Goal: Task Accomplishment & Management: Use online tool/utility

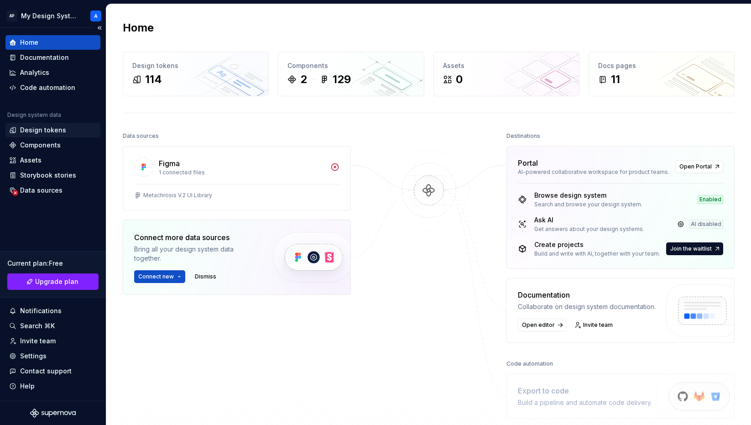
click at [53, 131] on div "Design tokens" at bounding box center [43, 130] width 46 height 9
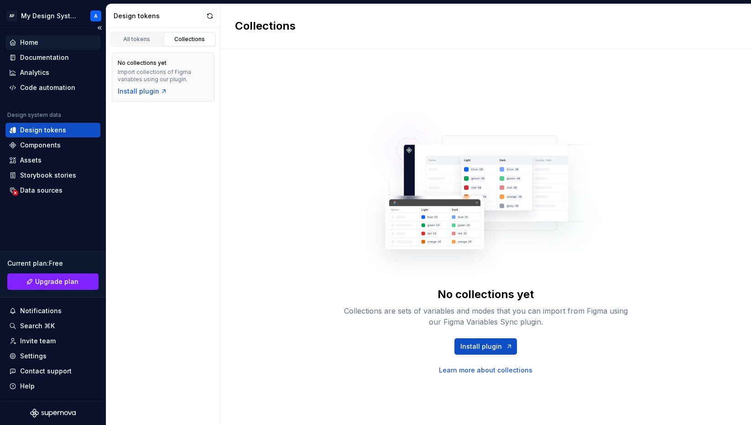
click at [55, 42] on div "Home" at bounding box center [53, 42] width 88 height 9
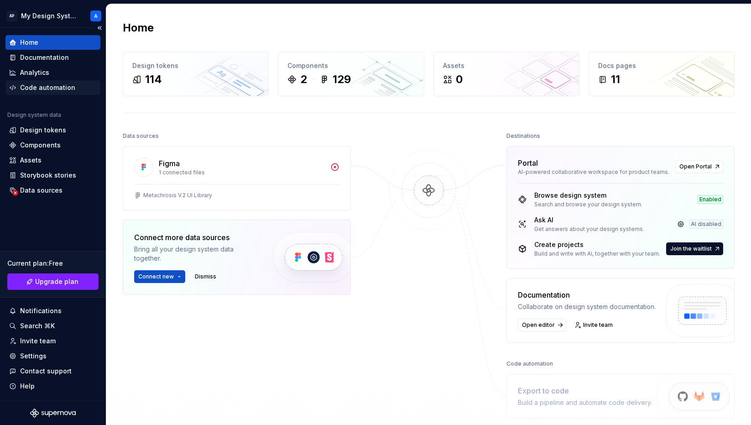
click at [48, 89] on div "Code automation" at bounding box center [47, 87] width 55 height 9
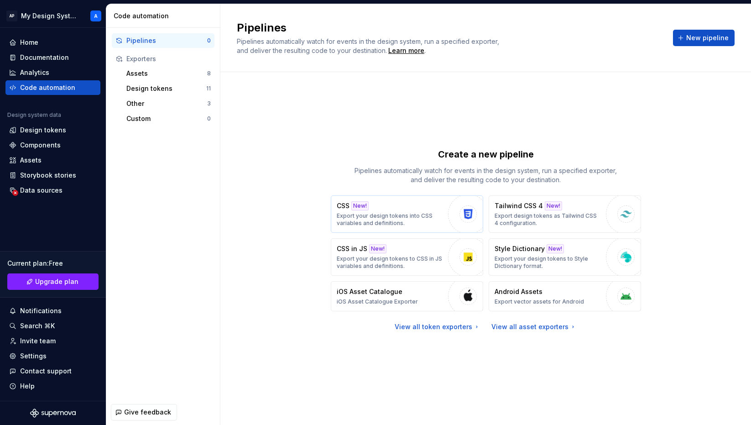
click at [401, 206] on div "CSS New! Export your design tokens into CSS variables and definitions." at bounding box center [390, 214] width 107 height 26
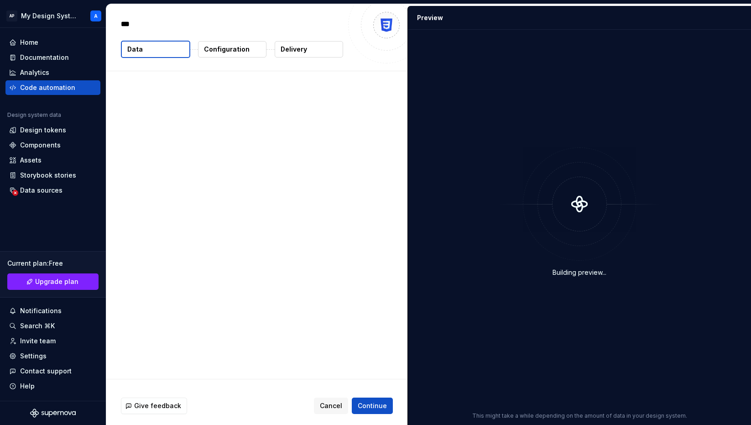
type textarea "*"
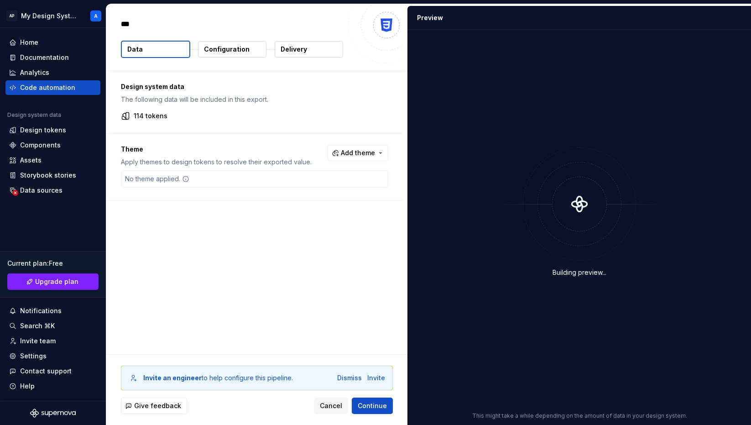
click at [239, 47] on p "Configuration" at bounding box center [227, 49] width 46 height 9
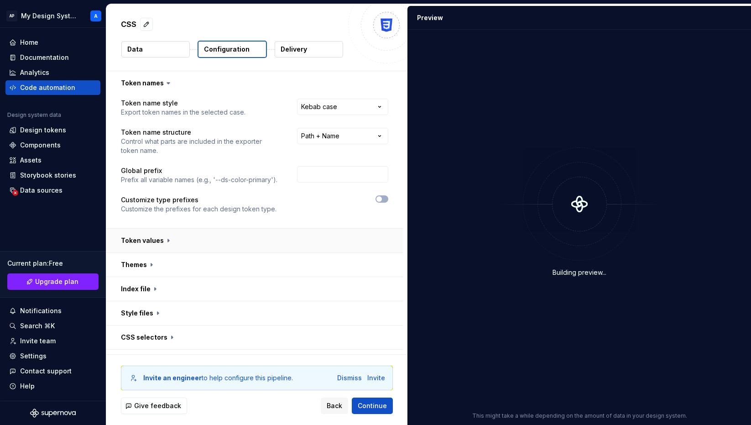
click at [152, 244] on button "button" at bounding box center [254, 241] width 297 height 24
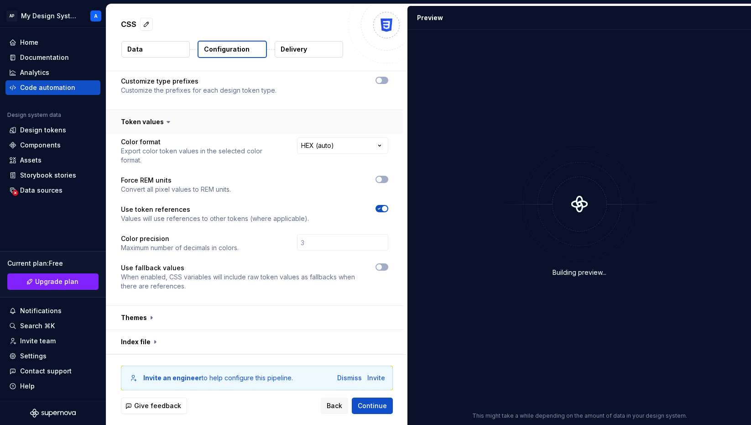
scroll to position [129, 0]
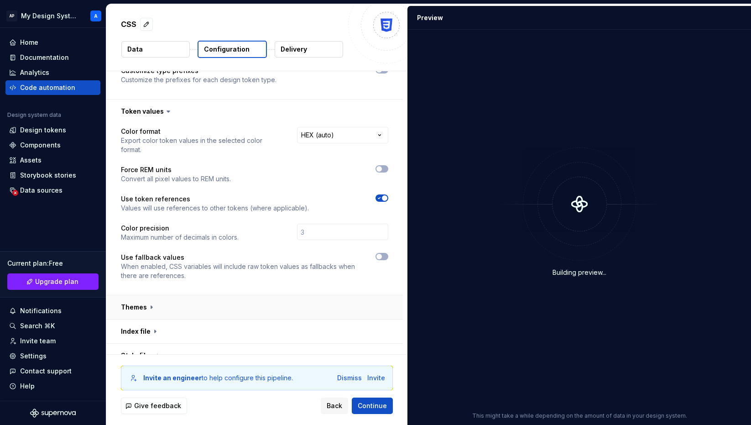
click at [151, 297] on button "button" at bounding box center [254, 307] width 297 height 24
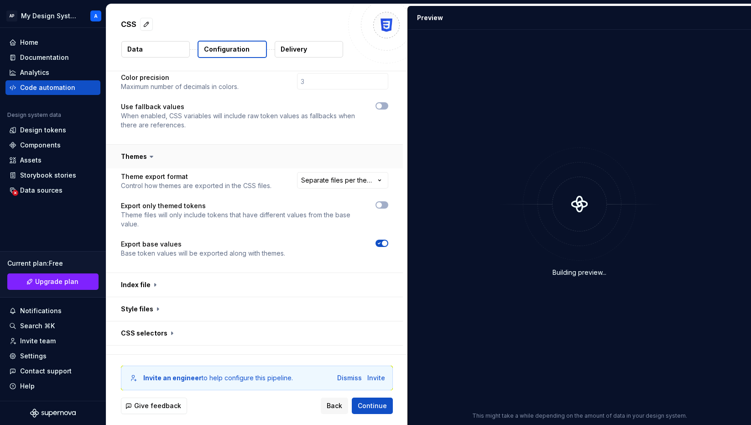
scroll to position [285, 0]
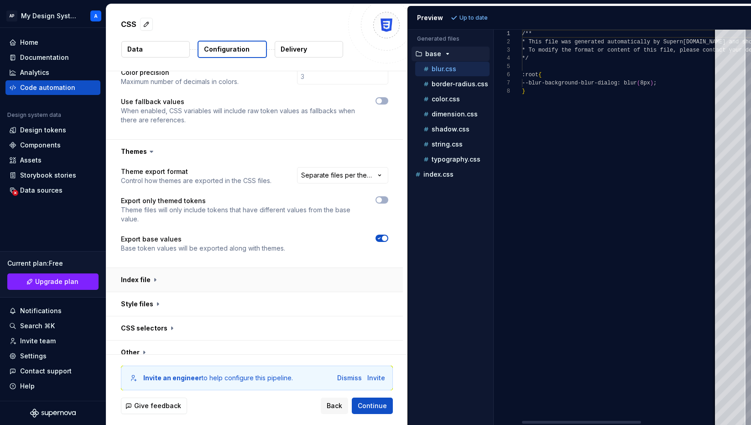
click at [150, 270] on button "button" at bounding box center [254, 280] width 297 height 24
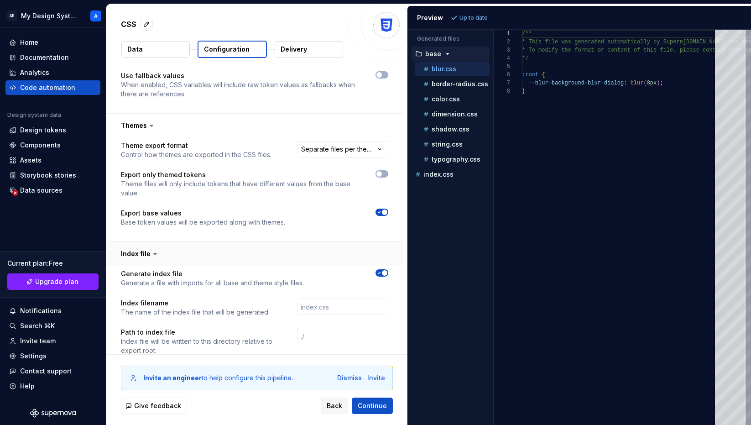
scroll to position [314, 0]
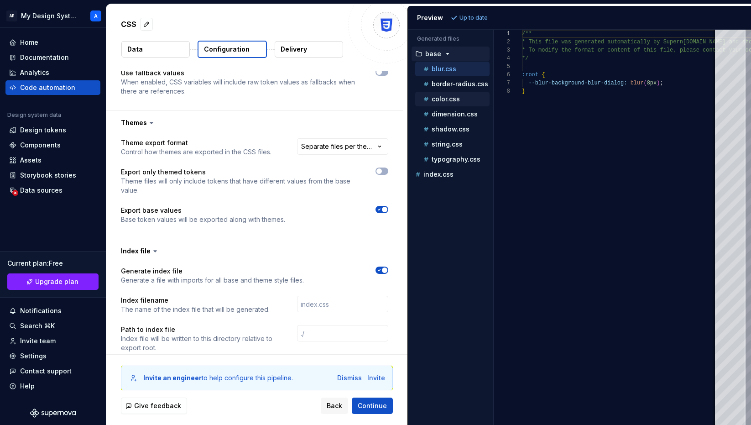
click at [447, 100] on p "color.css" at bounding box center [446, 98] width 28 height 7
type textarea "**********"
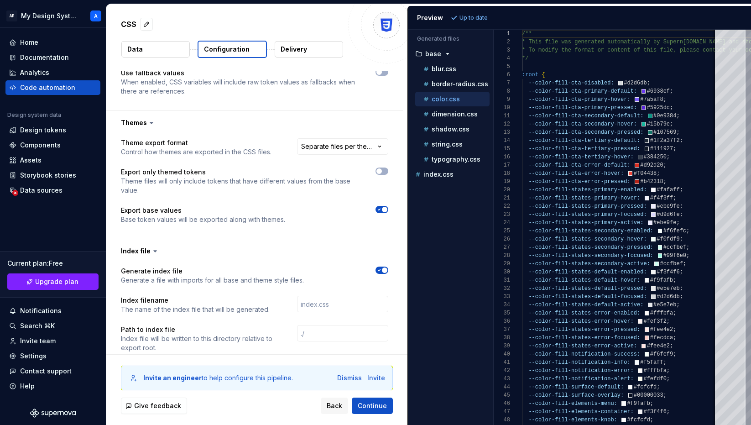
click at [137, 45] on p "Data" at bounding box center [135, 49] width 16 height 9
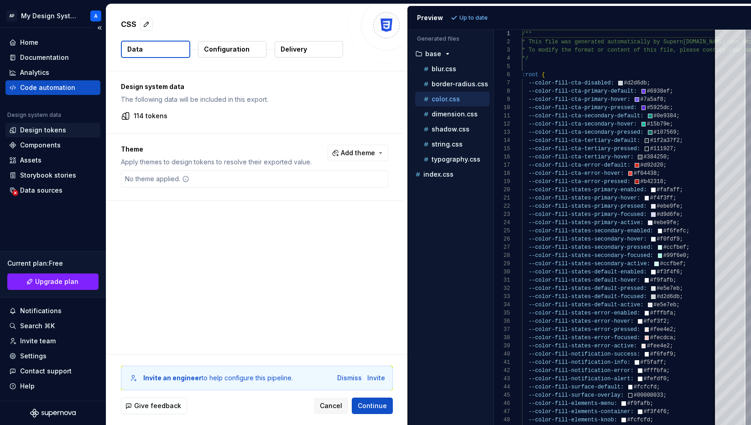
click at [41, 127] on div "Design tokens" at bounding box center [43, 130] width 46 height 9
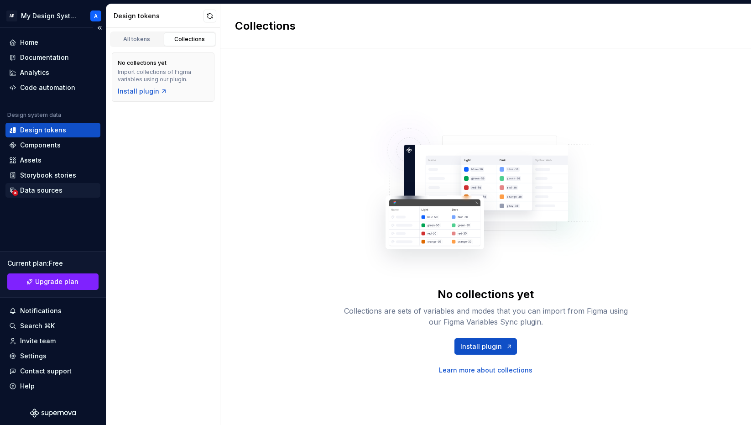
click at [47, 191] on div "Data sources" at bounding box center [41, 190] width 42 height 9
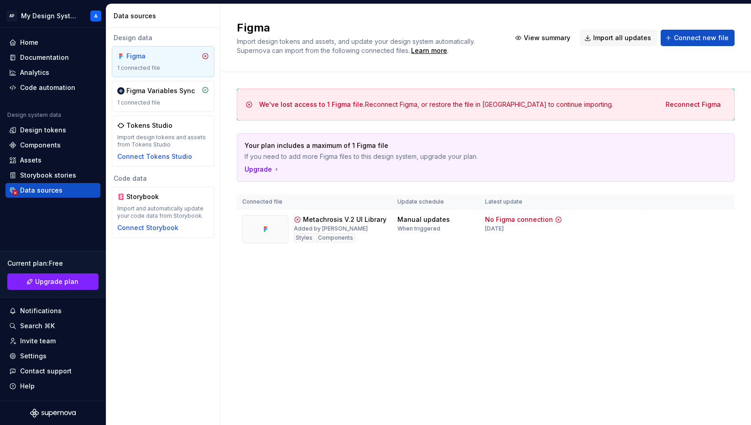
click at [497, 109] on div "We've lost access to 1 Figma file. Reconnect Figma, or restore the file in Figm…" at bounding box center [486, 104] width 482 height 16
click at [724, 221] on html "AP My Design System A Home Documentation Analytics Code automation Design syste…" at bounding box center [375, 212] width 751 height 425
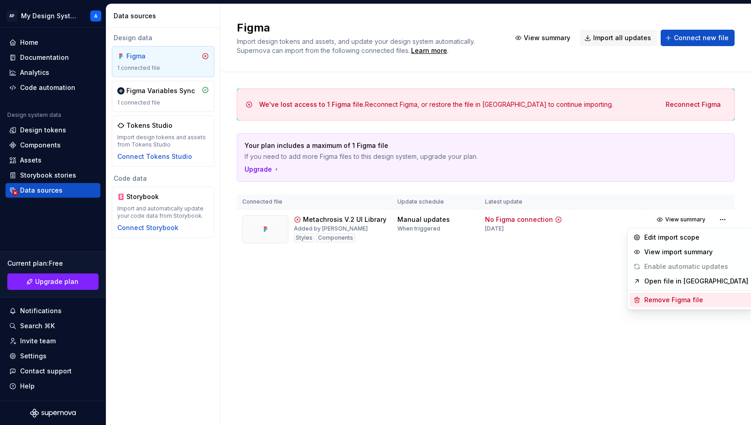
click at [675, 297] on div "Remove Figma file" at bounding box center [697, 299] width 104 height 9
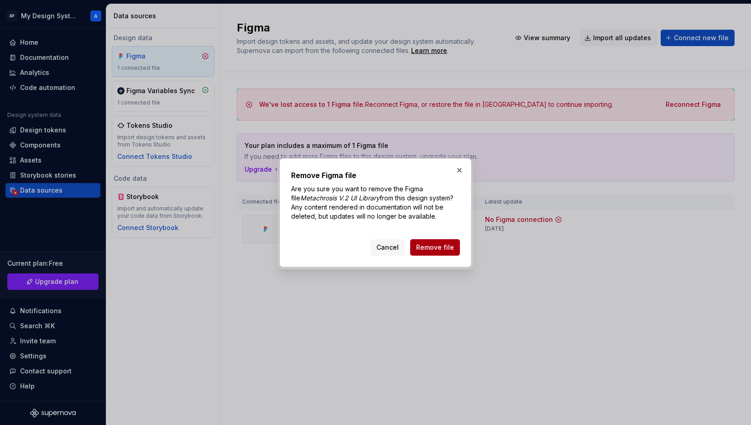
click at [440, 248] on span "Remove file" at bounding box center [435, 247] width 38 height 9
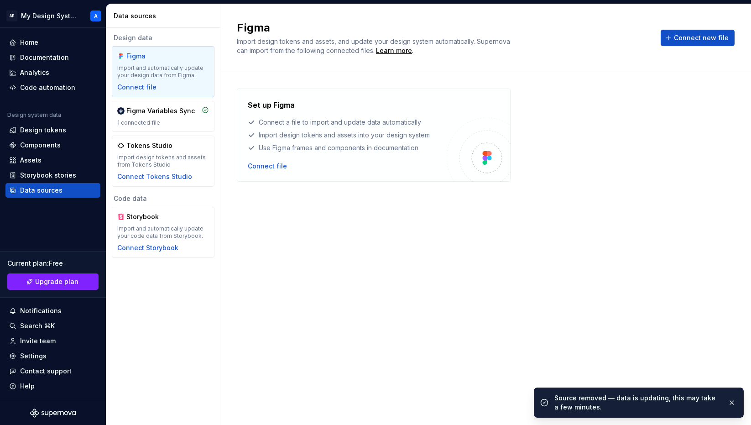
click at [440, 248] on div "Set up Figma Connect a file to import and update data automatically Import desi…" at bounding box center [486, 240] width 498 height 302
click at [36, 42] on div "Home" at bounding box center [29, 42] width 18 height 9
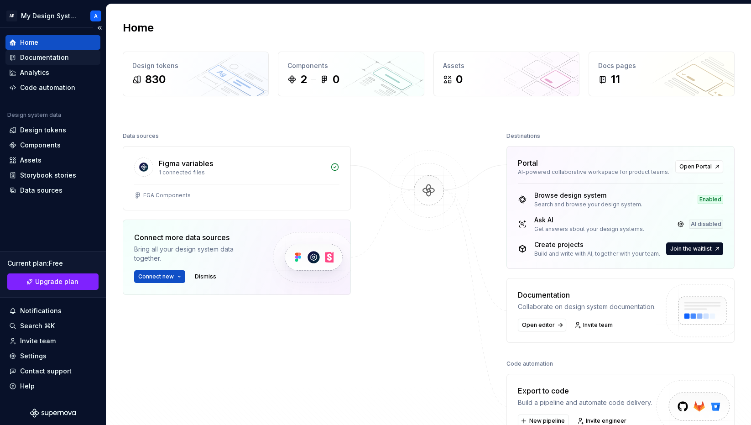
click at [38, 59] on div "Documentation" at bounding box center [44, 57] width 49 height 9
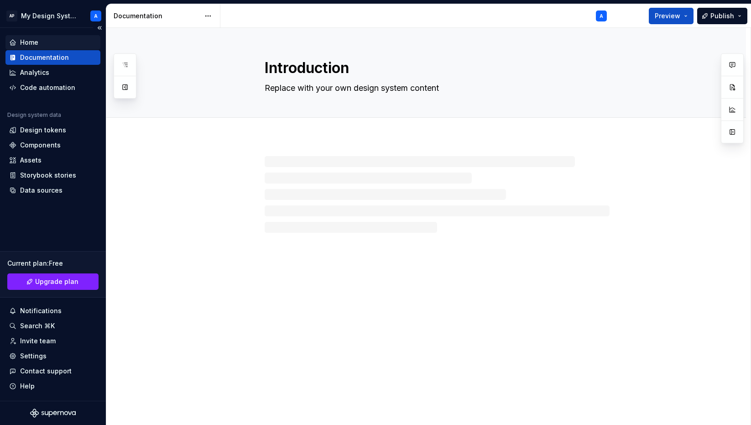
click at [40, 46] on div "Home" at bounding box center [53, 42] width 88 height 9
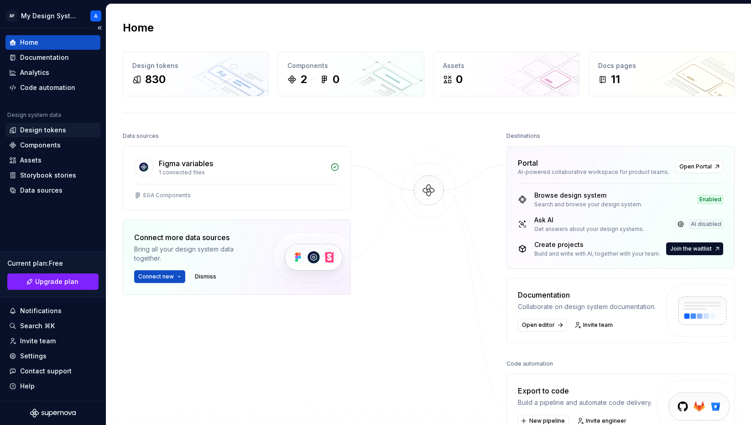
click at [49, 131] on div "Design tokens" at bounding box center [43, 130] width 46 height 9
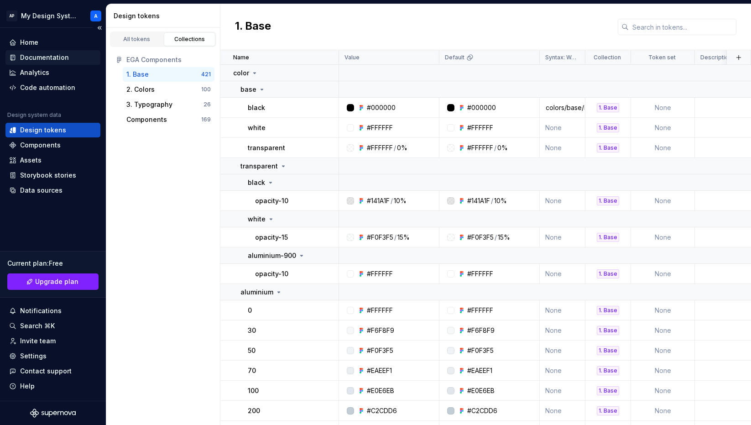
click at [53, 58] on div "Documentation" at bounding box center [44, 57] width 49 height 9
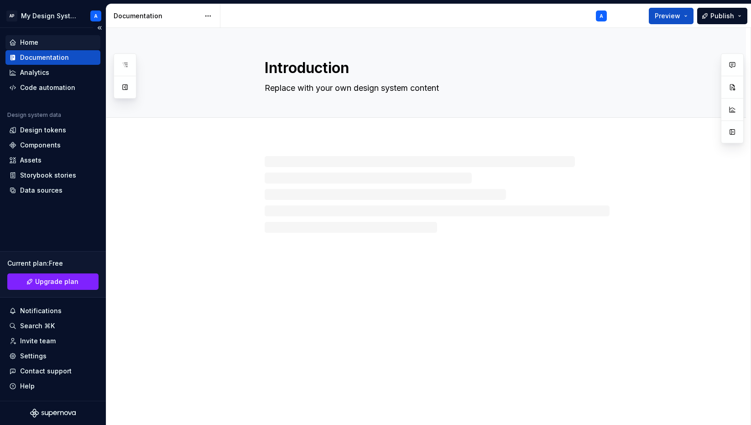
click at [53, 44] on div "Home" at bounding box center [53, 42] width 88 height 9
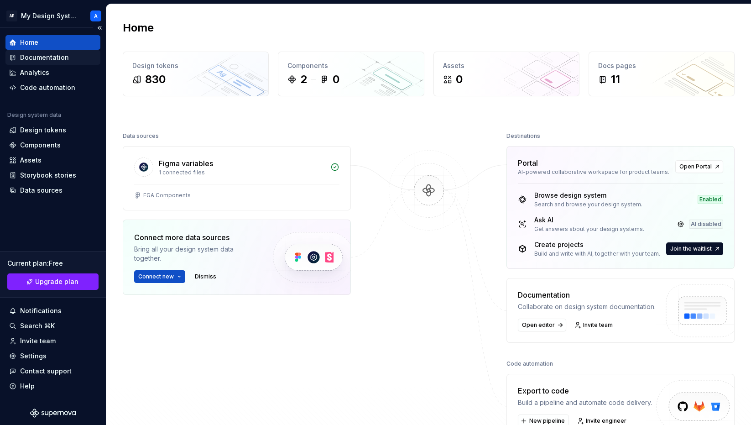
click at [42, 56] on div "Documentation" at bounding box center [44, 57] width 49 height 9
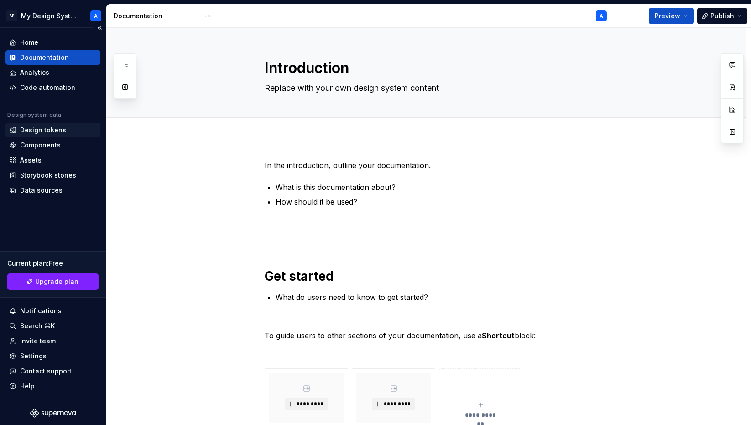
click at [49, 130] on div "Design tokens" at bounding box center [43, 130] width 46 height 9
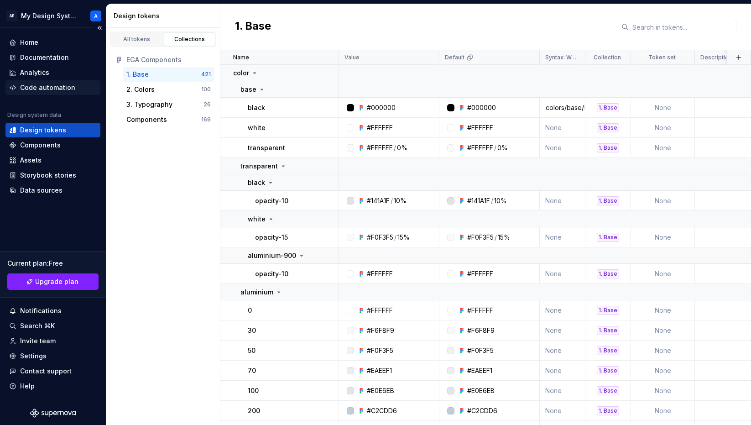
click at [32, 84] on div "Code automation" at bounding box center [47, 87] width 55 height 9
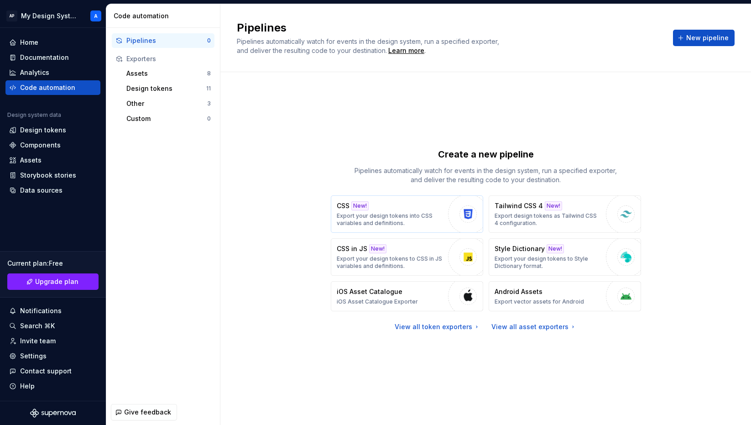
click at [404, 210] on div "CSS New! Export your design tokens into CSS variables and definitions." at bounding box center [390, 214] width 107 height 26
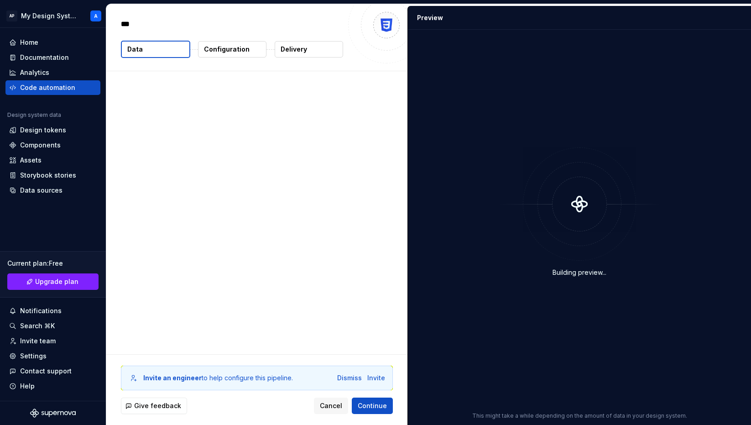
type textarea "*"
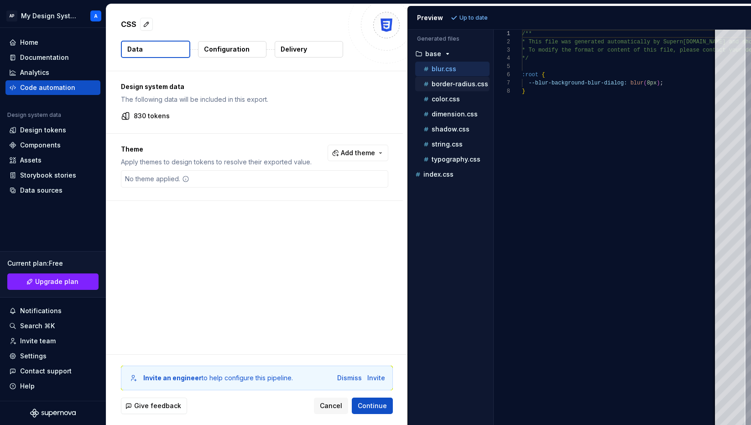
click at [450, 84] on p "border-radius.css" at bounding box center [460, 83] width 57 height 7
click at [446, 95] on p "color.css" at bounding box center [446, 98] width 28 height 7
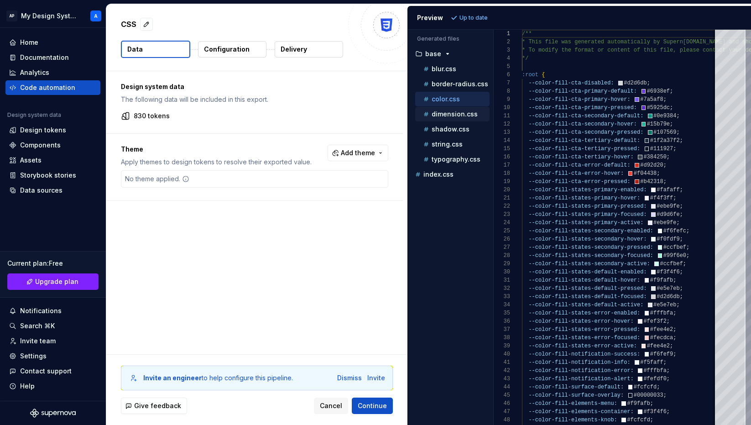
click at [446, 117] on p "dimension.css" at bounding box center [455, 113] width 46 height 7
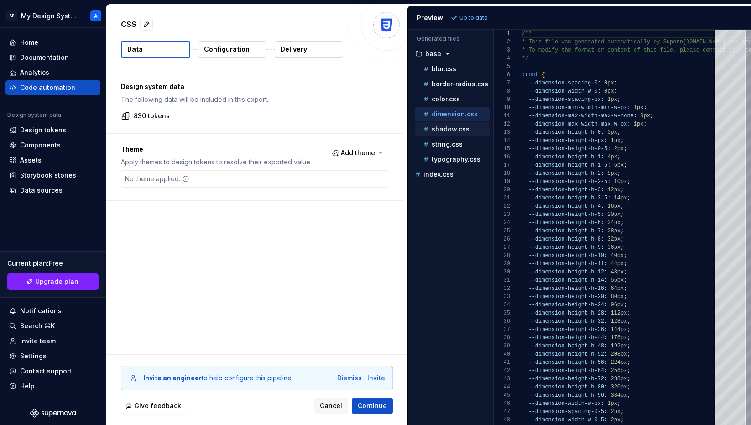
click at [445, 130] on p "shadow.css" at bounding box center [451, 129] width 38 height 7
type textarea "**********"
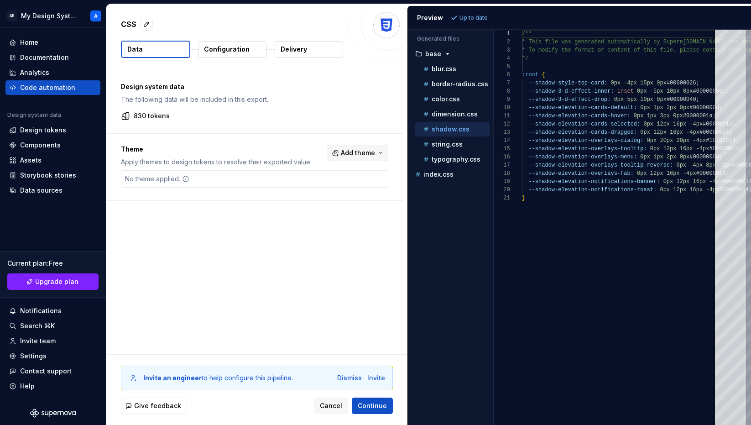
click at [380, 157] on button "Add theme" at bounding box center [358, 153] width 61 height 16
click at [376, 152] on html "AP My Design System A Home Documentation Analytics Code automation Design syste…" at bounding box center [375, 212] width 751 height 425
click at [27, 127] on div "Design tokens" at bounding box center [43, 130] width 46 height 9
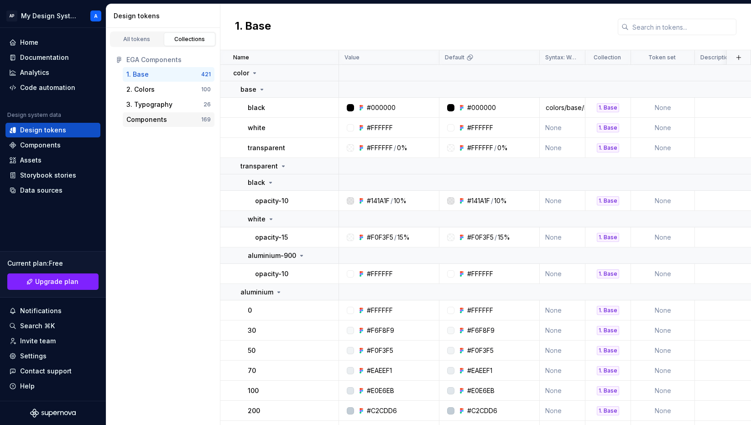
click at [147, 114] on div "Components 169" at bounding box center [169, 119] width 92 height 15
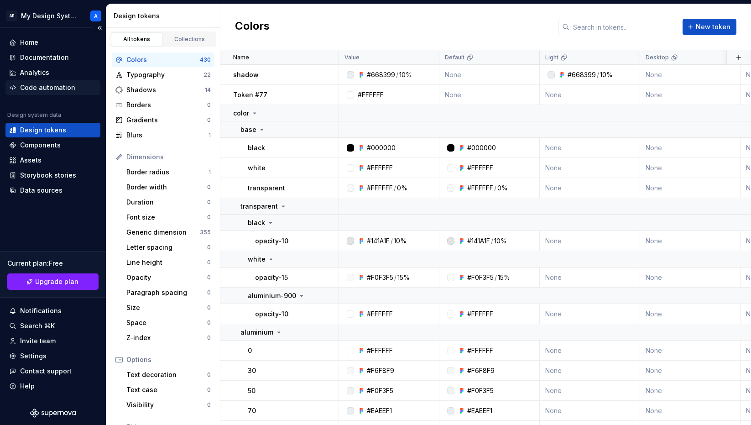
click at [46, 86] on div "Code automation" at bounding box center [47, 87] width 55 height 9
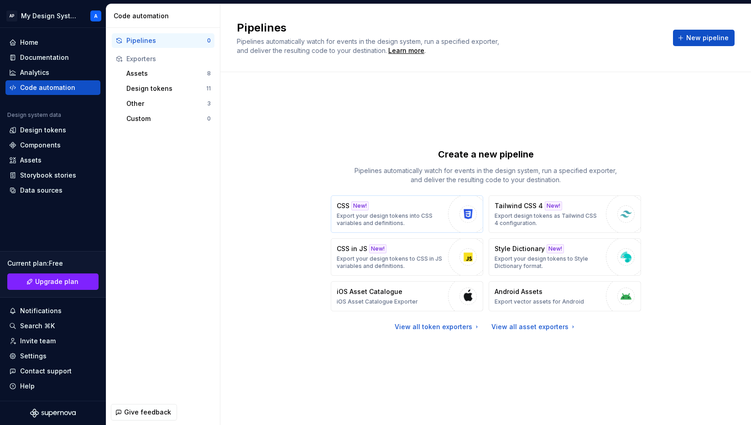
click at [412, 206] on div "CSS New! Export your design tokens into CSS variables and definitions." at bounding box center [390, 214] width 107 height 26
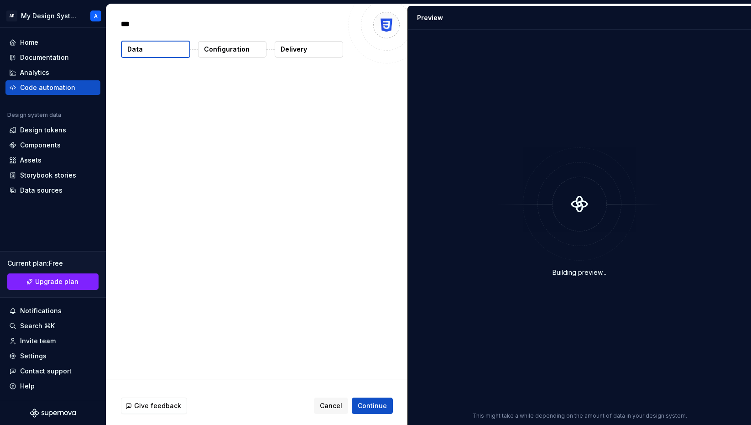
type textarea "*"
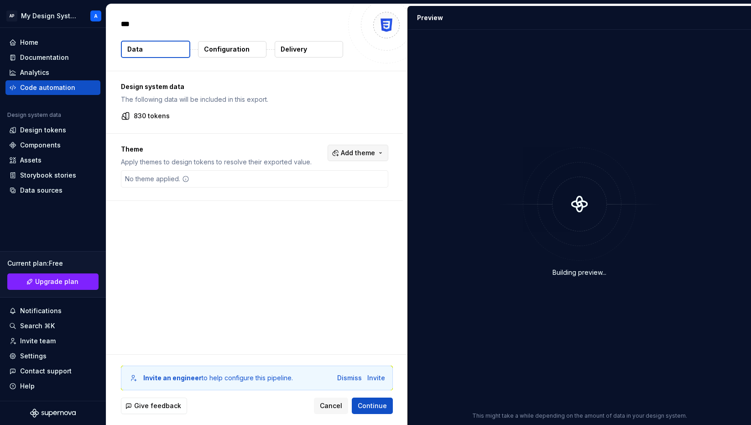
click at [367, 152] on span "Add theme" at bounding box center [358, 152] width 34 height 9
click at [294, 189] on div "Suggestions" at bounding box center [292, 189] width 7 height 7
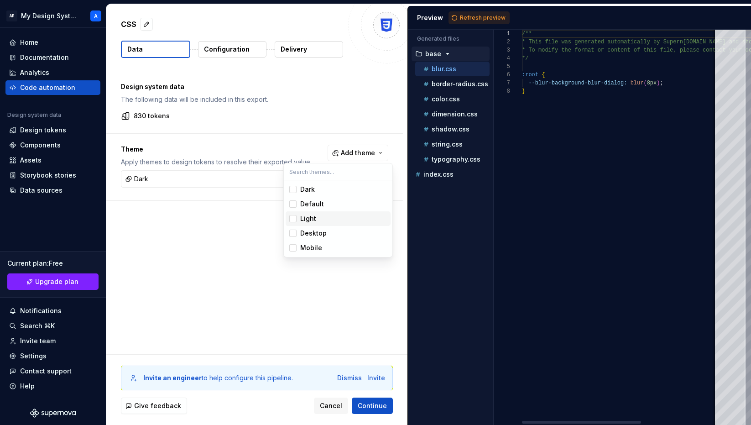
click at [295, 220] on div "Suggestions" at bounding box center [292, 218] width 7 height 7
click at [253, 256] on html "AP My Design System A Home Documentation Analytics Code automation Design syste…" at bounding box center [375, 212] width 751 height 425
click at [474, 17] on span "Refresh preview" at bounding box center [483, 17] width 46 height 7
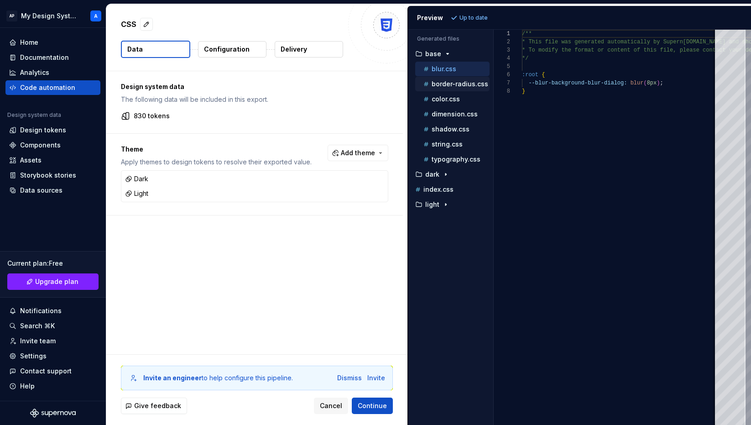
click at [456, 84] on p "border-radius.css" at bounding box center [460, 83] width 57 height 7
click at [462, 99] on div "color.css" at bounding box center [456, 98] width 68 height 9
type textarea "**********"
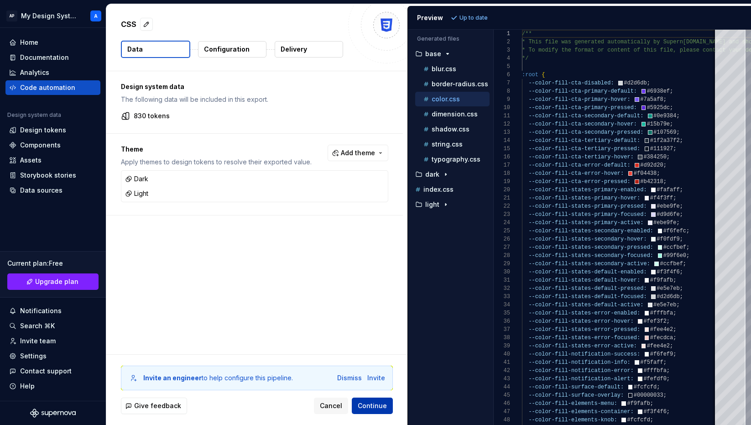
click at [375, 402] on span "Continue" at bounding box center [372, 405] width 29 height 9
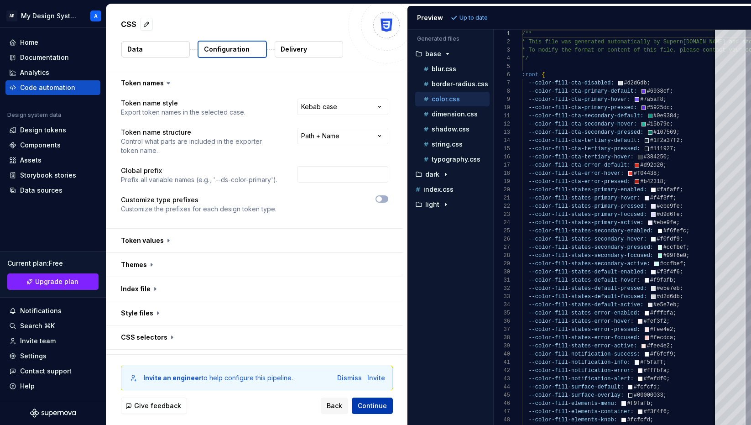
click at [377, 407] on span "Continue" at bounding box center [372, 405] width 29 height 9
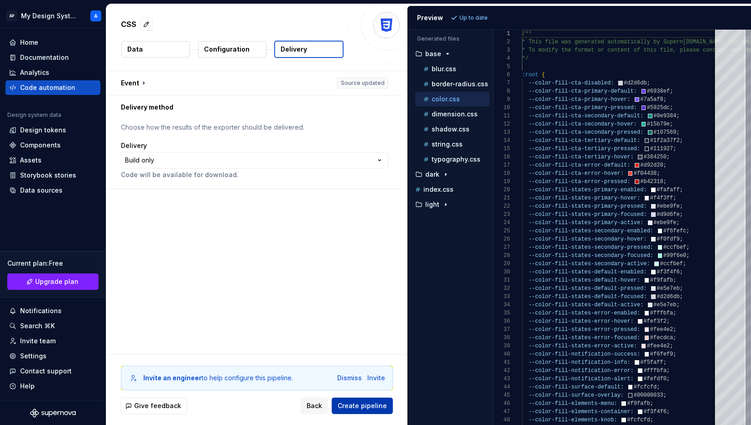
click at [378, 407] on span "Create pipeline" at bounding box center [362, 405] width 49 height 9
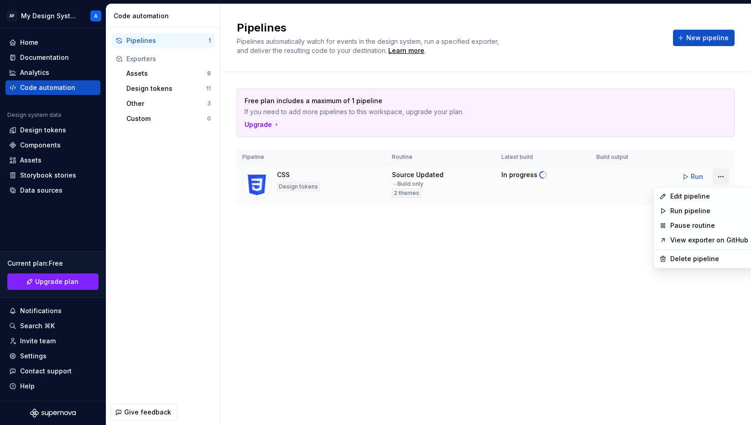
click at [721, 175] on html "AP My Design System A Home Documentation Analytics Code automation Design syste…" at bounding box center [375, 212] width 751 height 425
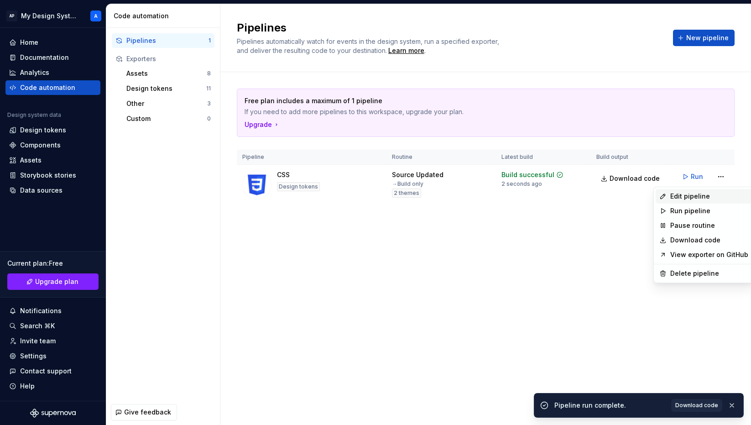
click at [712, 198] on div "Edit pipeline" at bounding box center [710, 196] width 78 height 9
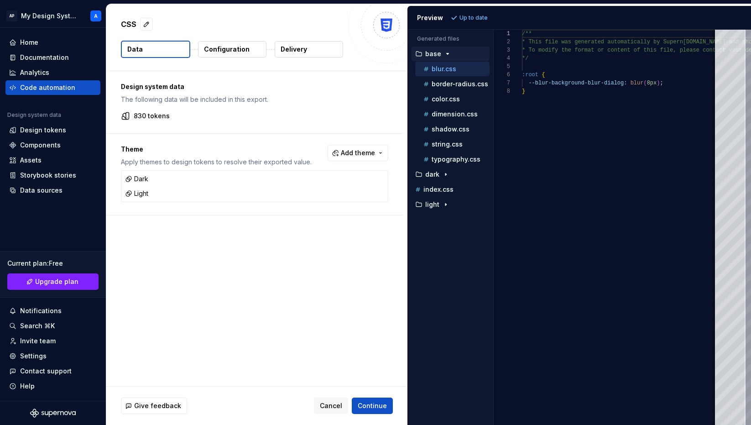
click at [142, 115] on p "830 tokens" at bounding box center [152, 115] width 36 height 9
click at [242, 49] on p "Configuration" at bounding box center [227, 49] width 46 height 9
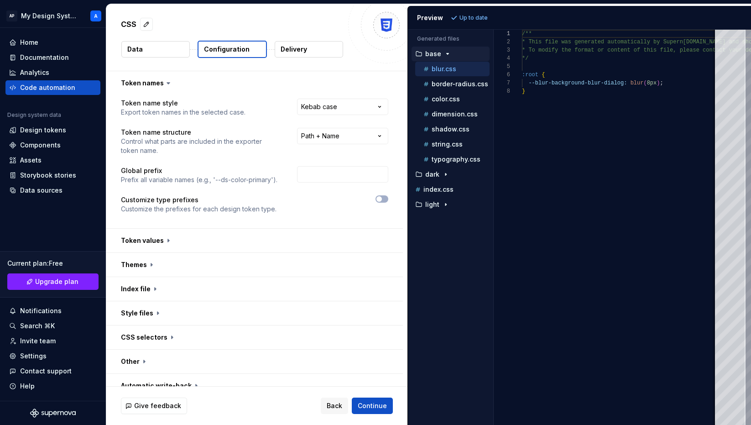
click at [303, 54] on button "Delivery" at bounding box center [309, 49] width 68 height 16
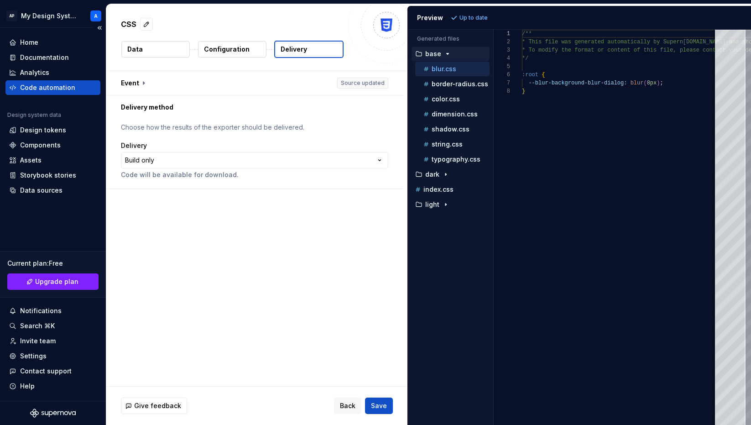
click at [73, 88] on div "Code automation" at bounding box center [53, 87] width 88 height 9
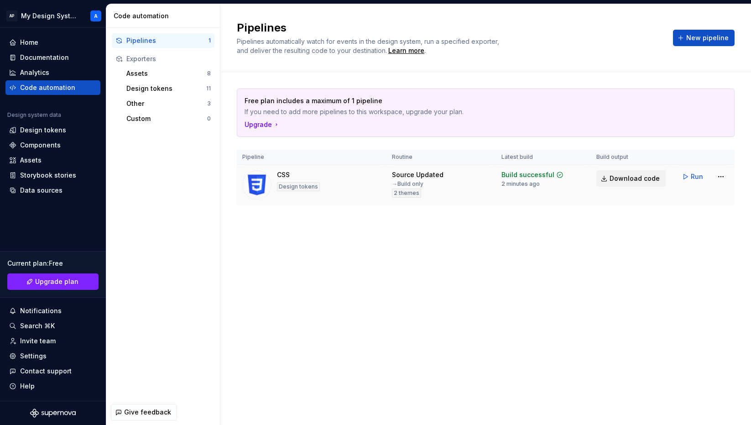
click at [621, 181] on span "Download code" at bounding box center [635, 178] width 50 height 9
click at [720, 175] on html "AP My Design System A Home Documentation Analytics Code automation Design syste…" at bounding box center [375, 212] width 751 height 425
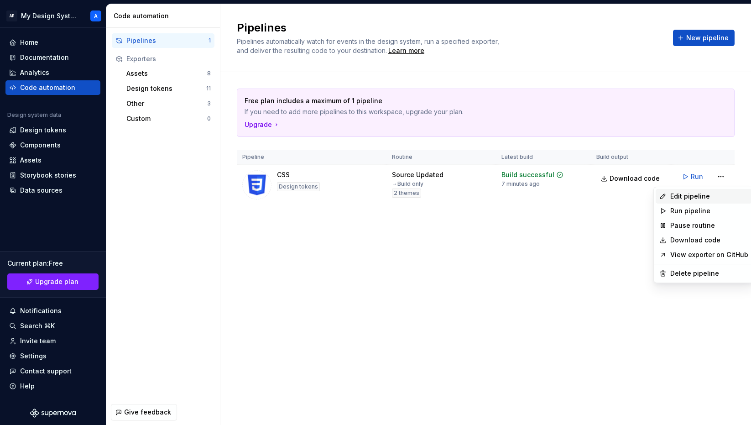
click at [705, 197] on div "Edit pipeline" at bounding box center [710, 196] width 78 height 9
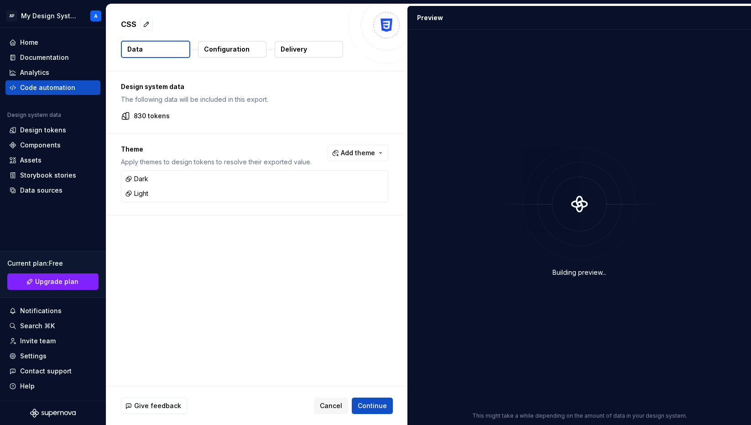
click at [222, 46] on p "Configuration" at bounding box center [227, 49] width 46 height 9
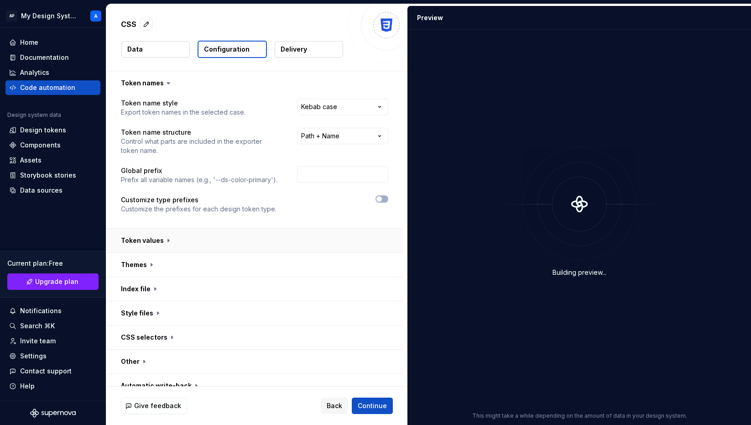
click at [157, 239] on button "button" at bounding box center [254, 241] width 297 height 24
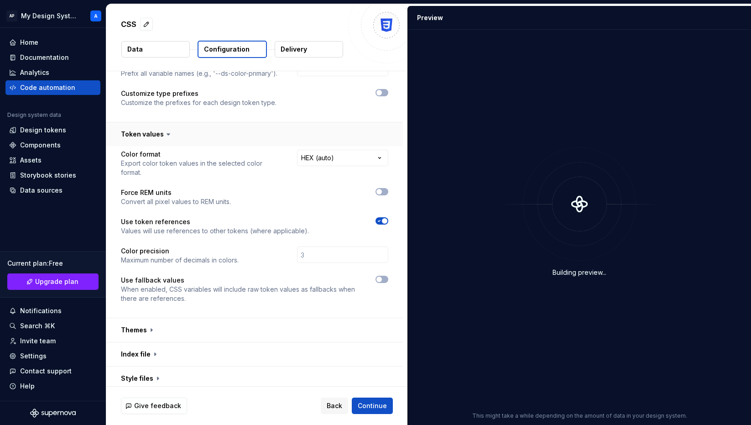
scroll to position [113, 0]
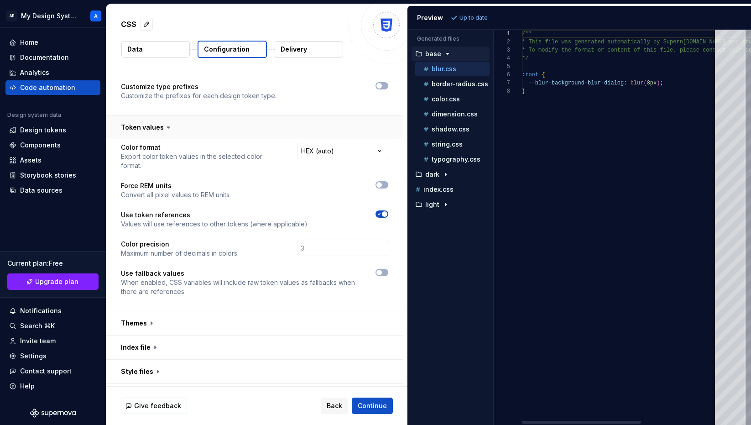
click at [156, 127] on button "button" at bounding box center [254, 127] width 297 height 24
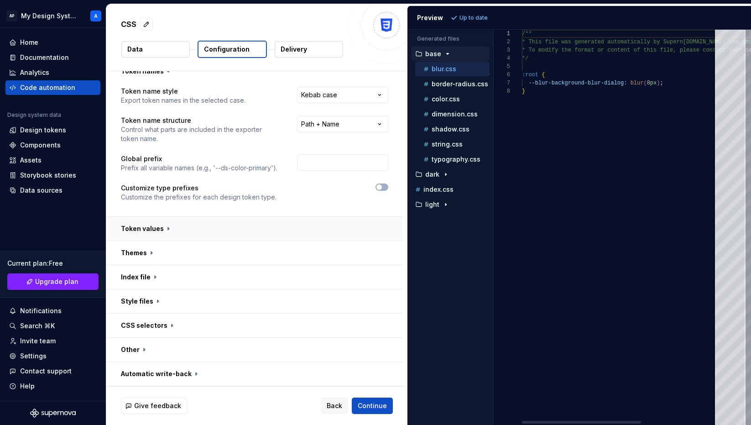
scroll to position [12, 0]
click at [451, 98] on p "color.css" at bounding box center [446, 98] width 28 height 7
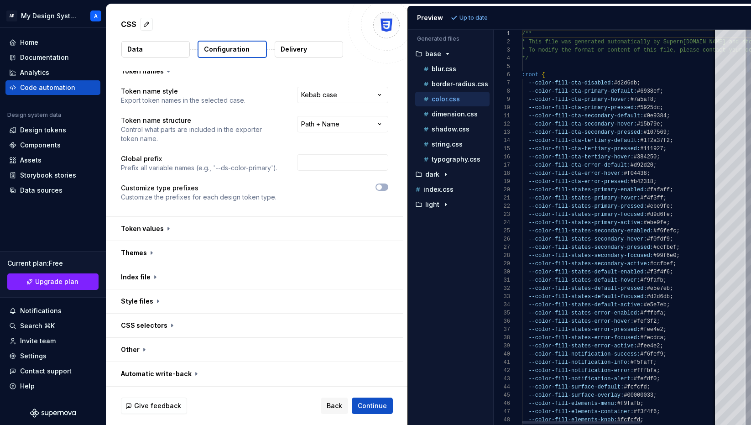
scroll to position [82, 0]
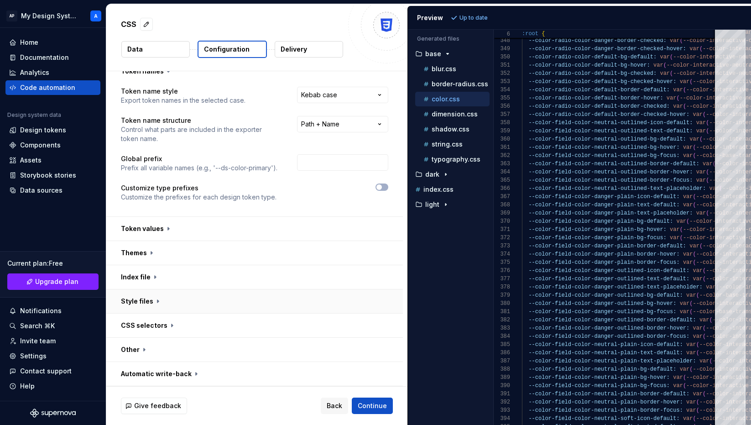
click at [149, 299] on button "button" at bounding box center [254, 301] width 297 height 24
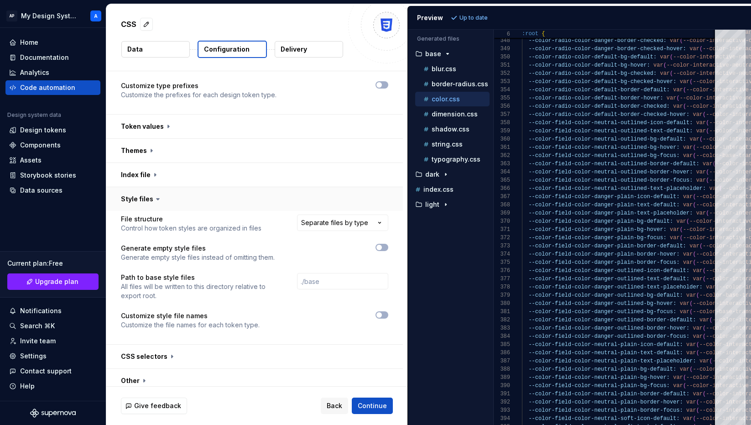
click at [147, 200] on button "button" at bounding box center [254, 199] width 297 height 24
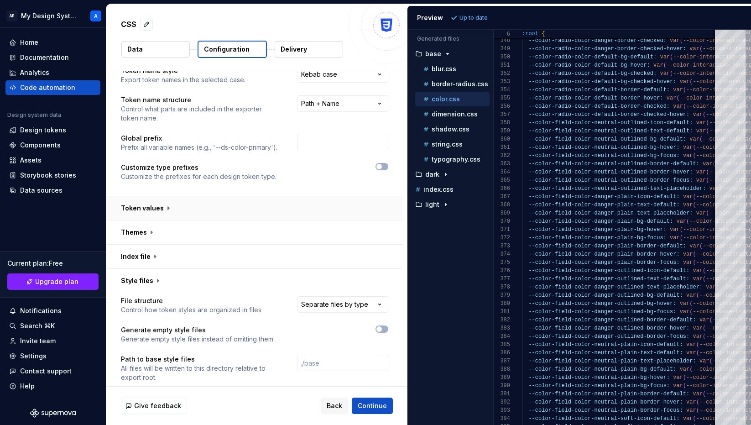
scroll to position [12, 0]
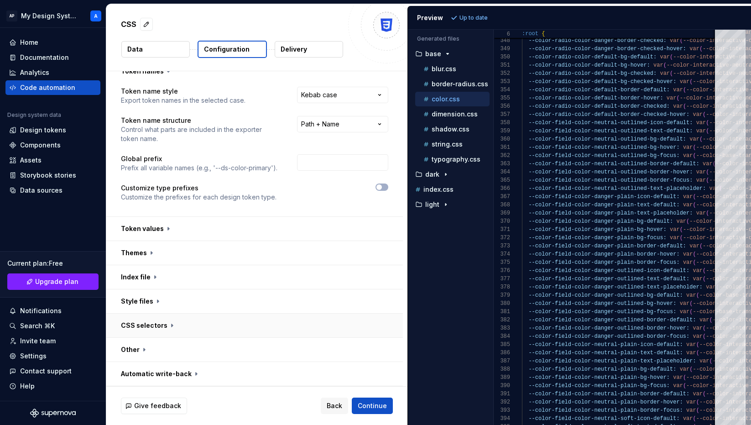
click at [150, 329] on button "button" at bounding box center [254, 326] width 297 height 24
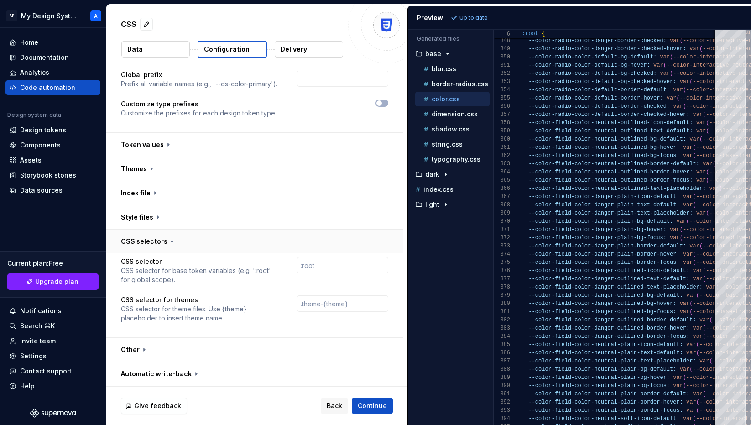
click at [153, 236] on button "button" at bounding box center [254, 242] width 297 height 24
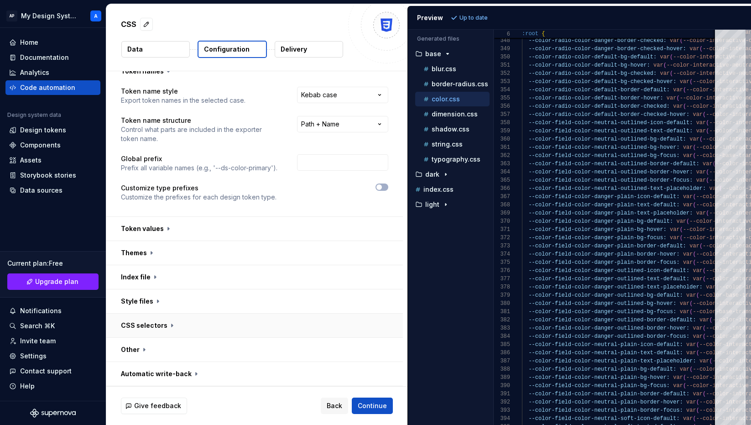
scroll to position [12, 0]
click at [147, 350] on button "button" at bounding box center [254, 350] width 297 height 24
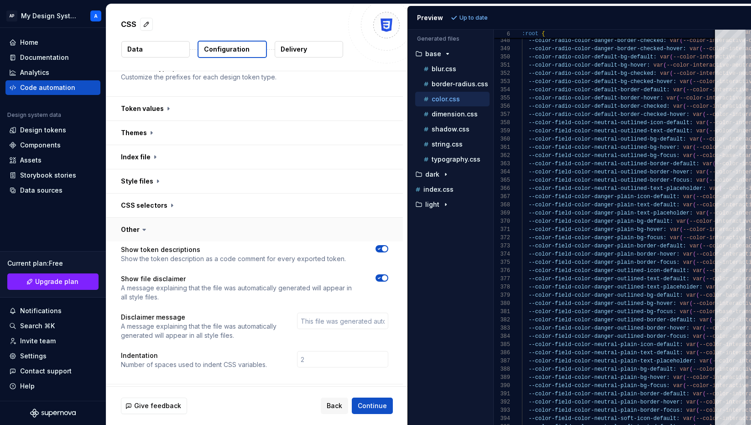
scroll to position [135, 0]
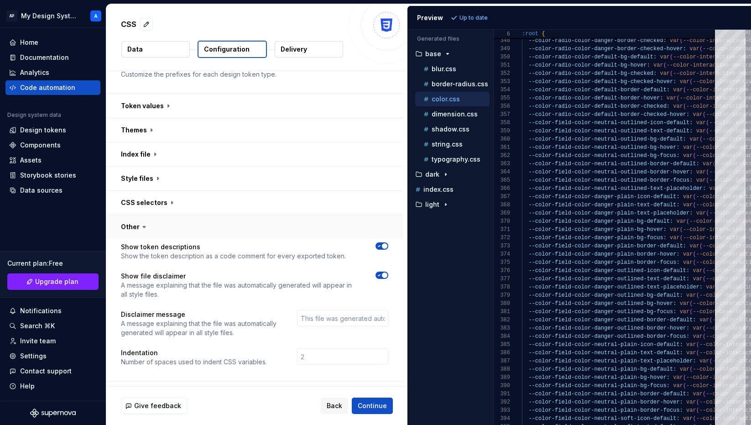
click at [143, 231] on button "button" at bounding box center [254, 227] width 297 height 24
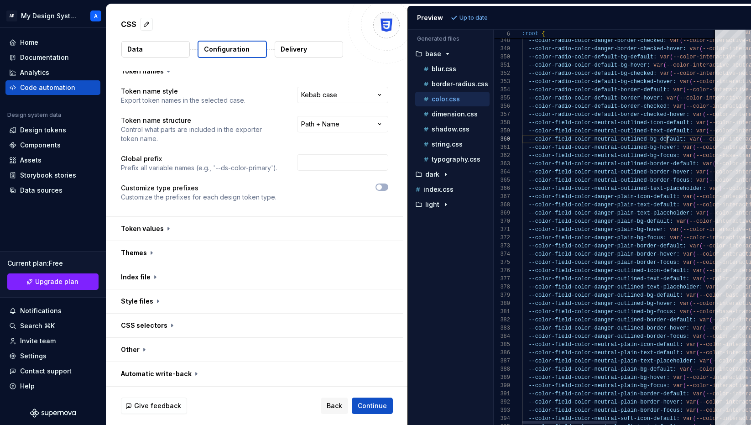
type textarea "**********"
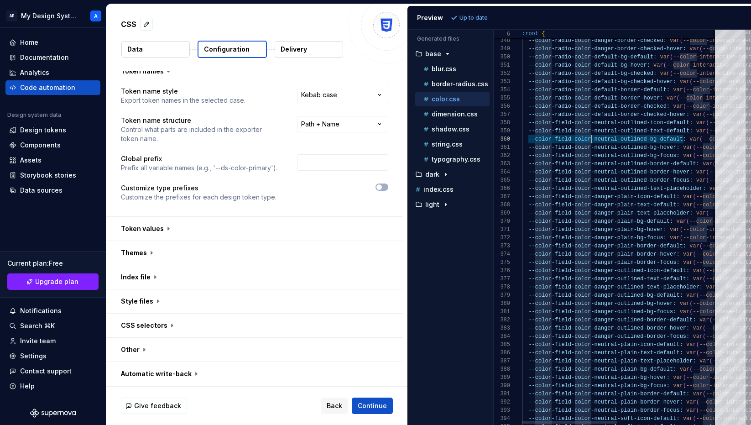
scroll to position [41, 69]
click at [351, 160] on input "text" at bounding box center [342, 162] width 91 height 16
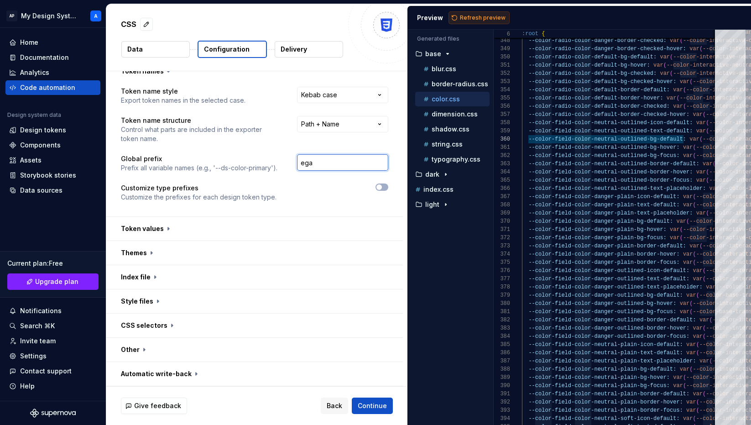
type input "ega"
click at [482, 15] on span "Refresh preview" at bounding box center [483, 17] width 46 height 7
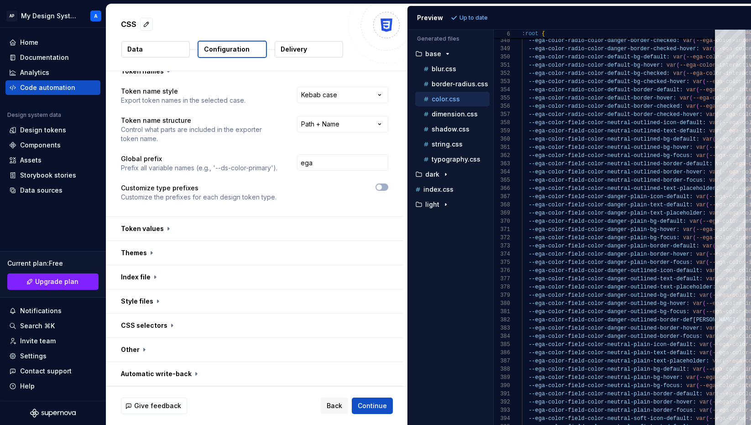
scroll to position [0, 0]
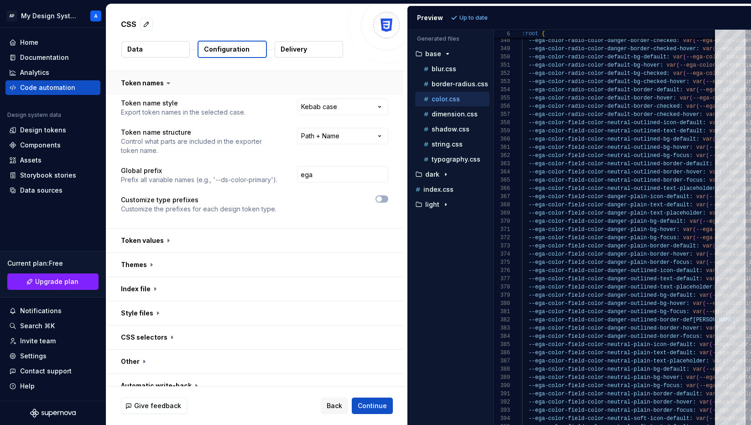
click at [159, 84] on button "button" at bounding box center [254, 83] width 297 height 24
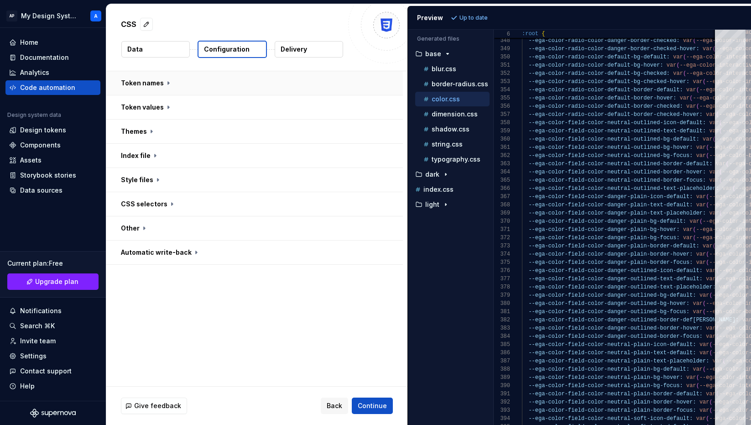
click at [157, 85] on button "button" at bounding box center [254, 83] width 297 height 24
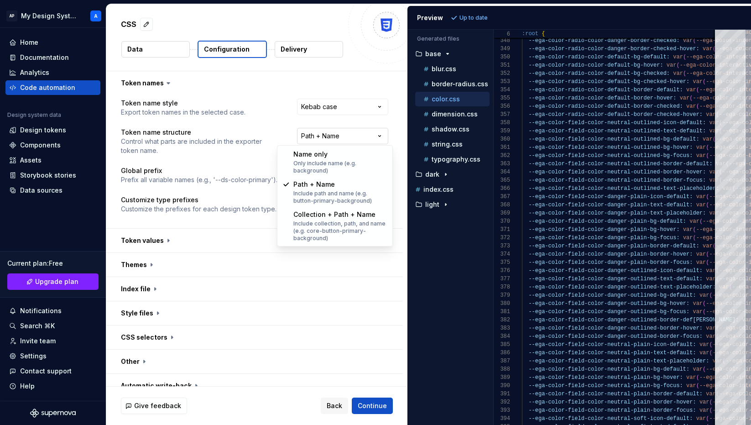
click at [329, 133] on html "**********" at bounding box center [375, 212] width 751 height 425
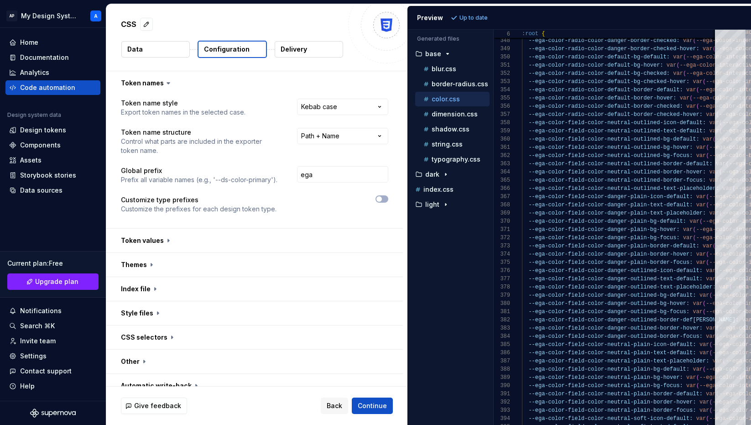
click at [248, 157] on html "**********" at bounding box center [375, 212] width 751 height 425
type textarea "**********"
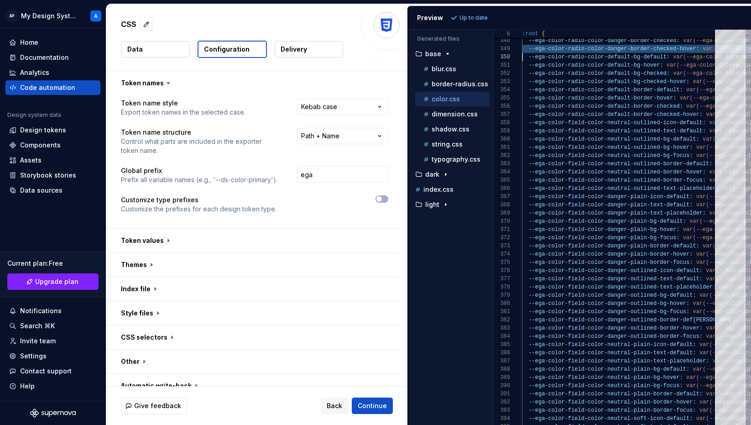
click at [163, 53] on button "Data" at bounding box center [155, 49] width 68 height 16
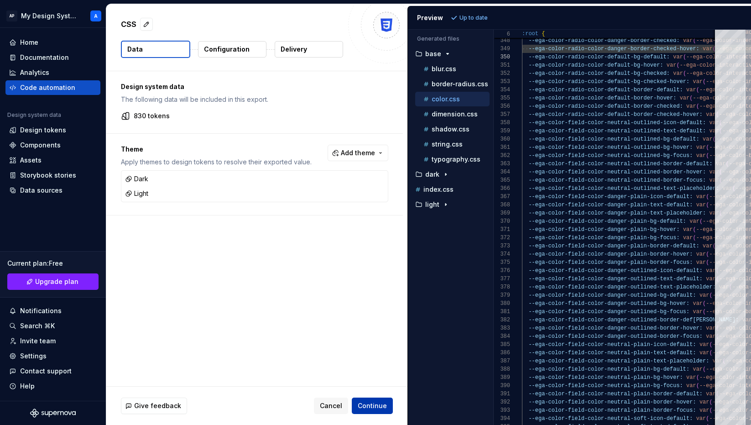
click at [378, 412] on button "Continue" at bounding box center [372, 406] width 41 height 16
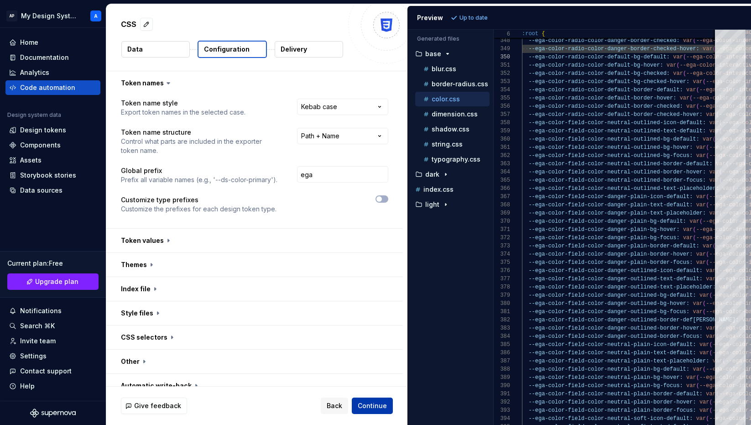
click at [380, 404] on span "Continue" at bounding box center [372, 405] width 29 height 9
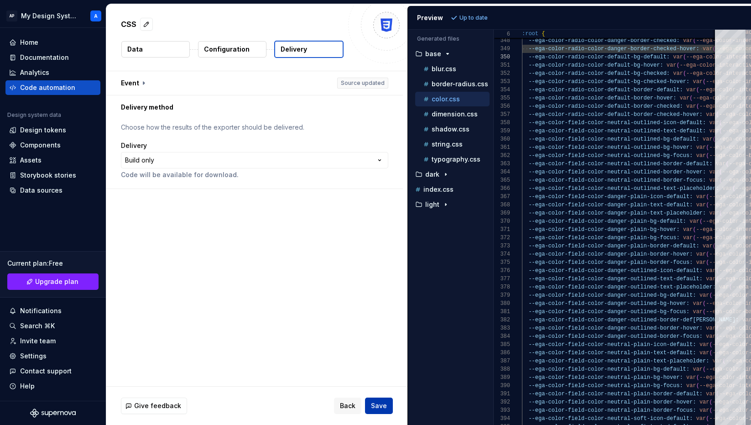
click at [379, 405] on span "Save" at bounding box center [379, 405] width 16 height 9
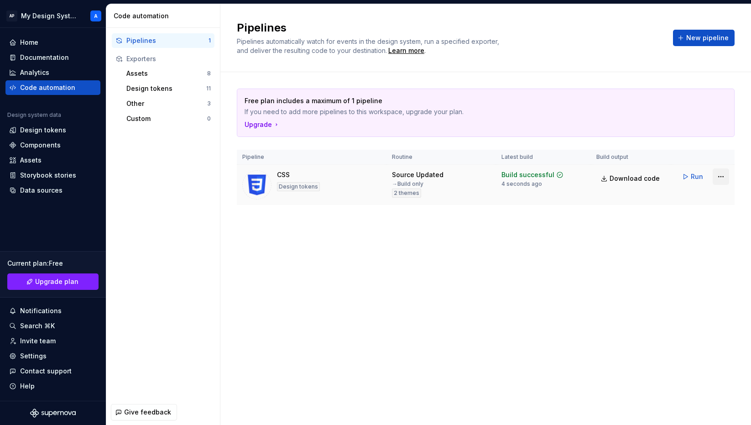
click at [718, 178] on html "AP My Design System A Home Documentation Analytics Code automation Design syste…" at bounding box center [375, 212] width 751 height 425
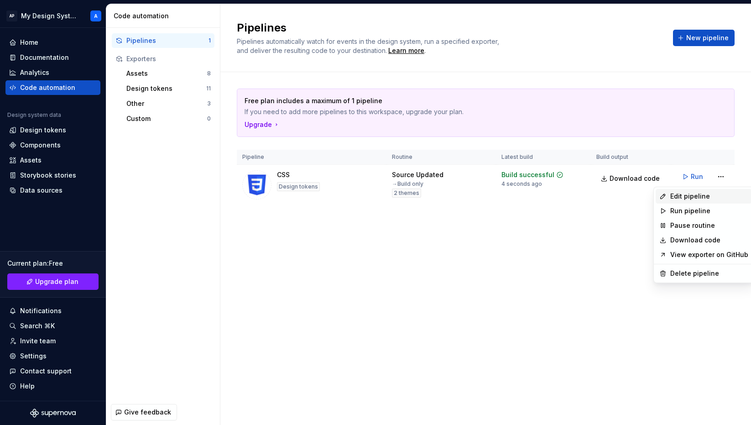
click at [692, 195] on div "Edit pipeline" at bounding box center [710, 196] width 78 height 9
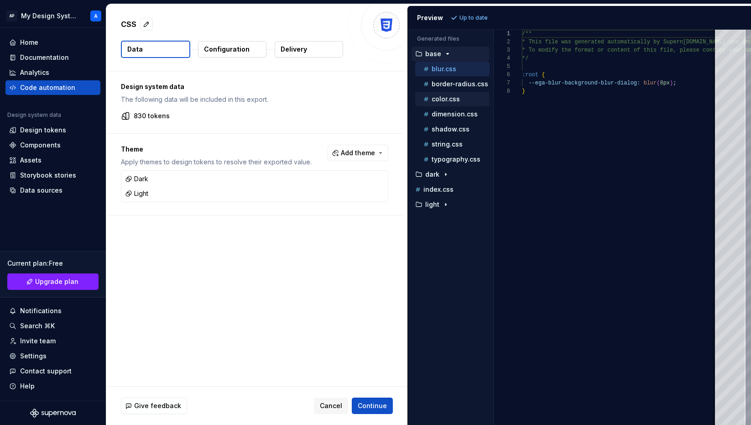
click at [450, 99] on p "color.css" at bounding box center [446, 98] width 28 height 7
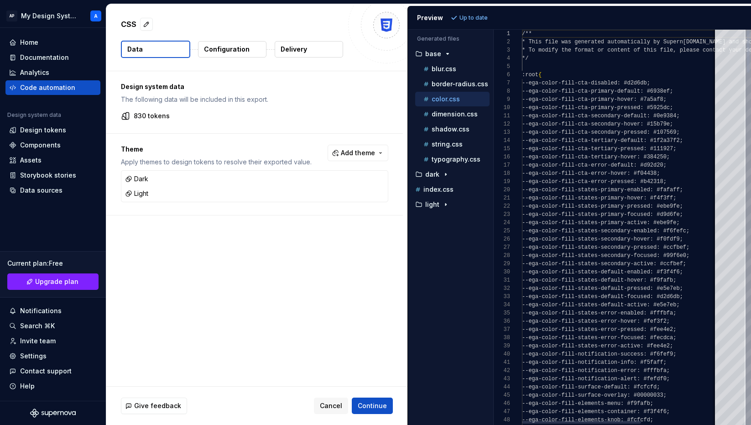
scroll to position [82, 0]
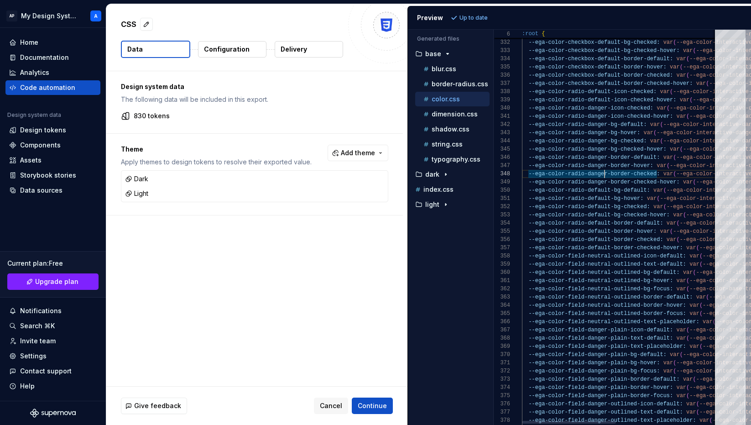
scroll to position [49, 86]
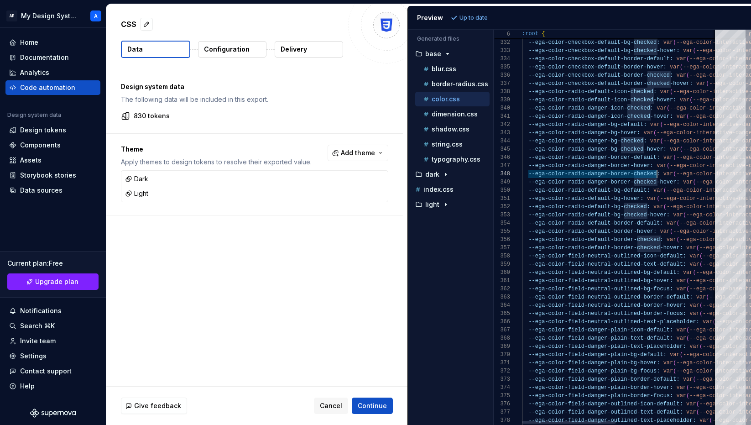
scroll to position [41, 135]
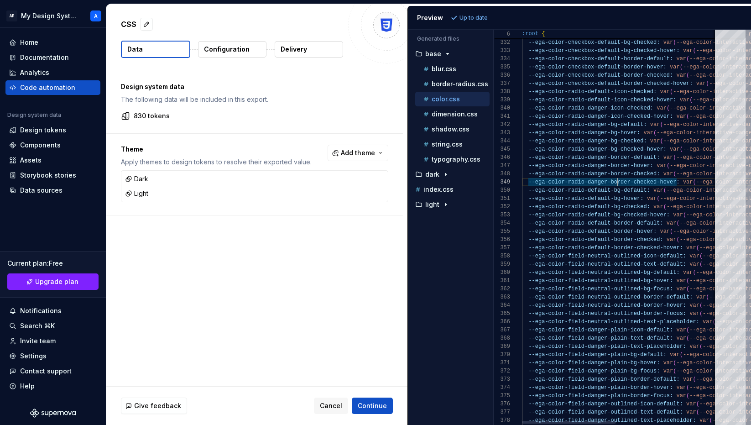
type textarea "**********"
click at [231, 50] on p "Configuration" at bounding box center [227, 49] width 46 height 9
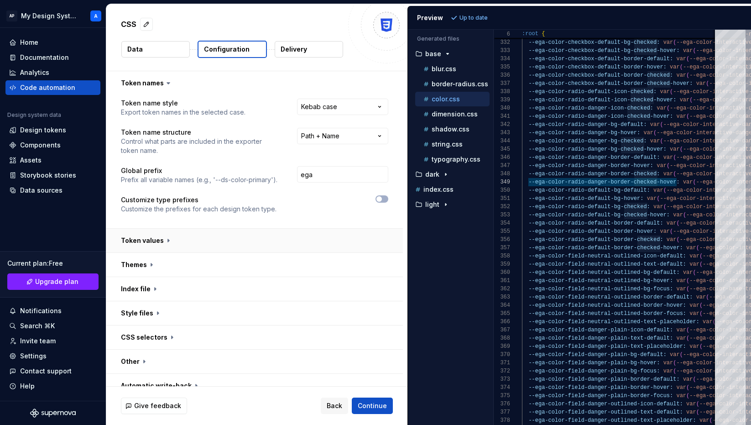
click at [165, 244] on button "button" at bounding box center [254, 241] width 297 height 24
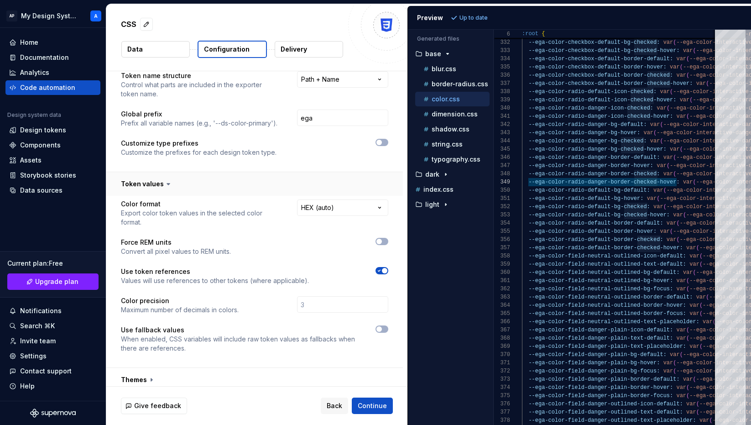
scroll to position [67, 0]
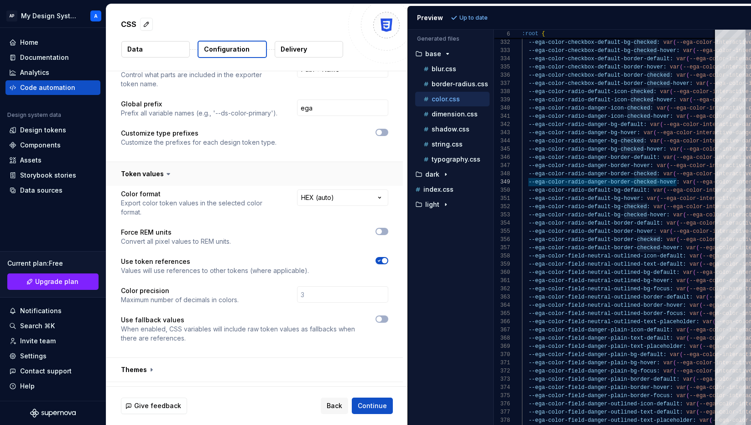
click at [152, 176] on button "button" at bounding box center [254, 174] width 297 height 24
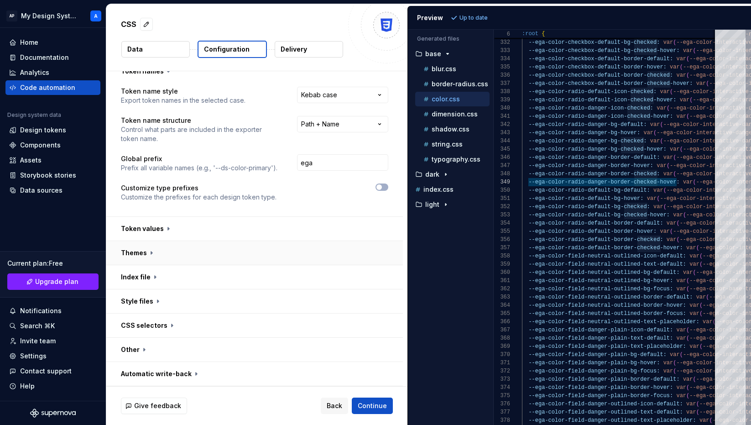
click at [154, 252] on button "button" at bounding box center [254, 253] width 297 height 24
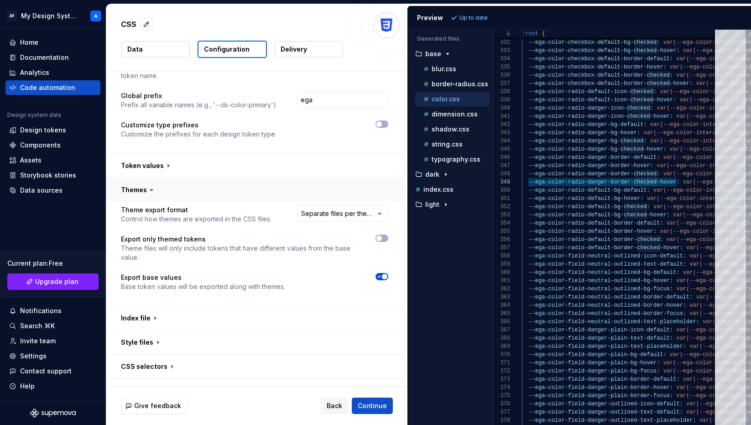
scroll to position [89, 0]
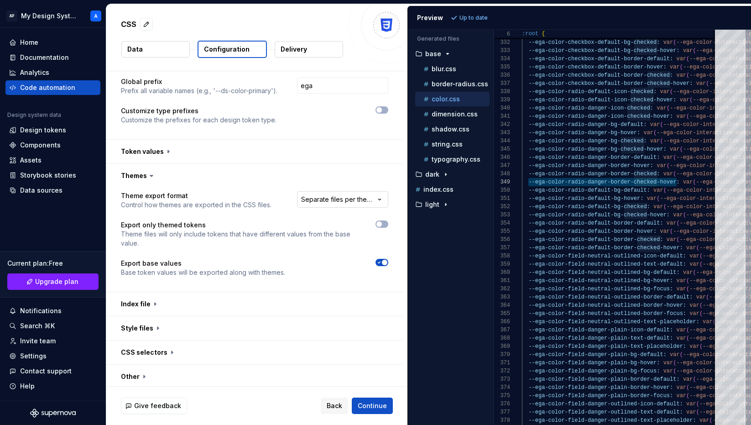
click at [364, 201] on html "**********" at bounding box center [375, 212] width 751 height 425
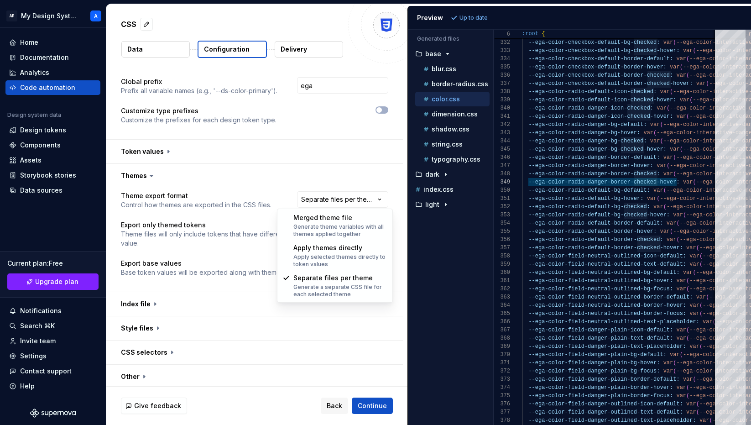
click at [363, 197] on html "**********" at bounding box center [375, 212] width 751 height 425
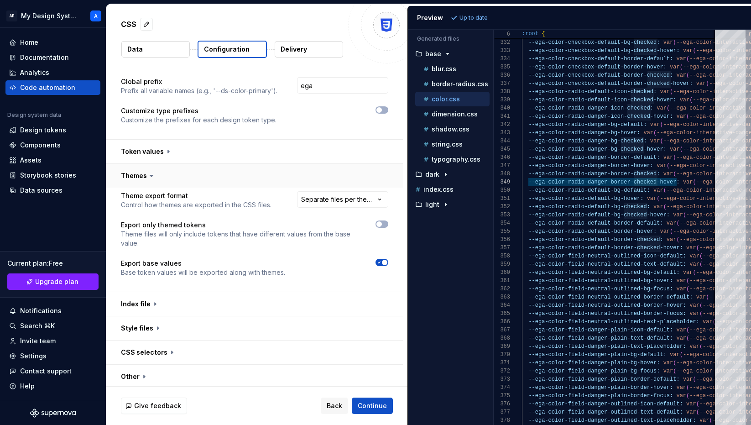
click at [145, 178] on button "button" at bounding box center [254, 176] width 297 height 24
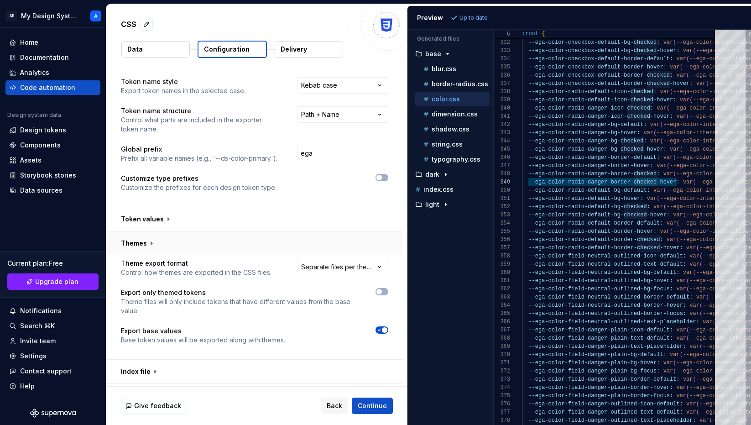
scroll to position [12, 0]
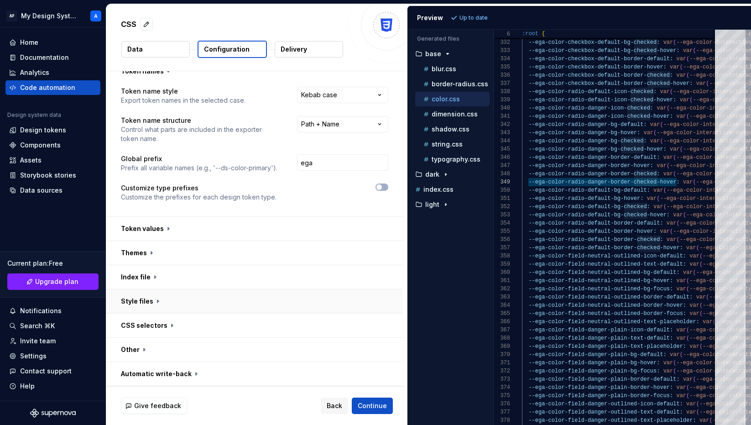
click at [148, 302] on button "button" at bounding box center [254, 301] width 297 height 24
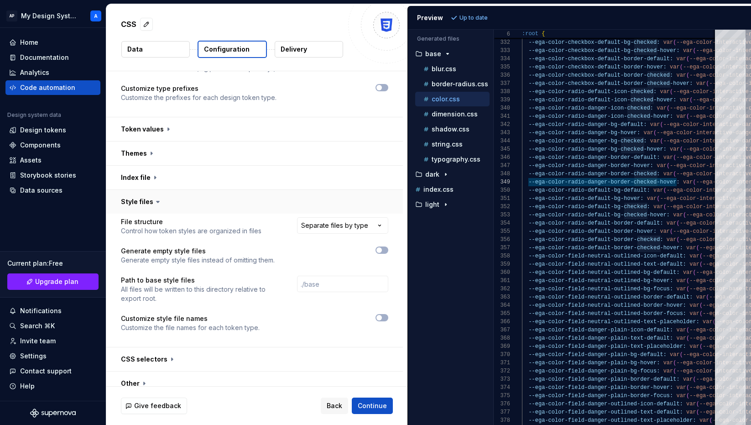
scroll to position [115, 0]
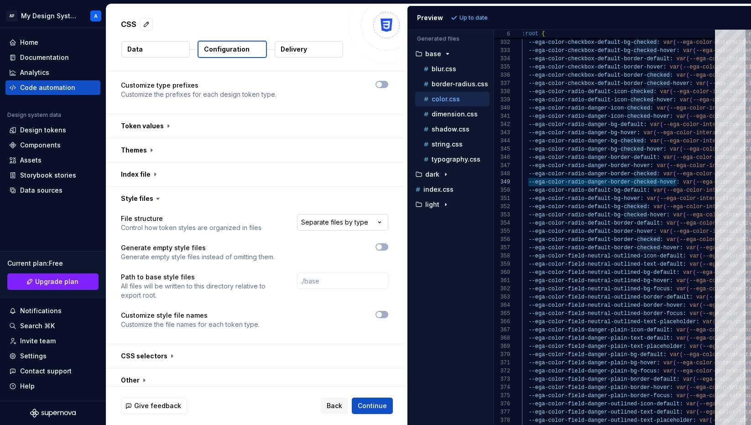
click at [330, 227] on html "**********" at bounding box center [375, 212] width 751 height 425
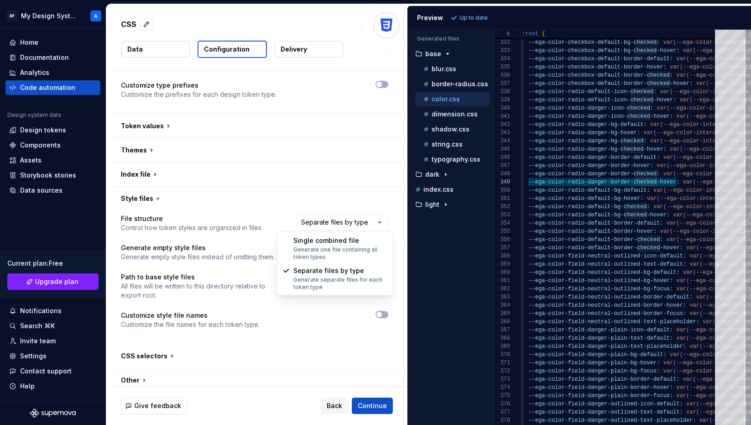
click at [270, 218] on html "**********" at bounding box center [375, 212] width 751 height 425
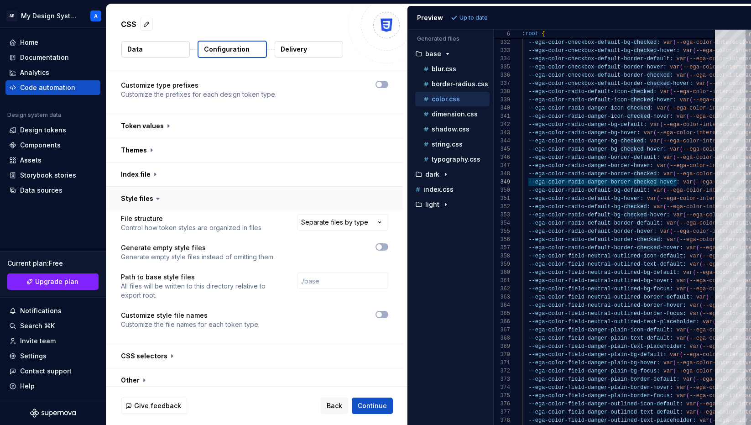
click at [148, 194] on button "button" at bounding box center [254, 199] width 297 height 24
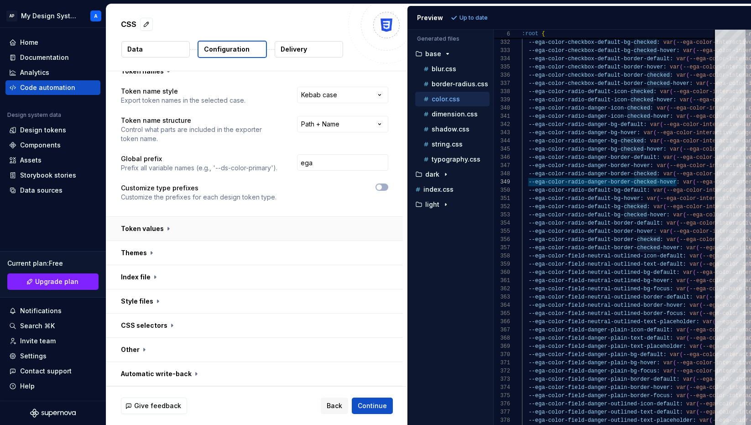
scroll to position [0, 0]
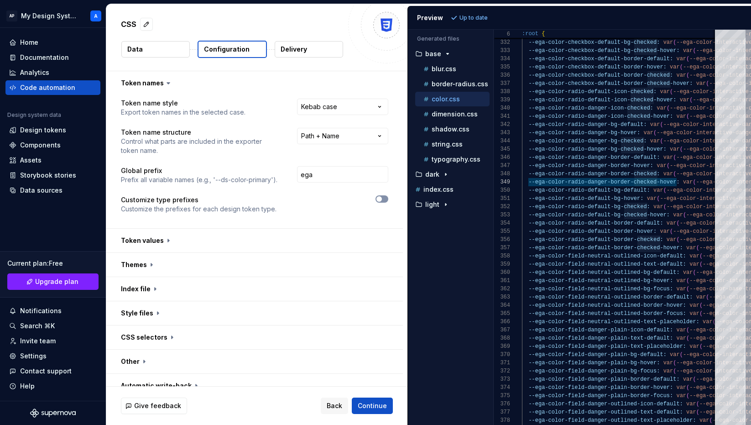
click at [382, 199] on span "button" at bounding box center [379, 198] width 5 height 5
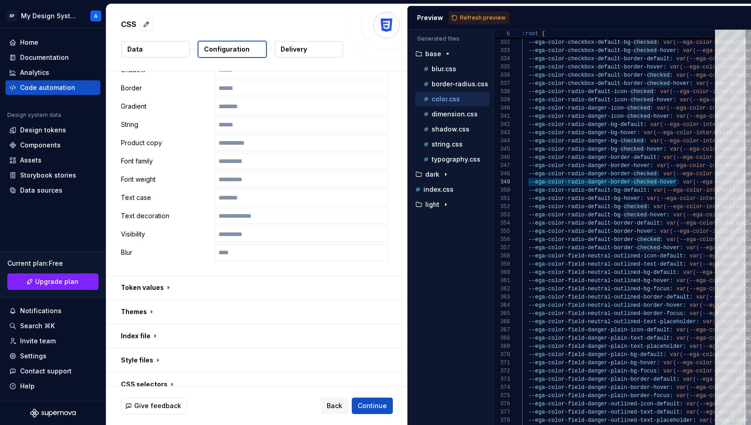
scroll to position [495, 0]
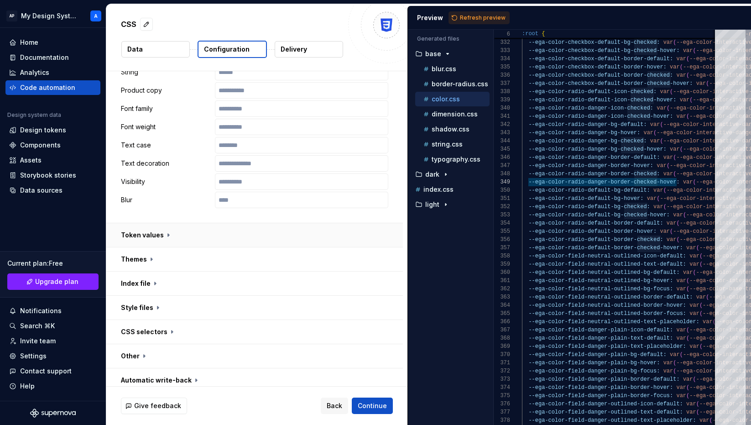
click at [155, 228] on button "button" at bounding box center [254, 235] width 297 height 24
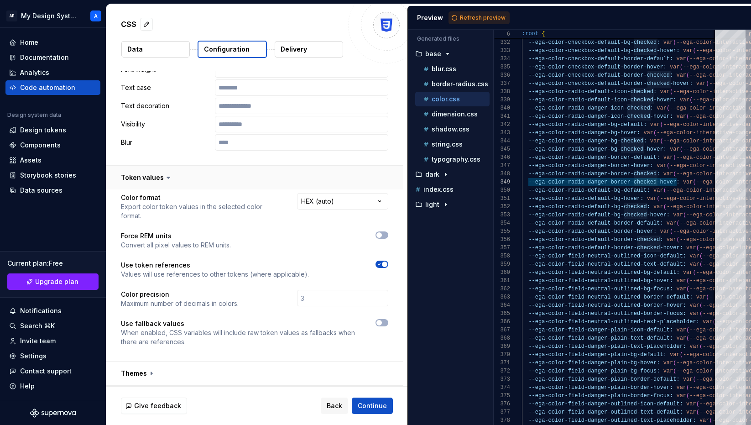
scroll to position [560, 0]
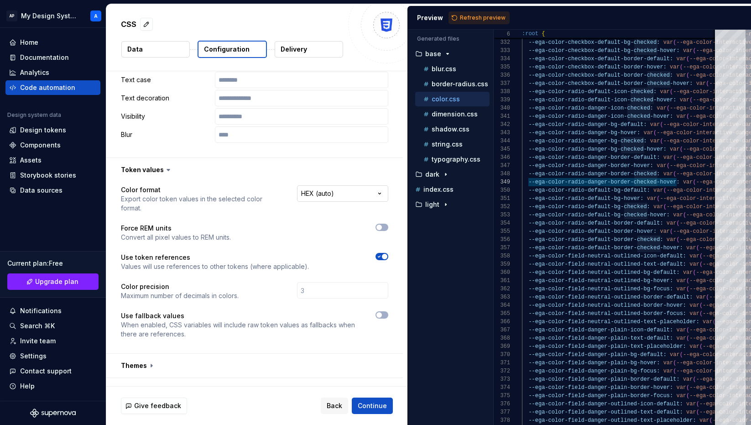
click at [348, 195] on html "**********" at bounding box center [375, 212] width 751 height 425
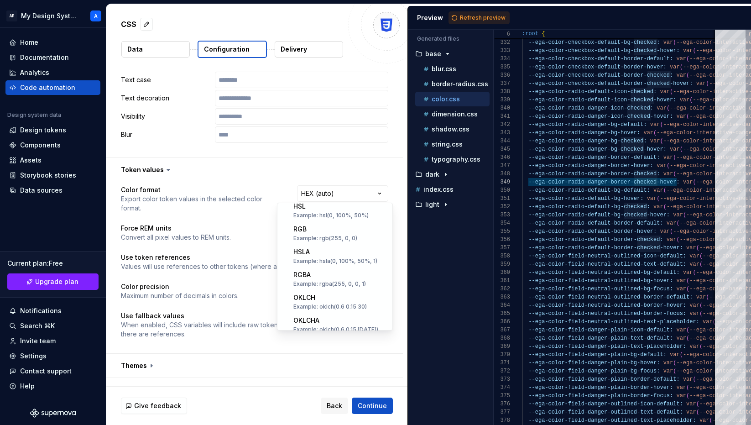
scroll to position [0, 0]
click at [329, 195] on html "**********" at bounding box center [375, 212] width 751 height 425
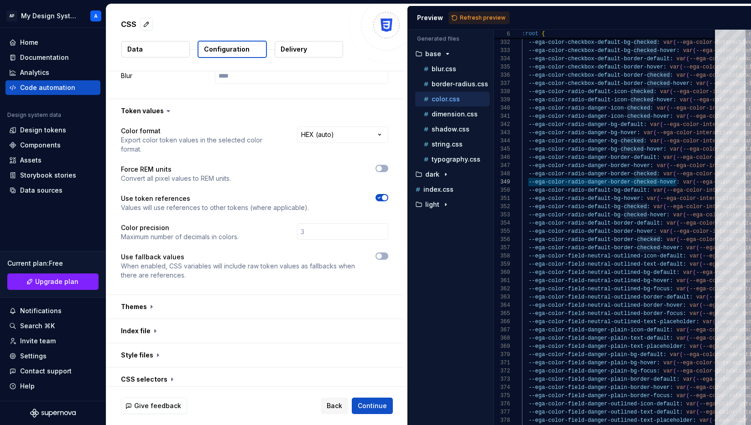
scroll to position [619, 0]
click at [383, 253] on icon "button" at bounding box center [379, 255] width 7 height 5
click at [386, 253] on span "button" at bounding box center [384, 255] width 5 height 5
click at [197, 301] on button "button" at bounding box center [254, 306] width 297 height 24
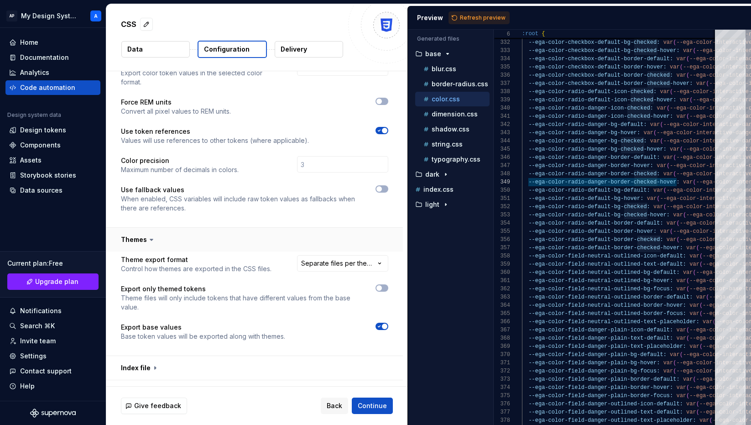
scroll to position [697, 0]
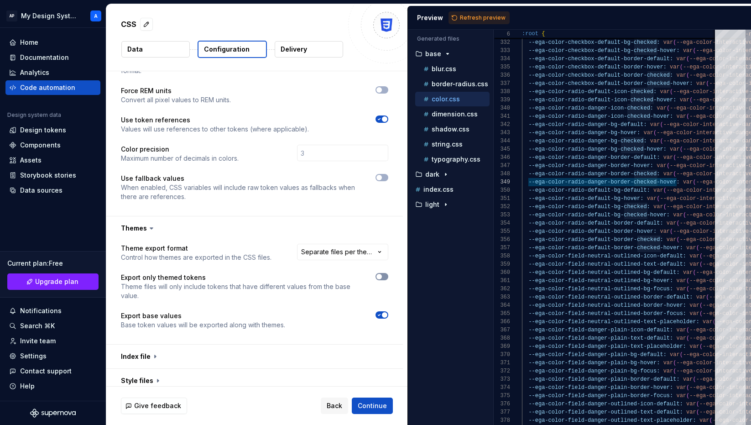
click at [388, 273] on button "button" at bounding box center [382, 276] width 13 height 7
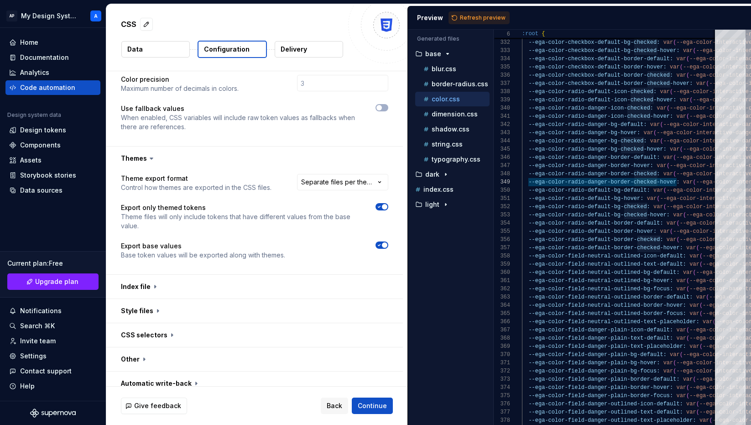
scroll to position [768, 0]
click at [144, 283] on button "button" at bounding box center [254, 286] width 297 height 24
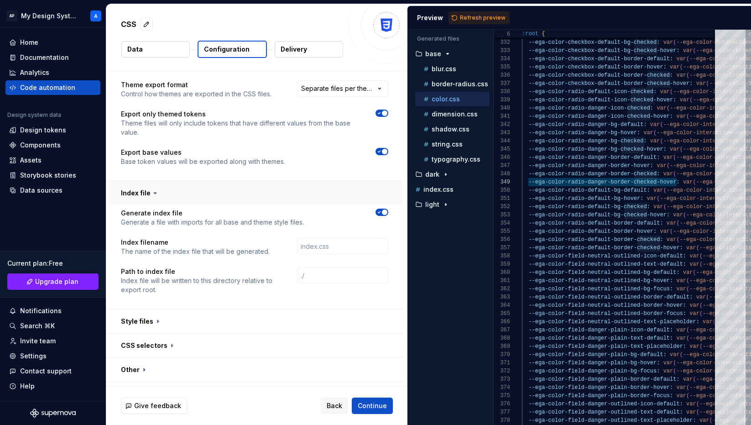
scroll to position [872, 0]
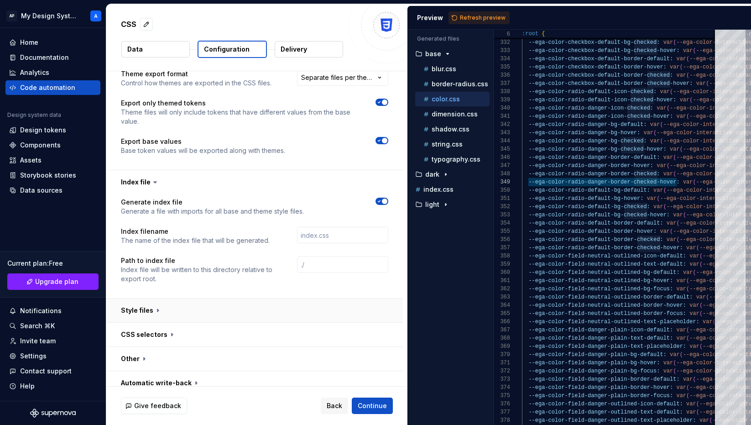
click at [148, 303] on button "button" at bounding box center [254, 311] width 297 height 24
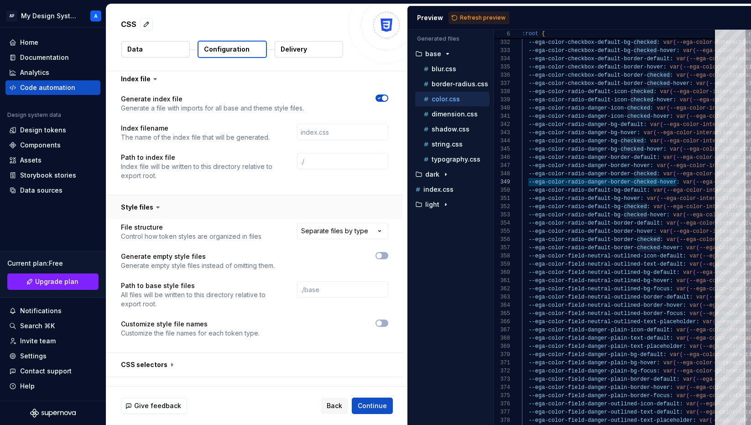
scroll to position [976, 0]
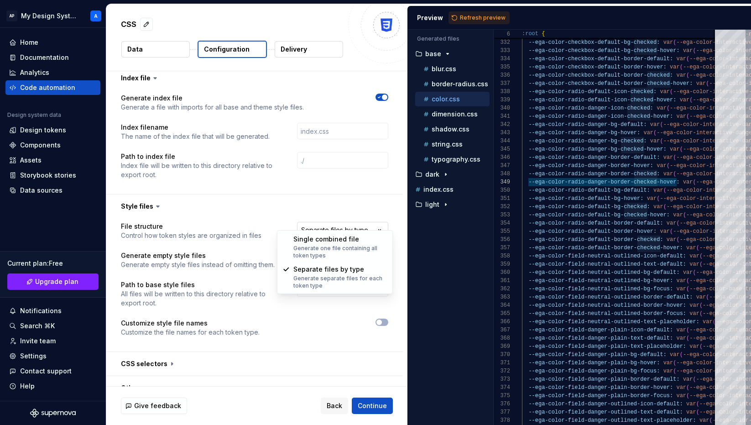
click at [315, 219] on html "**********" at bounding box center [375, 212] width 751 height 425
click at [295, 215] on html "**********" at bounding box center [375, 212] width 751 height 425
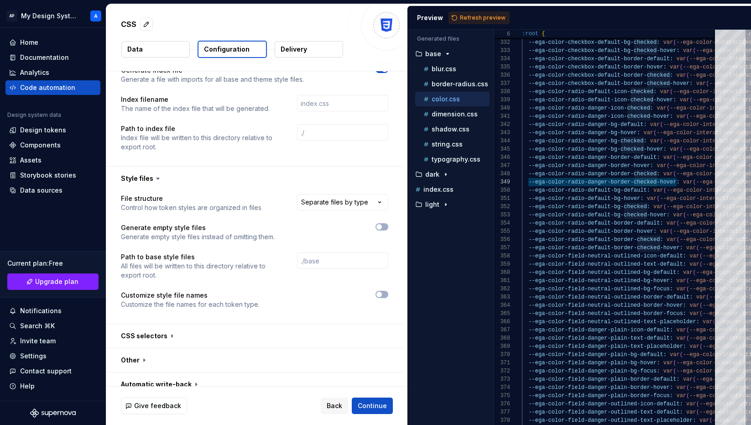
scroll to position [1005, 0]
click at [178, 324] on button "button" at bounding box center [254, 335] width 297 height 24
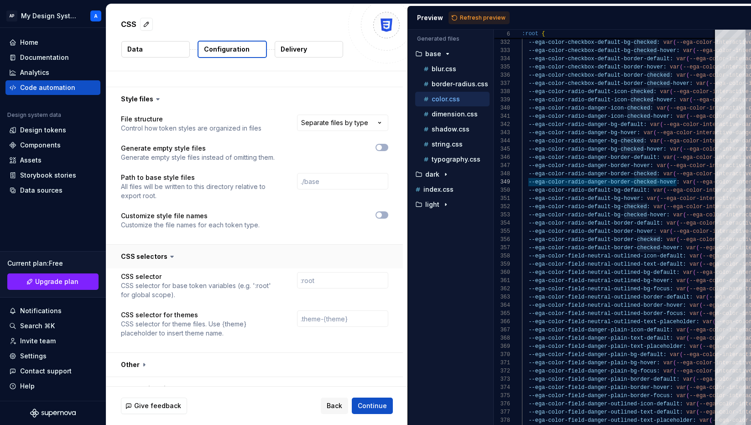
scroll to position [1089, 0]
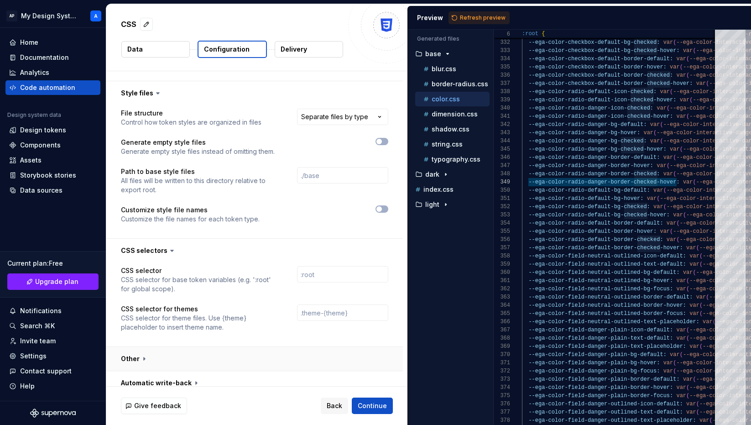
click at [157, 347] on button "button" at bounding box center [254, 359] width 297 height 24
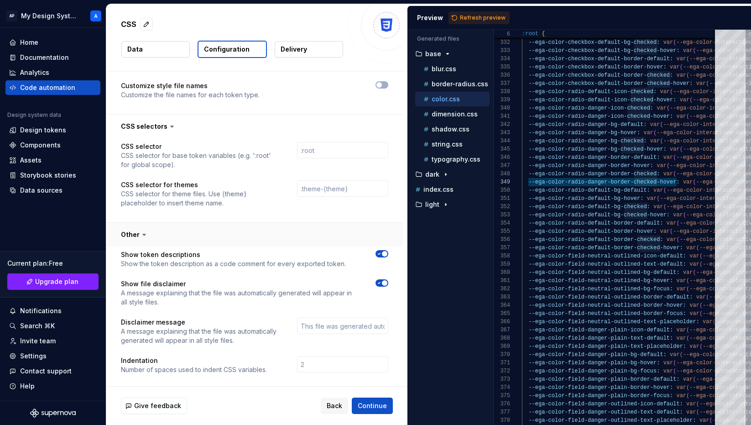
scroll to position [1232, 0]
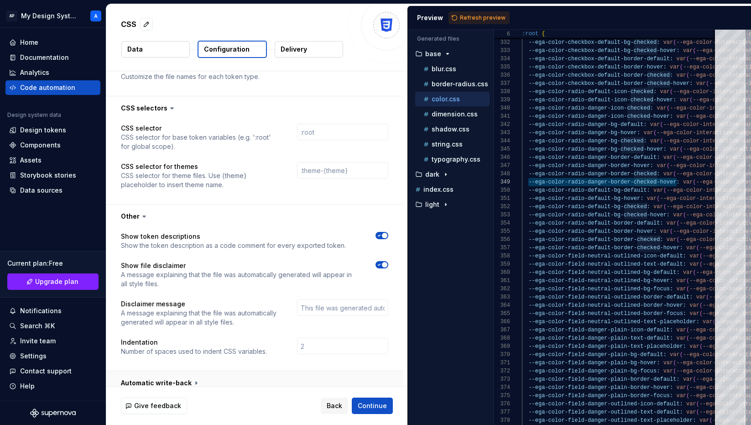
click at [154, 376] on button "button" at bounding box center [254, 383] width 297 height 24
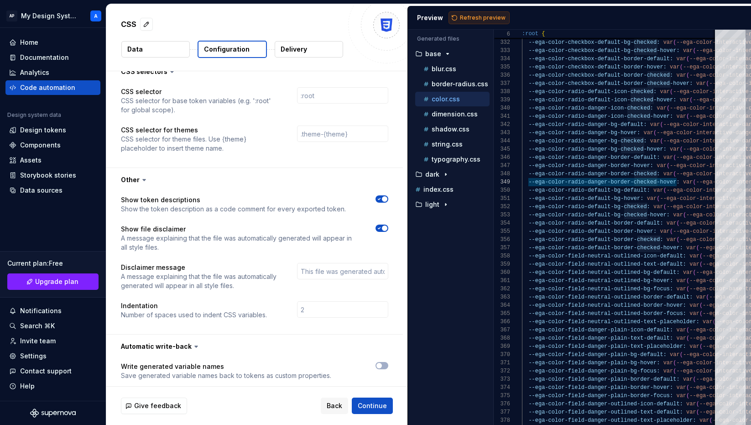
click at [486, 21] on span "Refresh preview" at bounding box center [483, 17] width 46 height 7
click at [324, 49] on button "Delivery" at bounding box center [309, 49] width 68 height 16
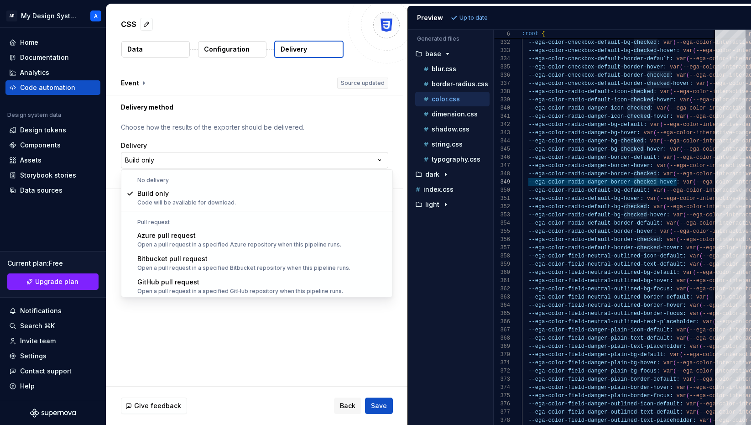
click at [233, 155] on html "**********" at bounding box center [375, 212] width 751 height 425
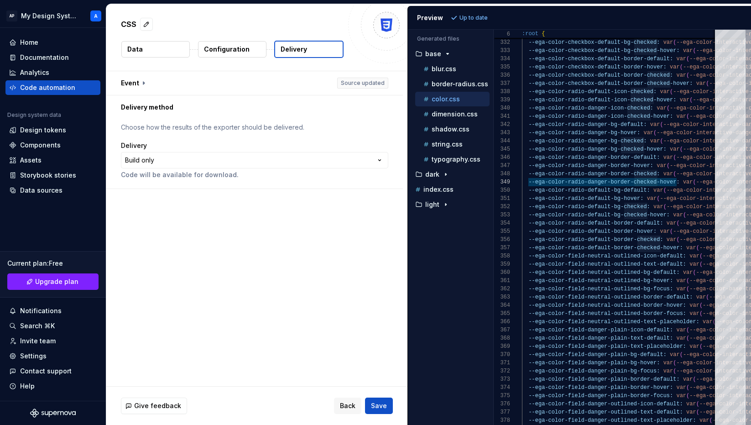
click at [260, 124] on html "**********" at bounding box center [375, 212] width 751 height 425
click at [159, 50] on button "Data" at bounding box center [155, 49] width 68 height 16
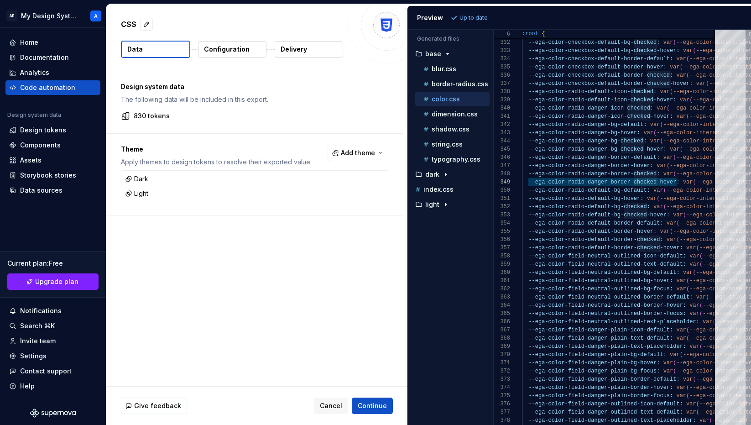
click at [225, 55] on button "Configuration" at bounding box center [232, 49] width 68 height 16
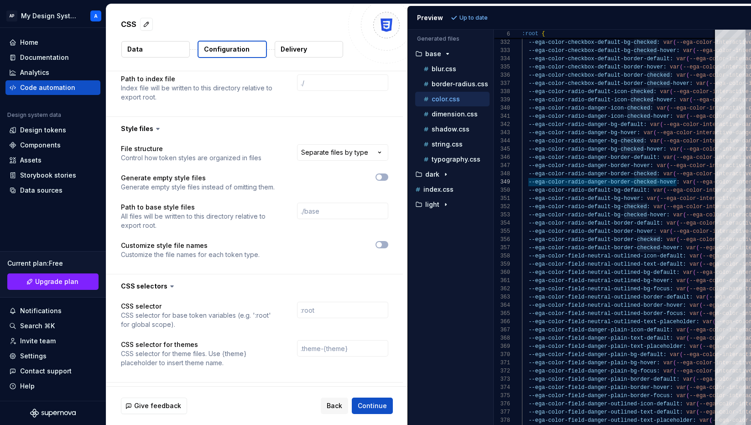
scroll to position [1056, 0]
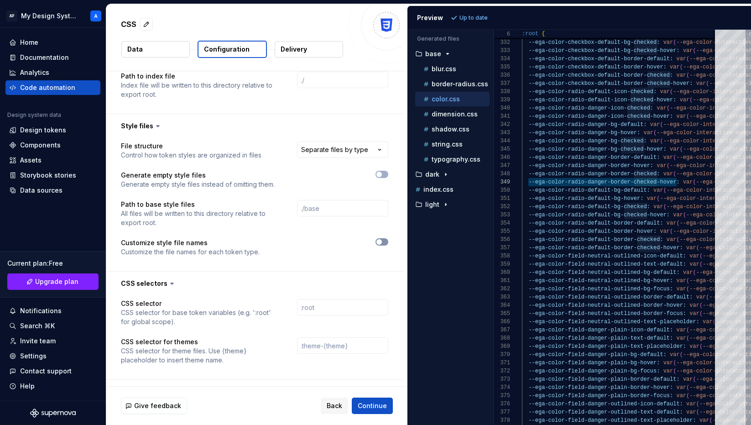
click at [382, 239] on span "button" at bounding box center [379, 241] width 5 height 5
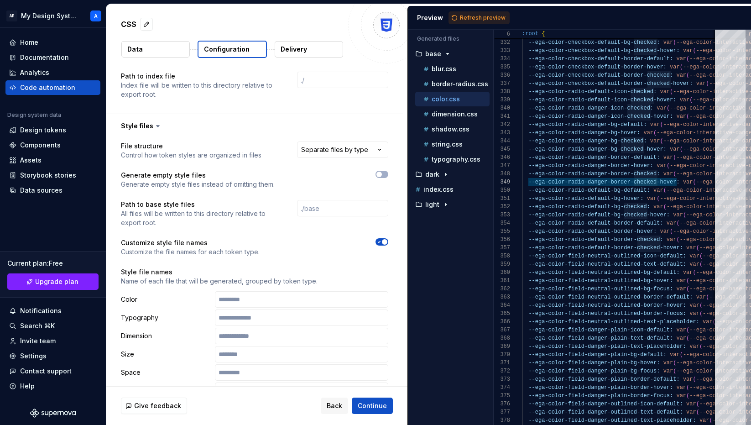
click at [388, 239] on span "button" at bounding box center [384, 241] width 5 height 5
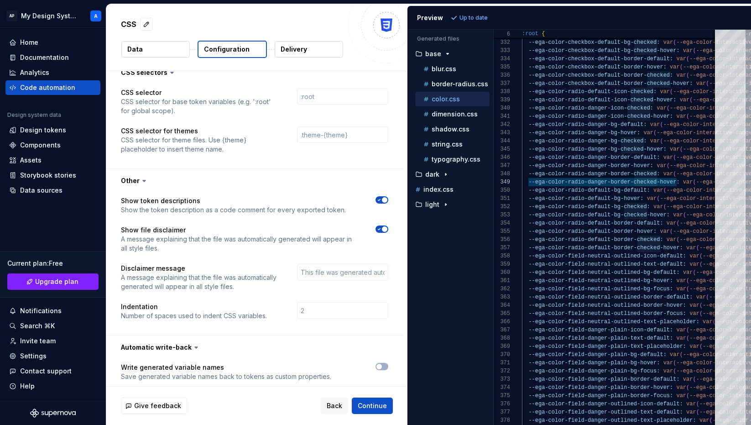
scroll to position [1268, 0]
click at [332, 401] on button "Back" at bounding box center [334, 406] width 27 height 16
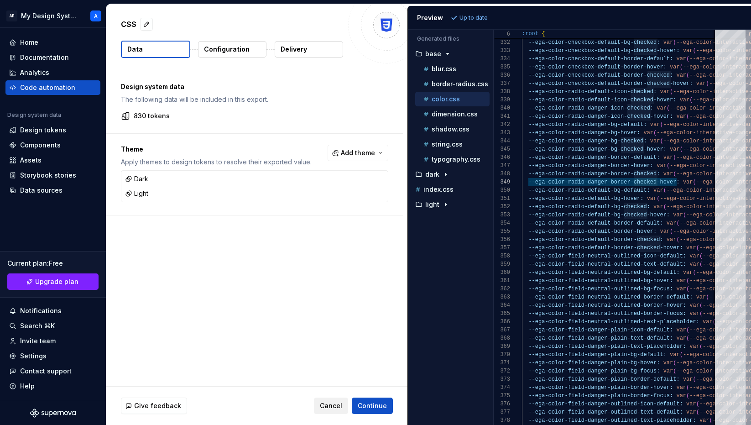
click at [332, 405] on span "Cancel" at bounding box center [331, 405] width 22 height 9
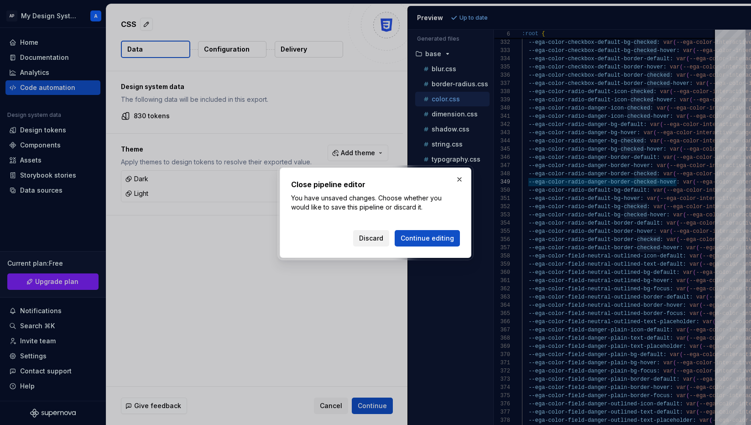
click at [378, 239] on span "Discard" at bounding box center [371, 238] width 24 height 9
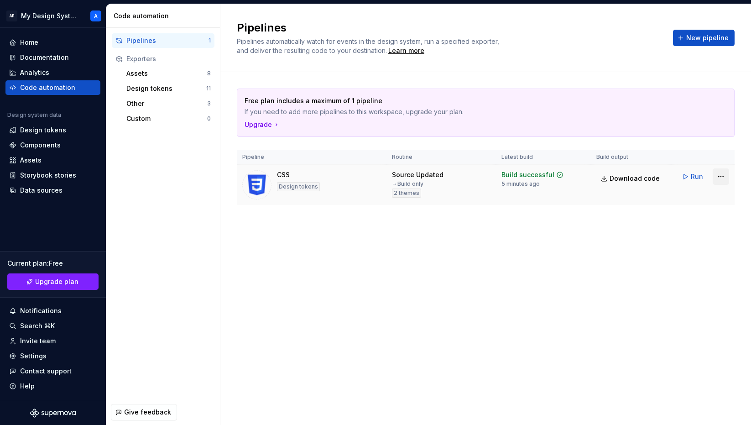
click at [718, 177] on html "AP My Design System A Home Documentation Analytics Code automation Design syste…" at bounding box center [375, 212] width 751 height 425
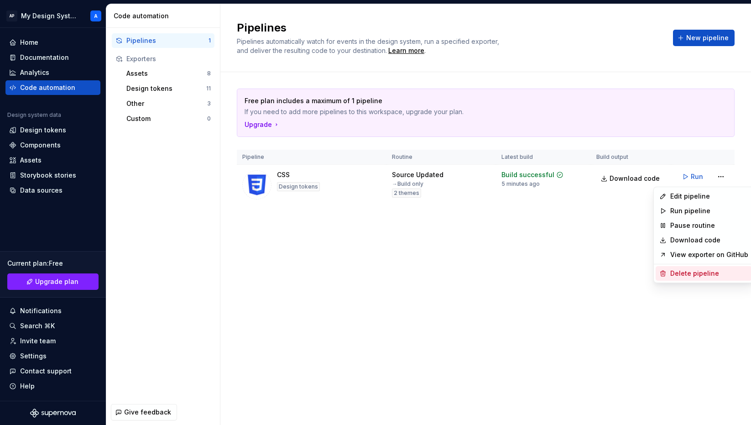
click at [692, 276] on div "Delete pipeline" at bounding box center [710, 273] width 78 height 9
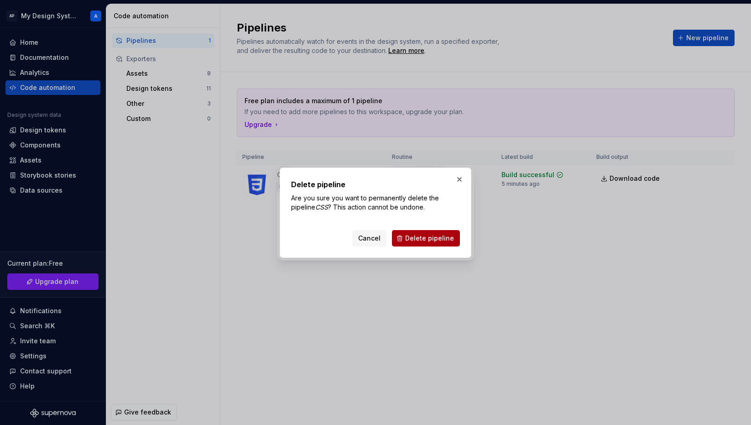
click at [425, 238] on span "Delete pipeline" at bounding box center [429, 238] width 49 height 9
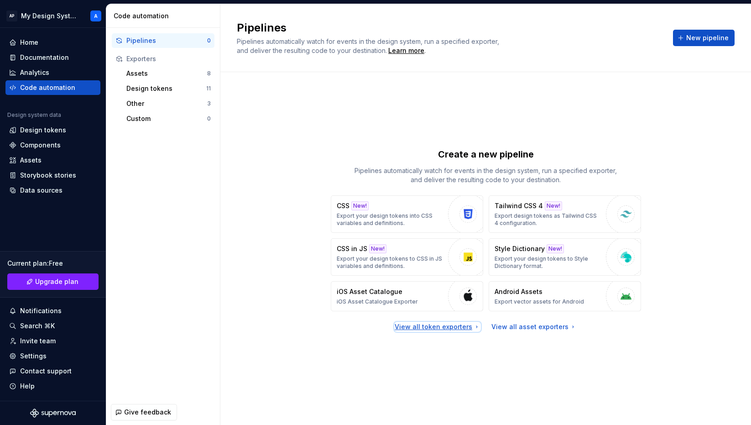
click at [457, 330] on div "View all token exporters" at bounding box center [438, 326] width 86 height 9
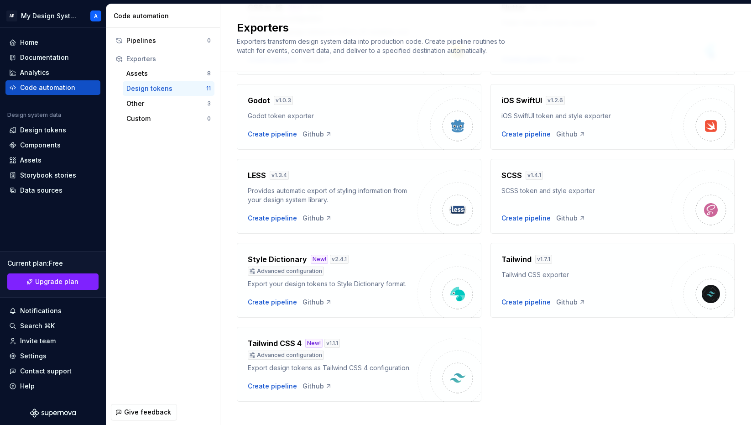
scroll to position [224, 0]
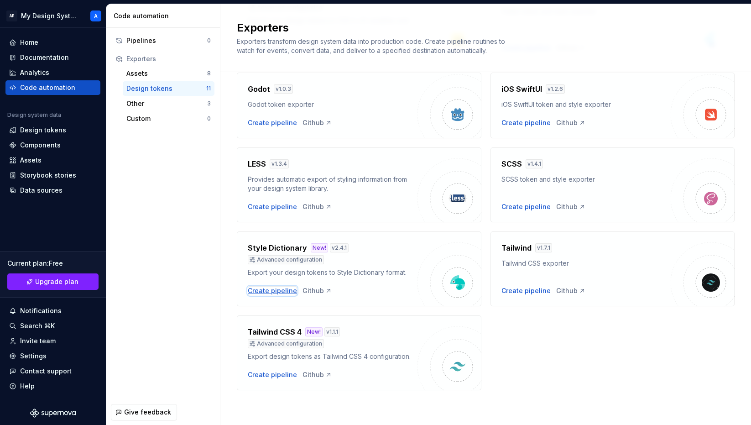
click at [285, 289] on div "Create pipeline" at bounding box center [272, 290] width 49 height 9
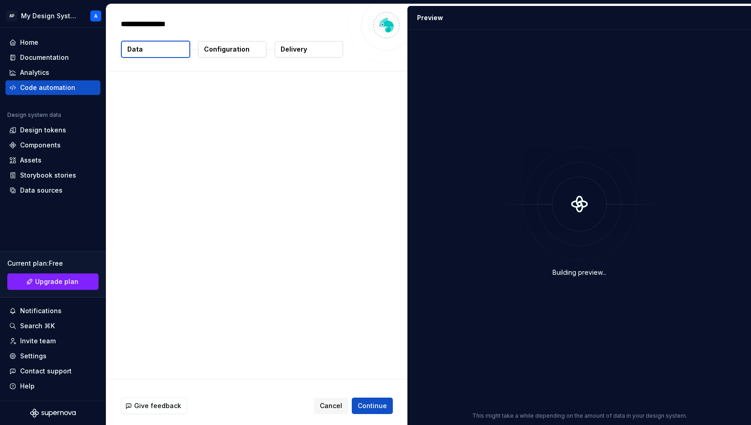
type textarea "*"
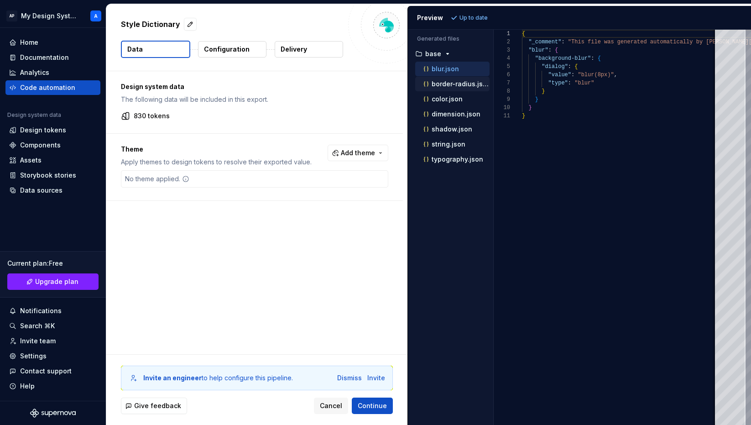
click at [456, 85] on p "border-radius.json" at bounding box center [461, 83] width 58 height 7
click at [455, 97] on p "color.json" at bounding box center [447, 98] width 31 height 7
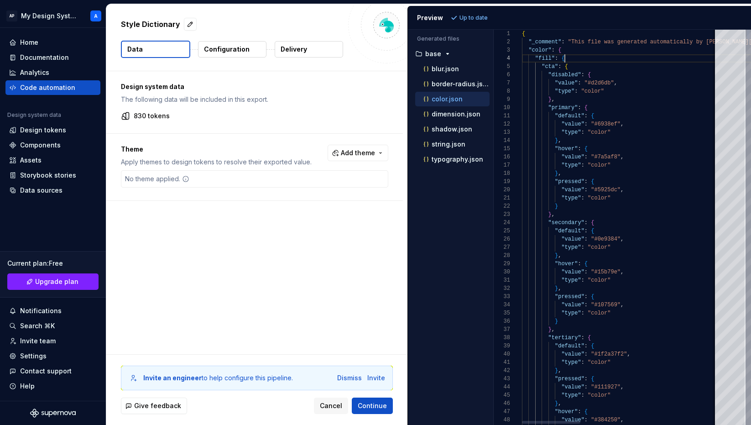
click at [517, 58] on div at bounding box center [517, 58] width 12 height 8
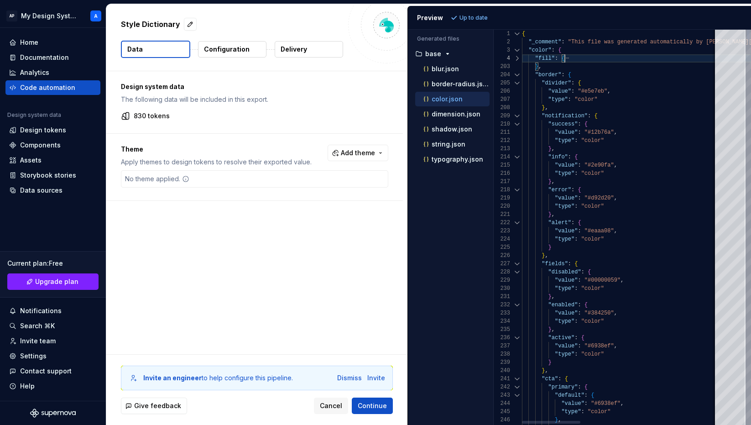
click at [517, 75] on div at bounding box center [517, 75] width 12 height 8
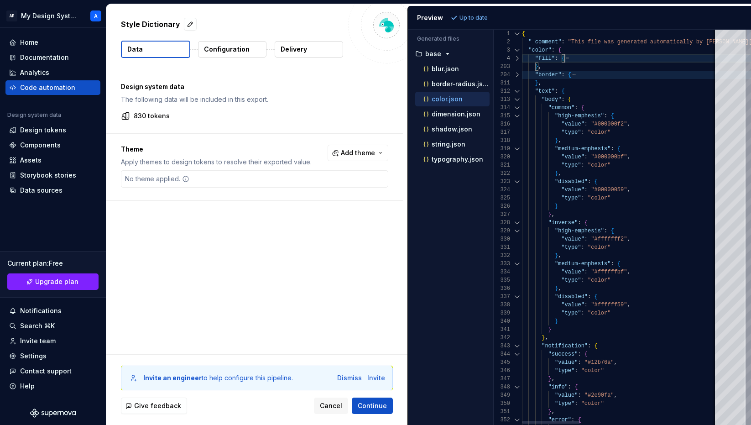
type textarea "**********"
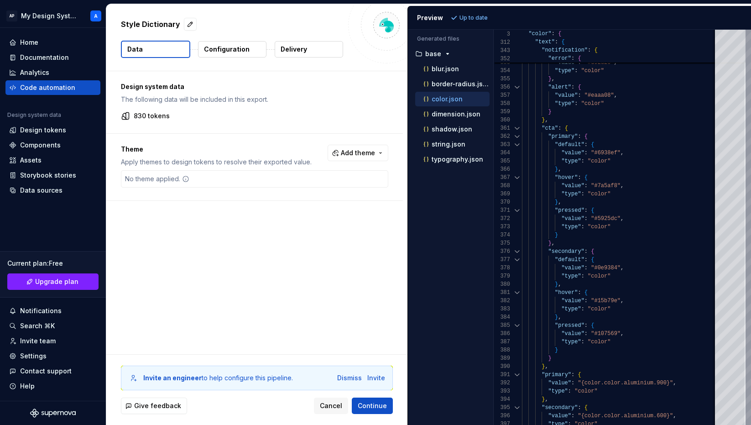
click at [234, 51] on p "Configuration" at bounding box center [227, 49] width 46 height 9
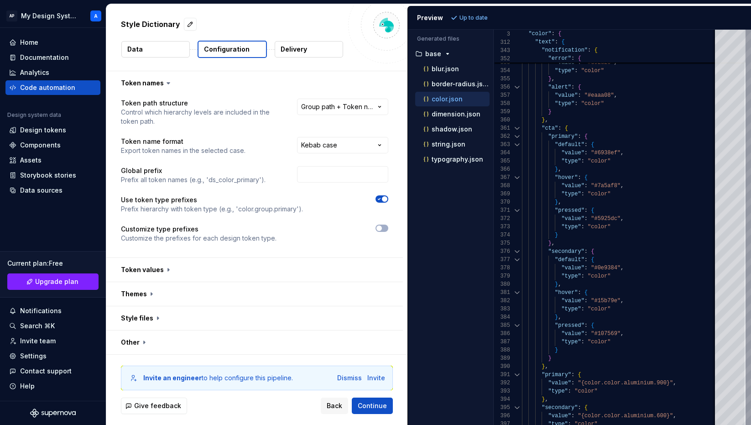
scroll to position [0, 0]
click at [155, 268] on button "button" at bounding box center [254, 269] width 297 height 24
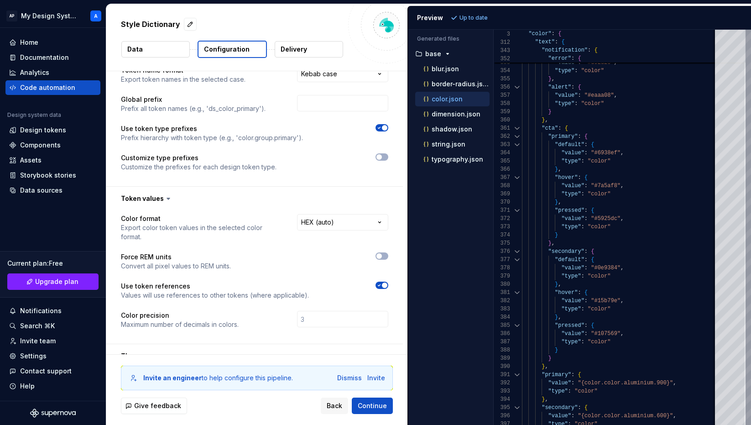
scroll to position [125, 0]
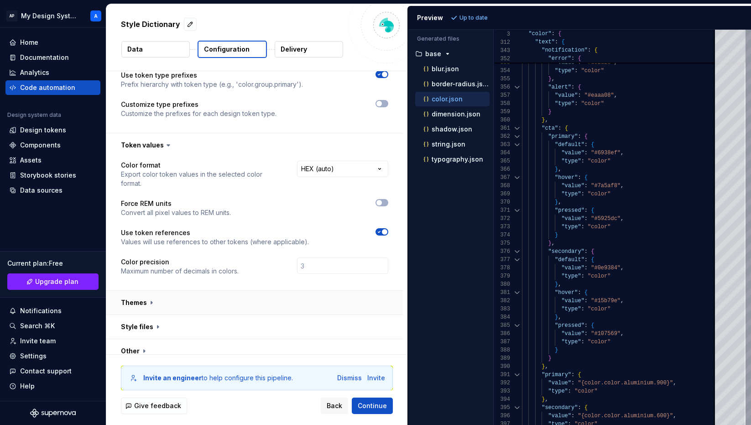
click at [150, 294] on button "button" at bounding box center [254, 303] width 297 height 24
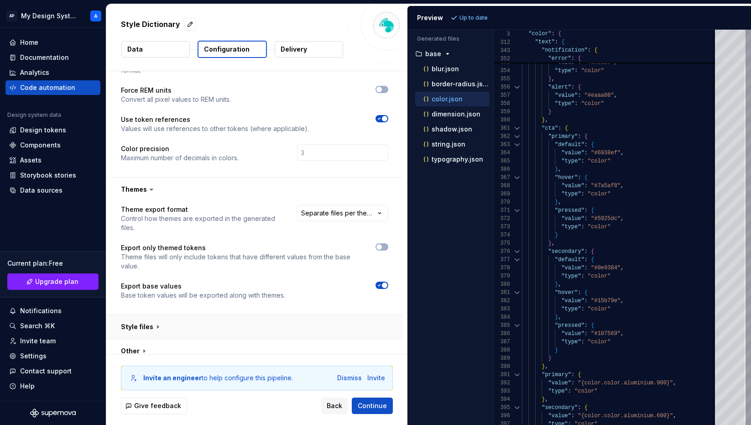
click at [147, 315] on button "button" at bounding box center [254, 327] width 297 height 24
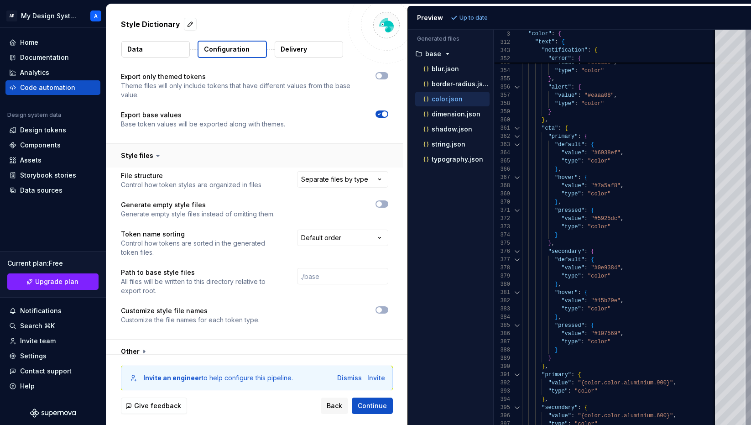
scroll to position [409, 0]
click at [144, 347] on button "button" at bounding box center [254, 351] width 297 height 24
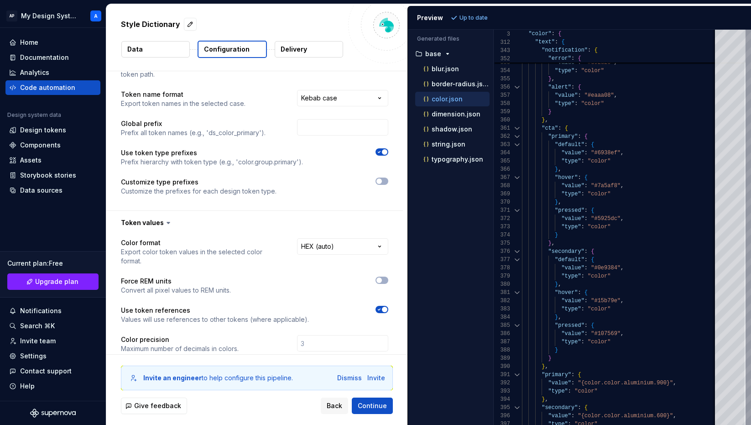
scroll to position [0, 0]
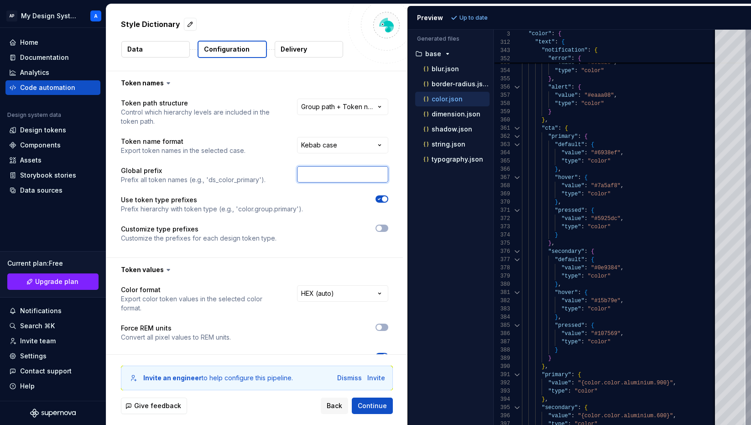
click at [331, 174] on input "text" at bounding box center [342, 174] width 91 height 16
click at [272, 167] on div "Global prefix Prefix all token names (e.g., 'ds_color_primary')." at bounding box center [254, 175] width 267 height 18
click at [334, 175] on input "text" at bounding box center [342, 174] width 91 height 16
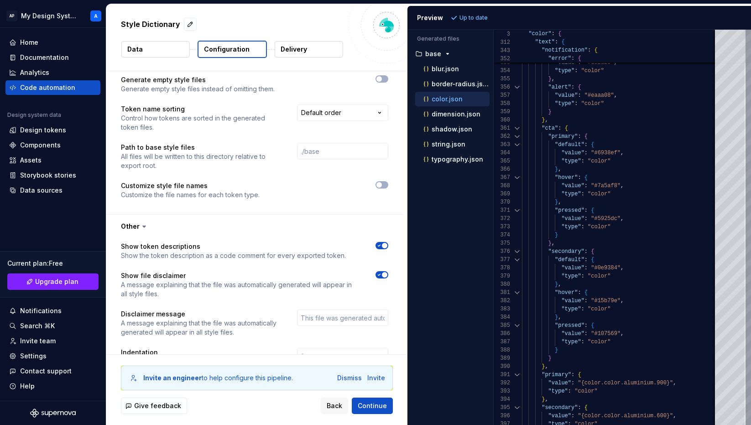
scroll to position [561, 0]
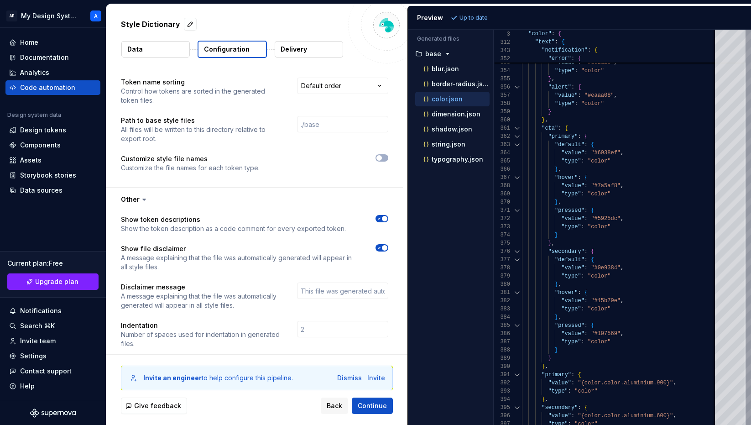
click at [111, 41] on div "Style Dictionary Data Configuration Delivery" at bounding box center [256, 37] width 301 height 67
click at [45, 44] on div "Home" at bounding box center [53, 42] width 88 height 9
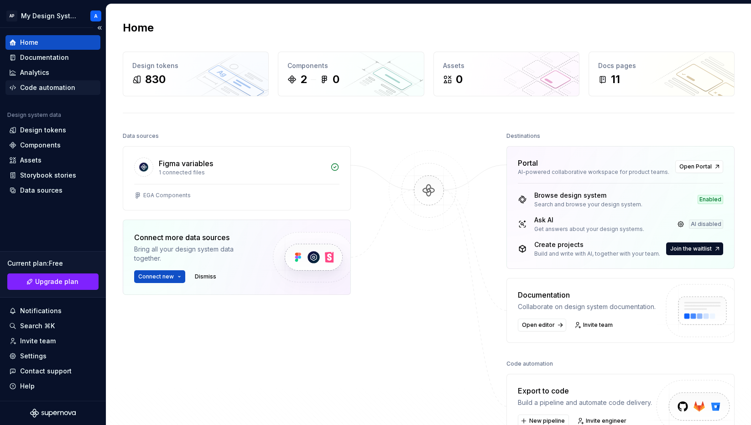
click at [41, 87] on div "Code automation" at bounding box center [47, 87] width 55 height 9
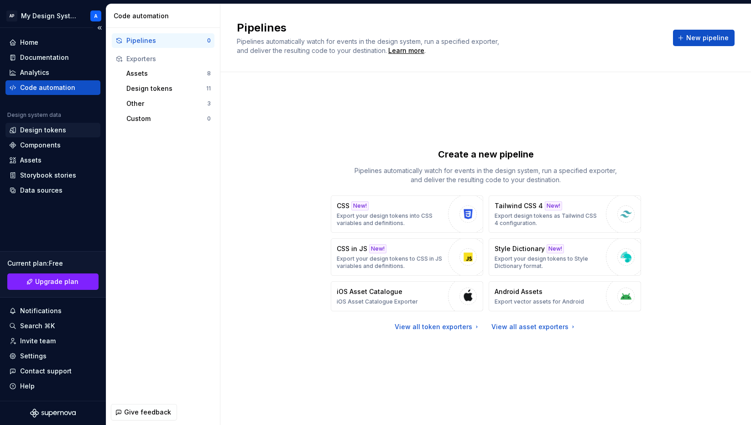
click at [48, 130] on div "Design tokens" at bounding box center [43, 130] width 46 height 9
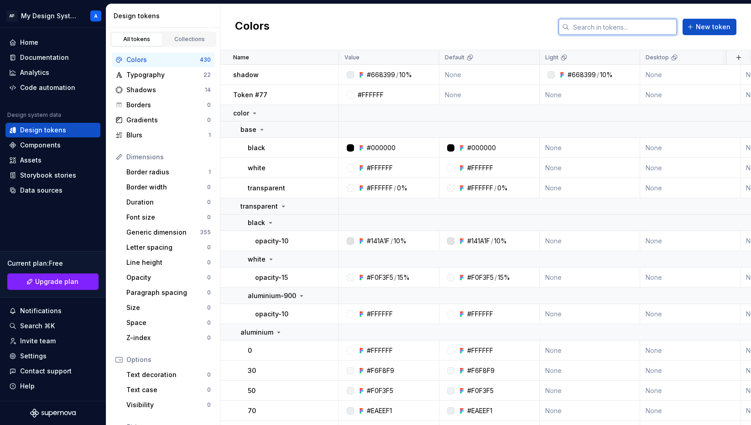
click at [605, 29] on input "text" at bounding box center [624, 27] width 108 height 16
click at [522, 28] on div "Colors New token" at bounding box center [485, 27] width 531 height 46
click at [597, 21] on input "text" at bounding box center [624, 27] width 108 height 16
click at [493, 18] on div "Colors New token" at bounding box center [485, 27] width 531 height 46
click at [180, 41] on div "Collections" at bounding box center [190, 39] width 46 height 7
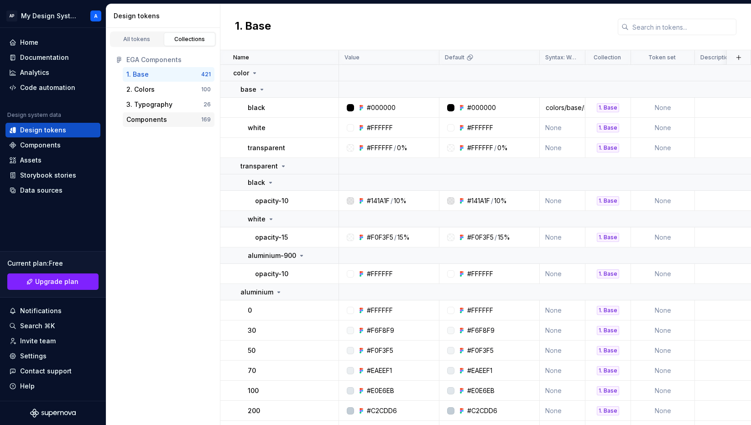
click at [164, 123] on div "Components" at bounding box center [146, 119] width 41 height 9
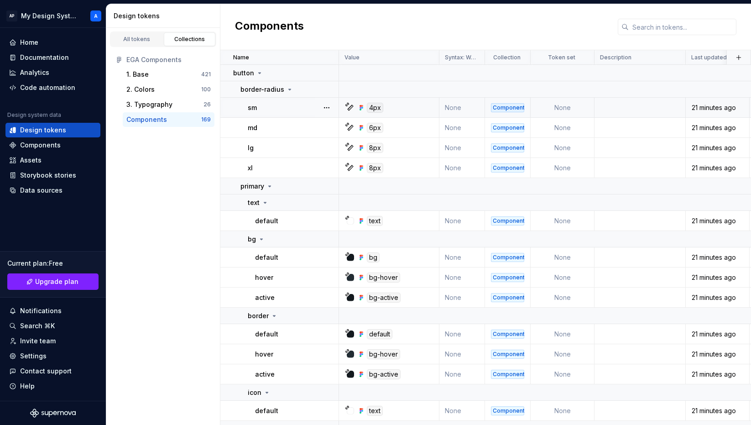
click at [563, 105] on td "None" at bounding box center [563, 108] width 64 height 20
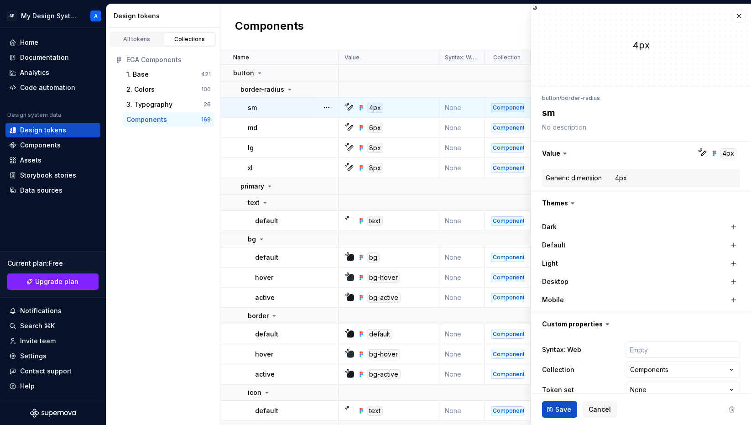
type textarea "*"
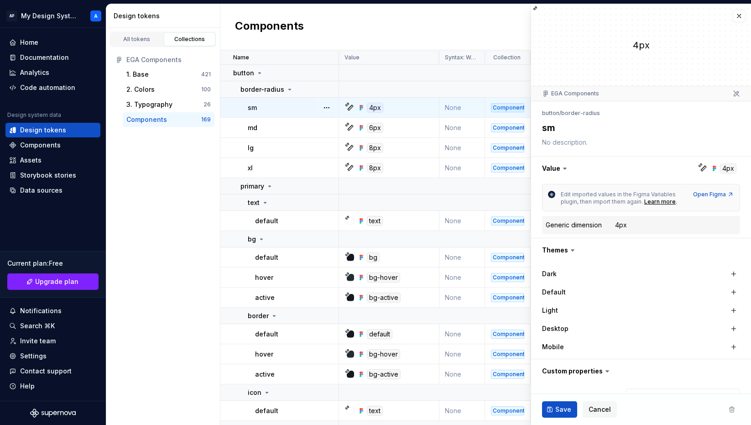
scroll to position [63, 0]
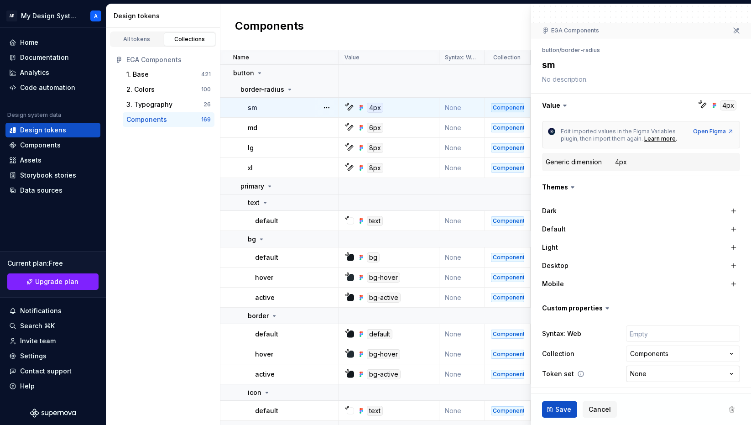
click at [659, 372] on html "AP My Design System A Home Documentation Analytics Code automation Design syste…" at bounding box center [375, 212] width 751 height 425
click at [654, 373] on html "AP My Design System A Home Documentation Analytics Code automation Design syste…" at bounding box center [375, 212] width 751 height 425
click at [656, 371] on html "AP My Design System A Home Documentation Analytics Code automation Design syste…" at bounding box center [375, 212] width 751 height 425
select select "**********"
type textarea "*"
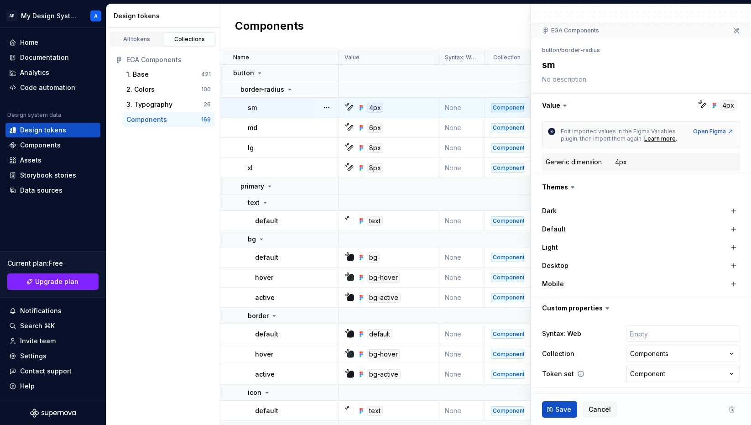
click at [661, 370] on html "AP My Design System A Home Documentation Analytics Code automation Design syste…" at bounding box center [375, 212] width 751 height 425
select select
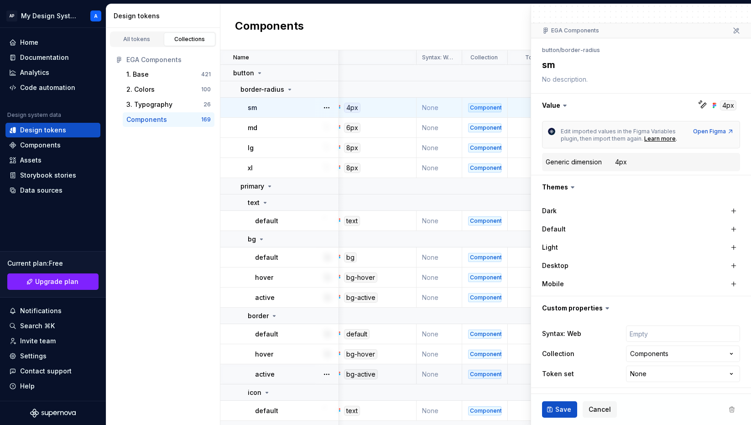
scroll to position [0, 23]
click at [654, 373] on html "AP My Design System A Home Documentation Analytics Code automation Design syste…" at bounding box center [375, 212] width 751 height 425
click at [656, 373] on html "AP My Design System A Home Documentation Analytics Code automation Design syste…" at bounding box center [375, 212] width 751 height 425
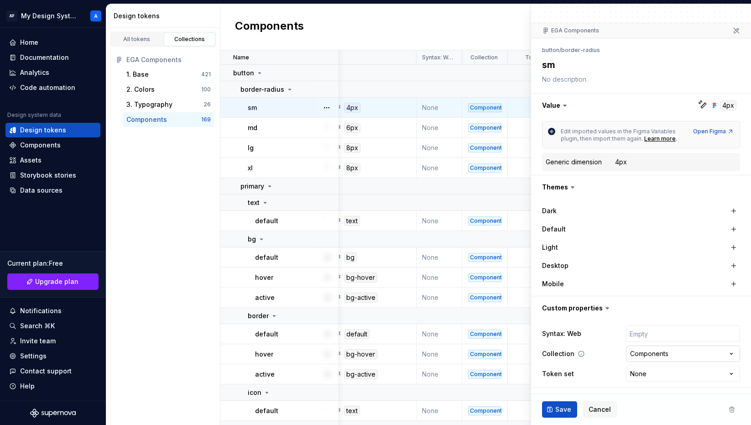
click at [656, 351] on html "AP My Design System A Home Documentation Analytics Code automation Design syste…" at bounding box center [375, 212] width 751 height 425
click at [190, 172] on div "All tokens Collections EGA Components 1. Base 421 2. Colors 100 3. Typography 2…" at bounding box center [163, 226] width 114 height 397
type textarea "*"
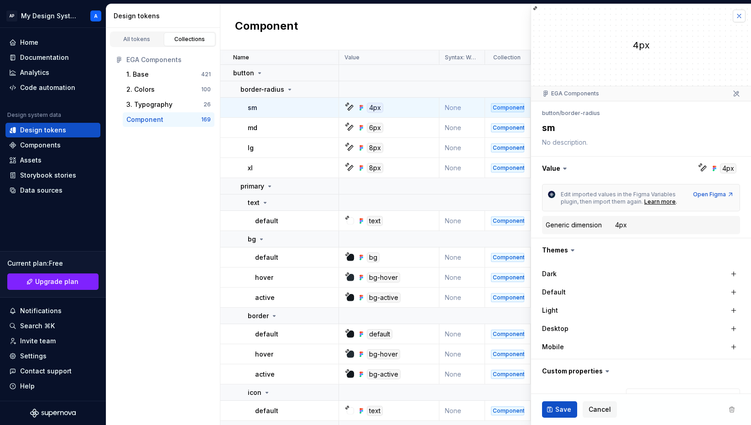
click at [737, 15] on button "button" at bounding box center [739, 16] width 13 height 13
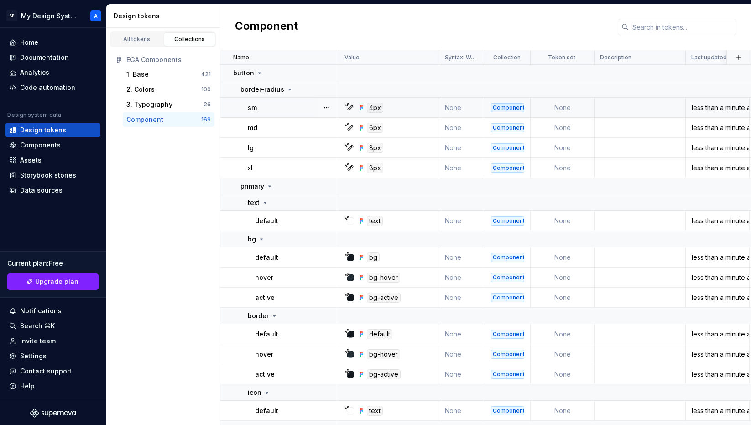
click at [568, 107] on td "None" at bounding box center [563, 108] width 64 height 20
type textarea "*"
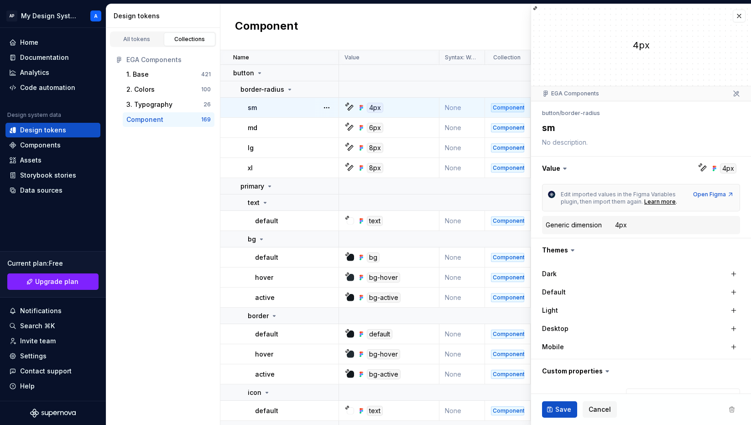
scroll to position [63, 0]
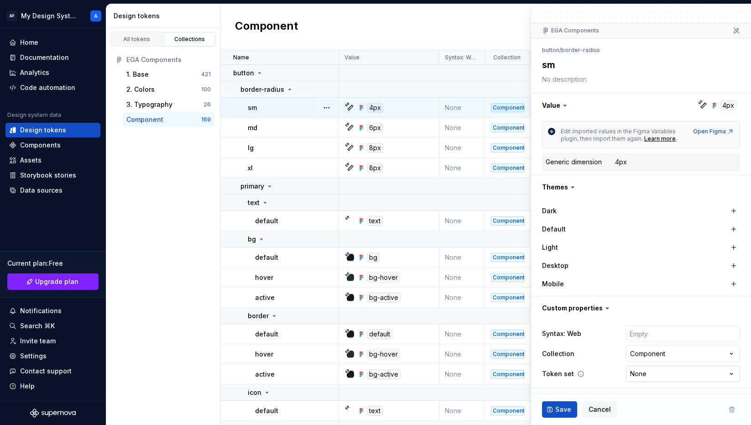
click at [680, 372] on html "AP My Design System A Home Documentation Analytics Code automation Design syste…" at bounding box center [375, 212] width 751 height 425
select select "**********"
click at [498, 31] on div "Component" at bounding box center [485, 27] width 531 height 46
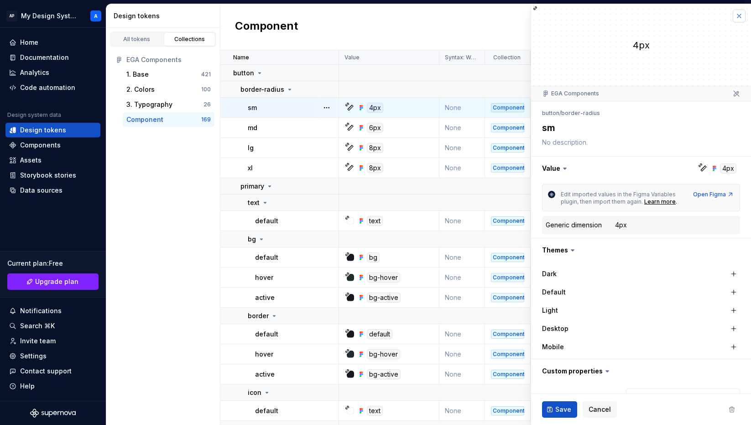
click at [739, 19] on button "button" at bounding box center [739, 16] width 13 height 13
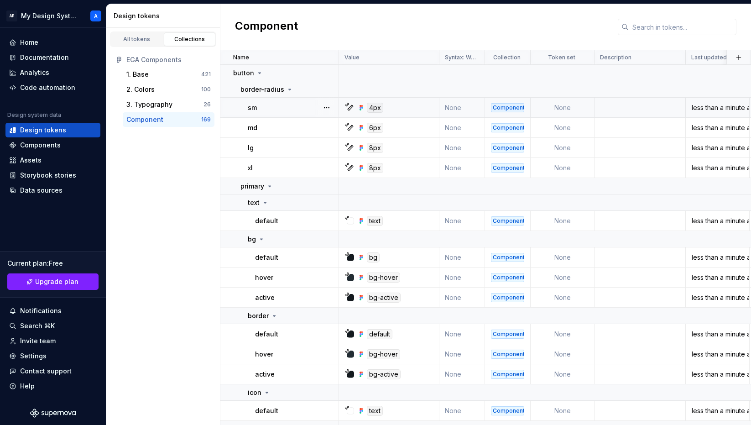
click at [556, 109] on td "None" at bounding box center [563, 108] width 64 height 20
type textarea "*"
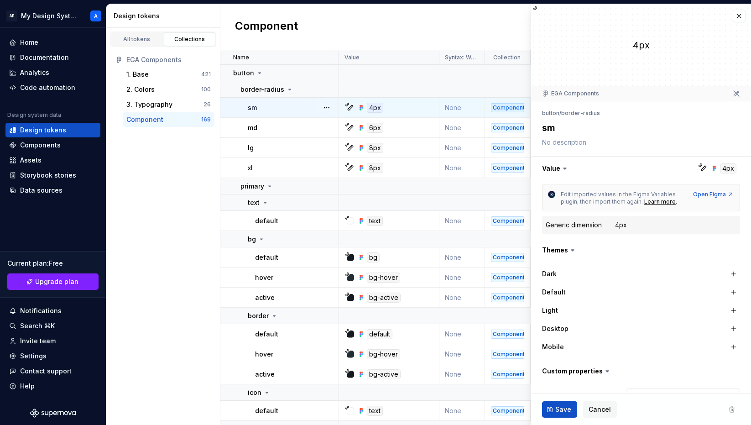
scroll to position [63, 0]
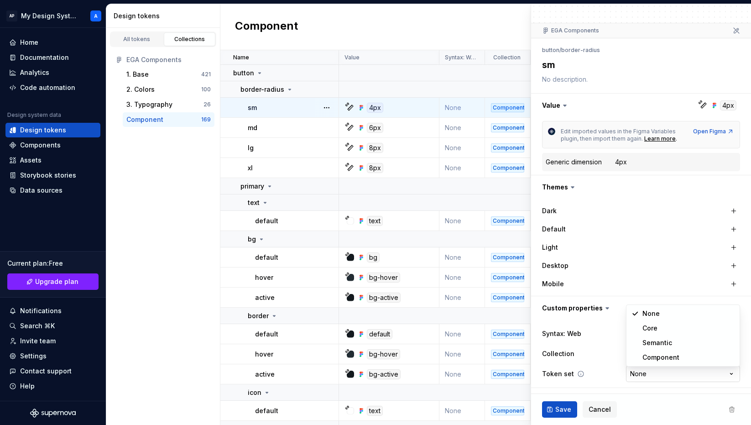
click at [641, 373] on html "AP My Design System A Home Documentation Analytics Code automation Design syste…" at bounding box center [375, 212] width 751 height 425
select select "**********"
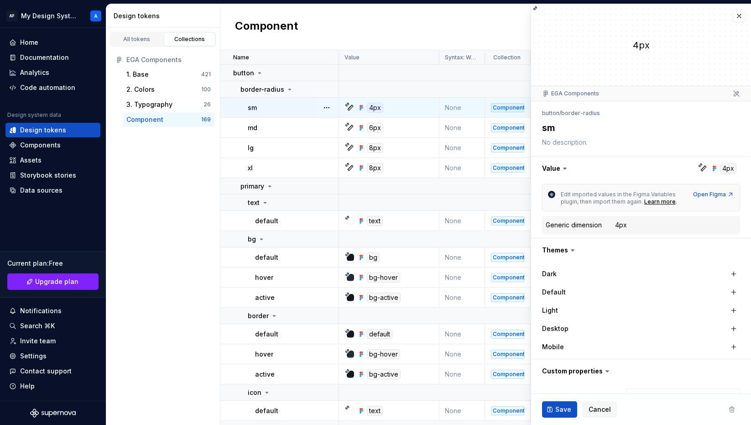
click at [576, 146] on textarea at bounding box center [639, 142] width 198 height 13
click at [599, 142] on textarea at bounding box center [639, 142] width 198 height 13
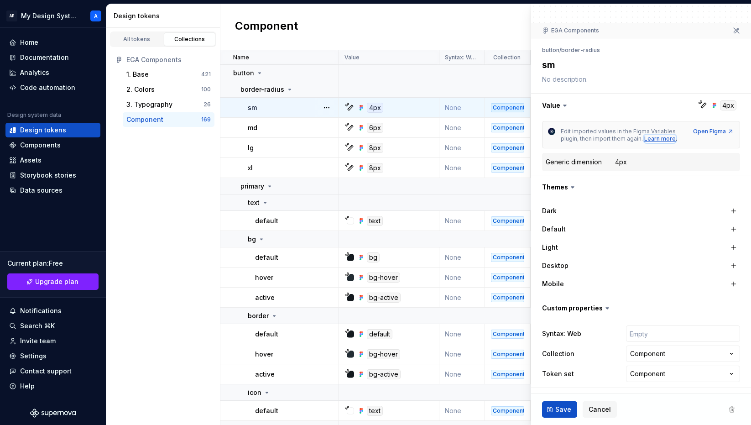
click at [661, 140] on div "Learn more" at bounding box center [660, 138] width 31 height 7
type textarea "*"
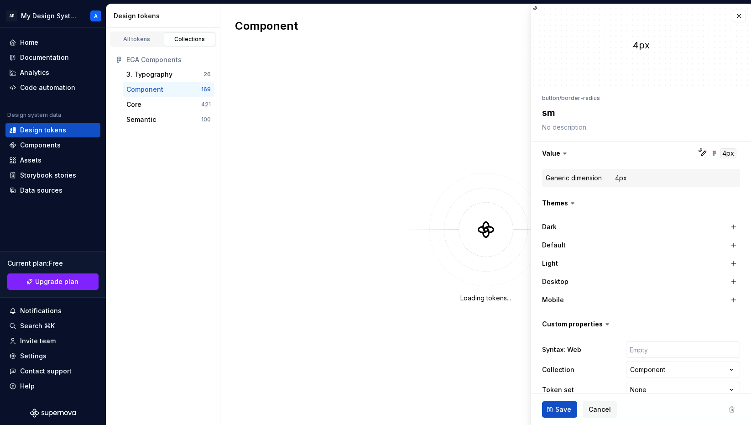
type textarea "*"
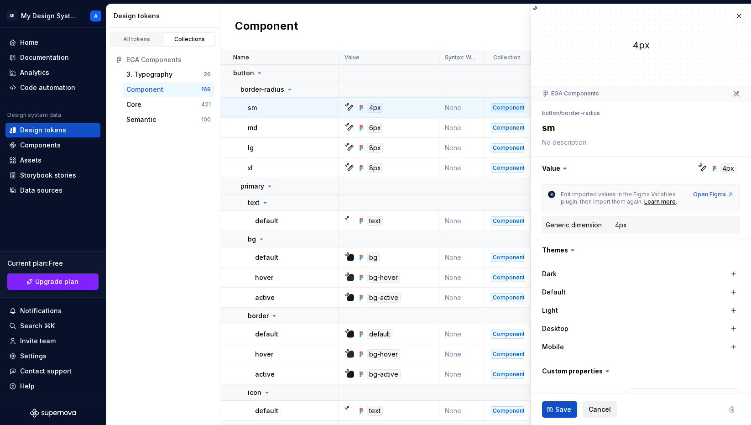
click at [599, 406] on span "Cancel" at bounding box center [600, 409] width 22 height 9
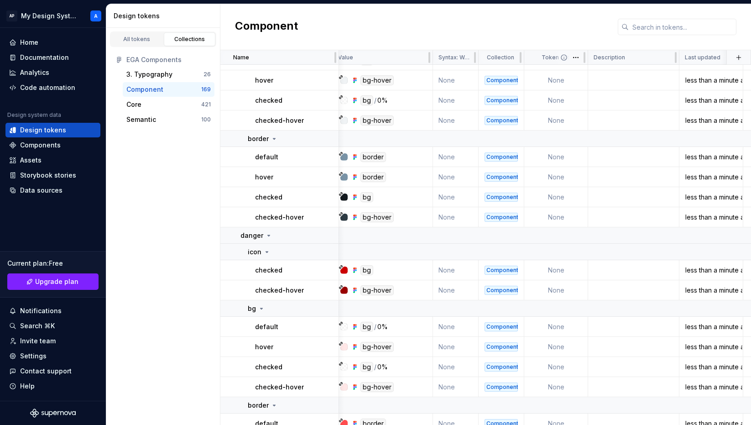
scroll to position [2247, 6]
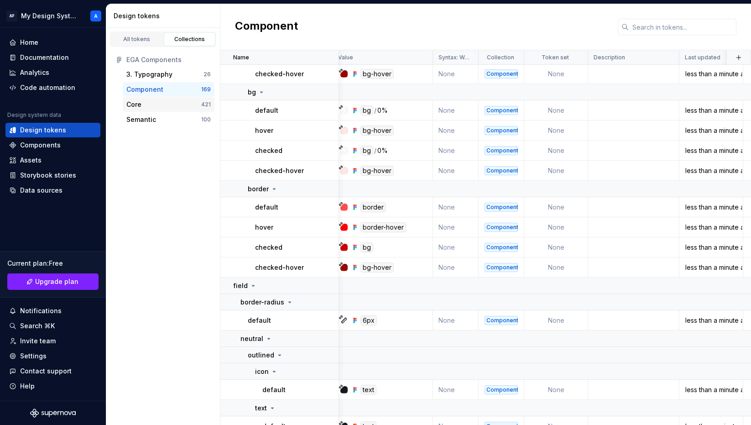
click at [169, 108] on div "Core" at bounding box center [163, 104] width 75 height 9
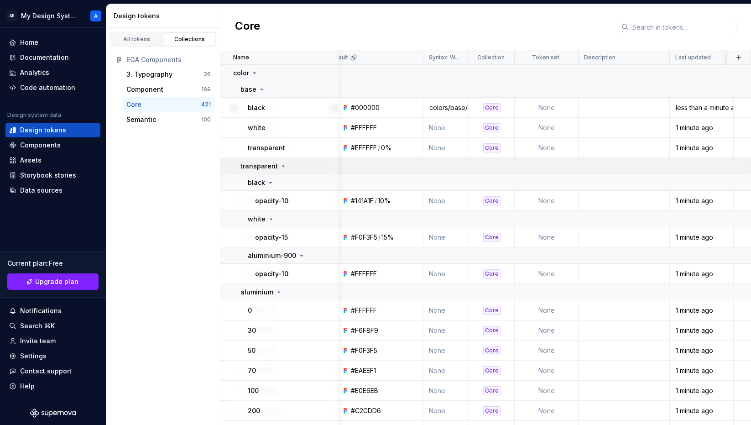
scroll to position [0, 117]
click at [565, 56] on html "AP My Design System A Home Documentation Analytics Code automation Design syste…" at bounding box center [375, 212] width 751 height 425
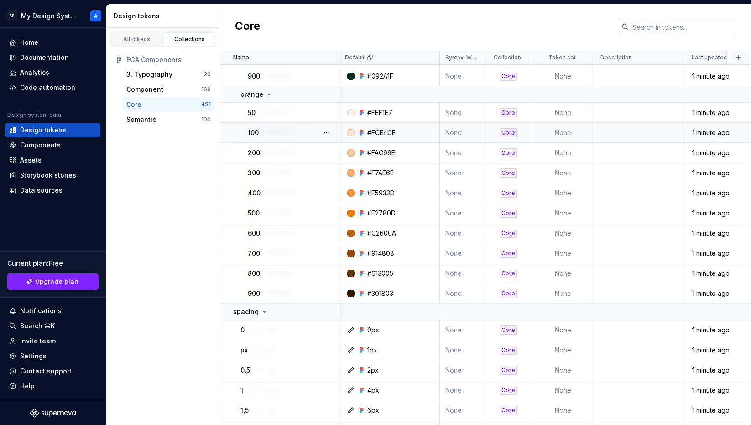
scroll to position [1585, 100]
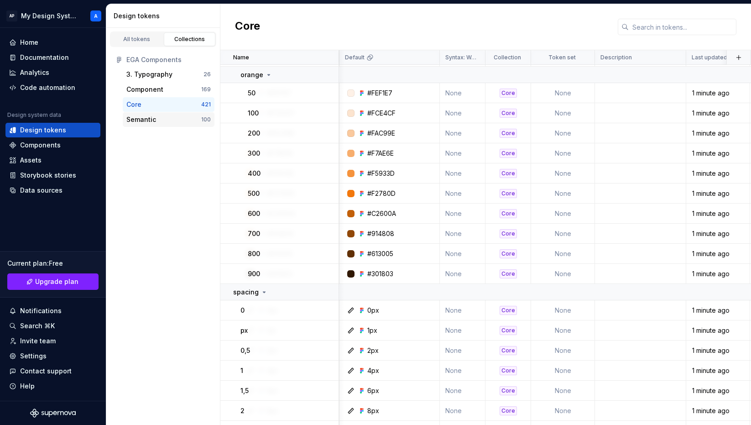
click at [155, 119] on div "Semantic" at bounding box center [163, 119] width 75 height 9
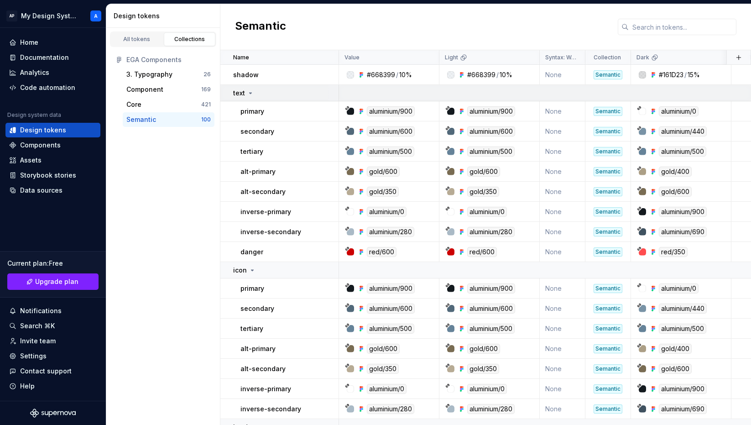
click at [242, 92] on p "text" at bounding box center [239, 93] width 12 height 9
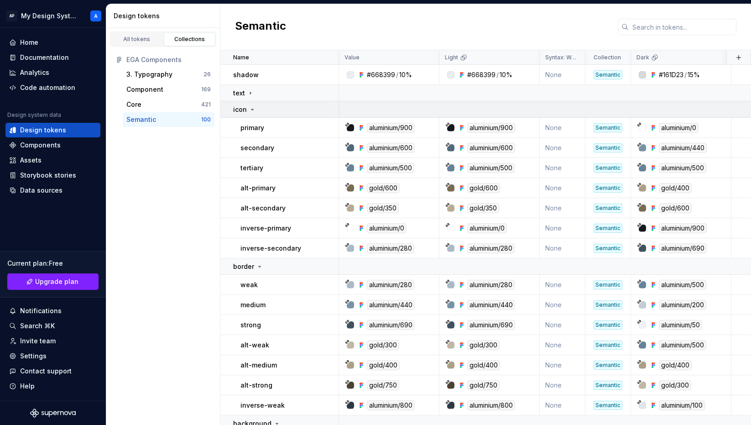
click at [247, 106] on div "icon" at bounding box center [244, 109] width 23 height 9
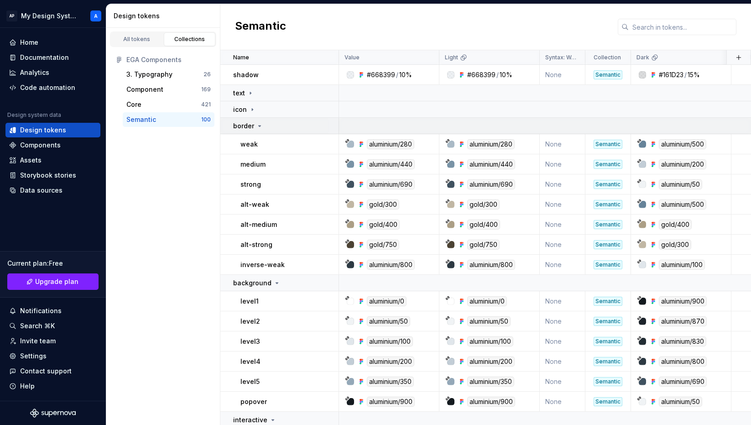
click at [257, 127] on icon at bounding box center [259, 125] width 7 height 7
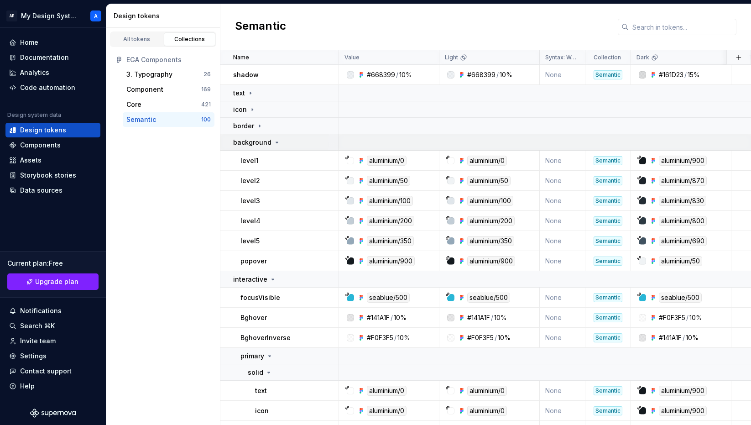
click at [265, 143] on p "background" at bounding box center [252, 142] width 38 height 9
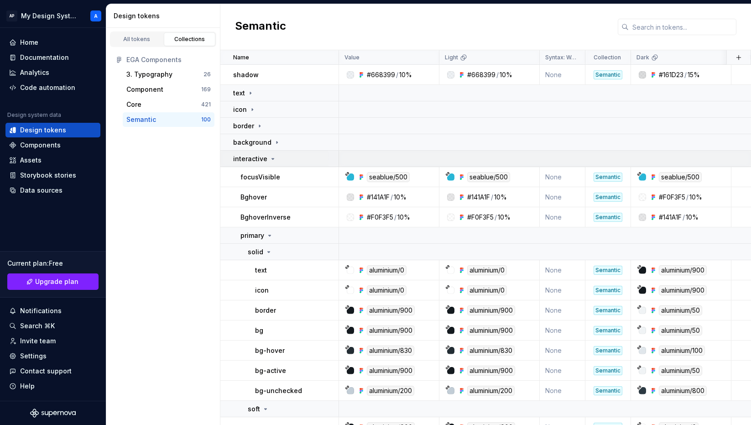
click at [265, 159] on p "interactive" at bounding box center [250, 158] width 34 height 9
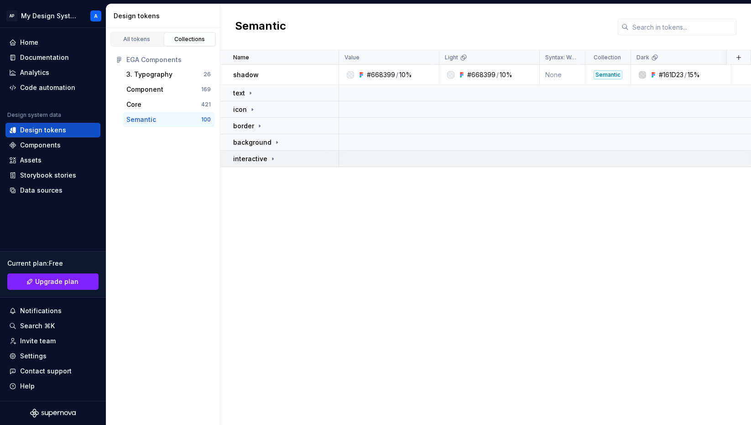
click at [267, 162] on div "interactive" at bounding box center [254, 158] width 43 height 9
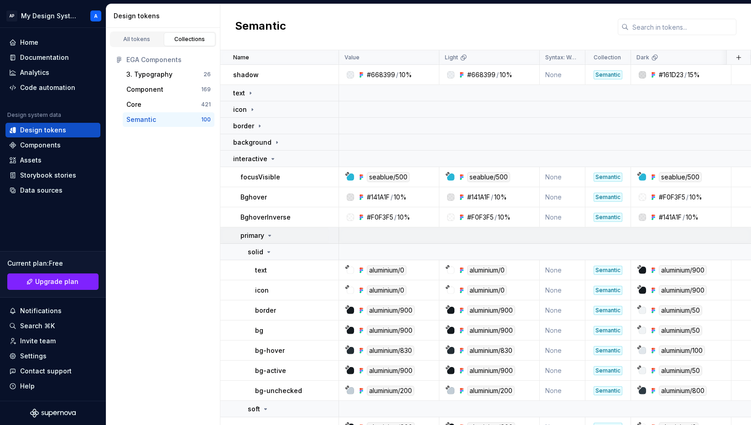
click at [269, 234] on icon at bounding box center [269, 235] width 7 height 7
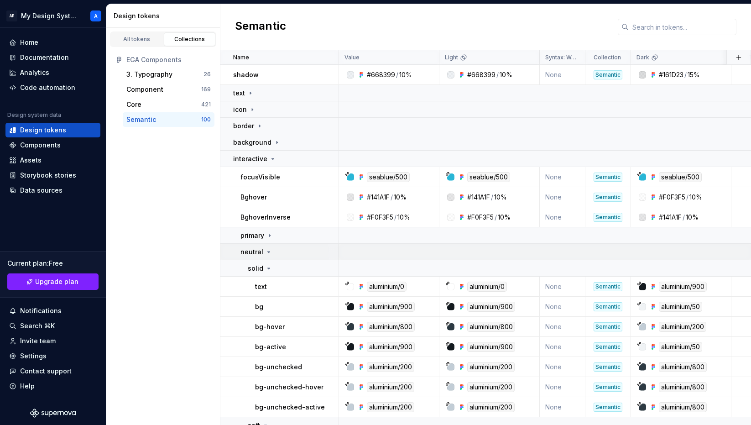
click at [268, 255] on div "neutral" at bounding box center [257, 251] width 32 height 9
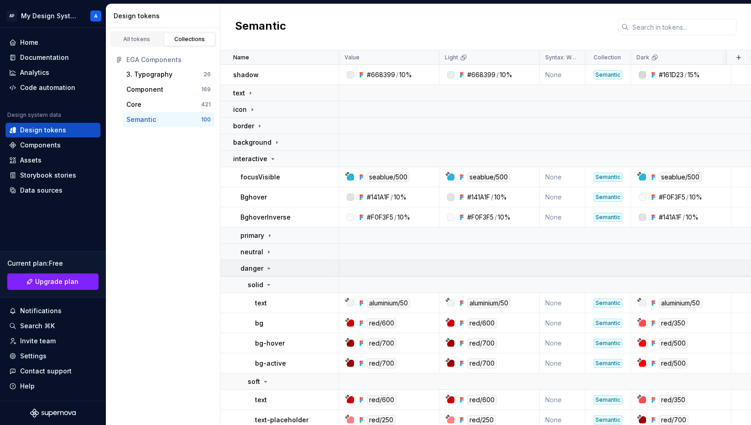
click at [268, 267] on icon at bounding box center [268, 268] width 7 height 7
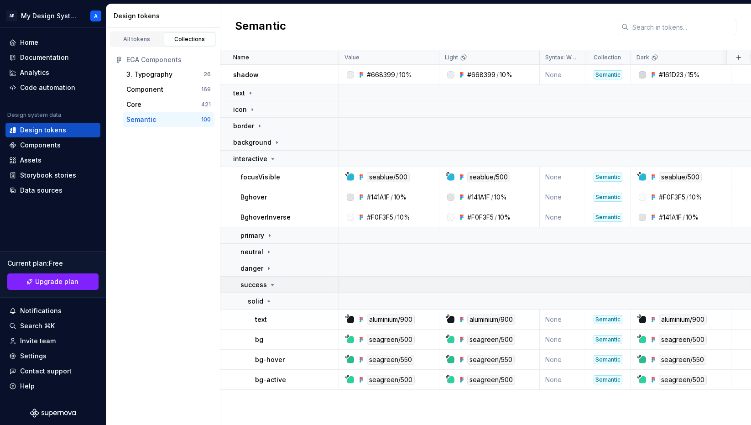
click at [269, 285] on icon at bounding box center [272, 284] width 7 height 7
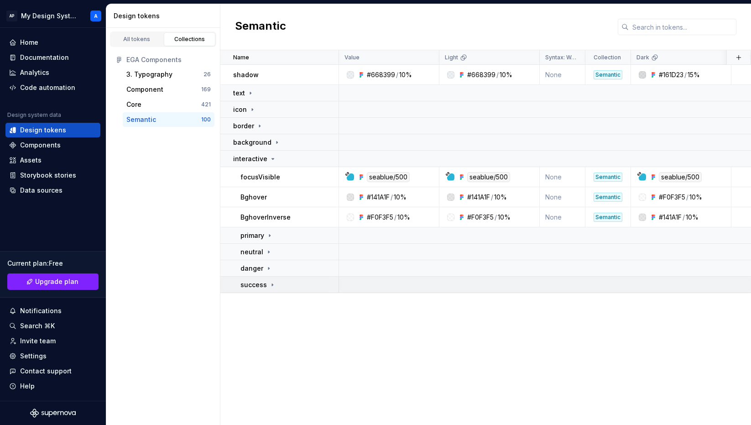
click at [269, 285] on icon at bounding box center [272, 284] width 7 height 7
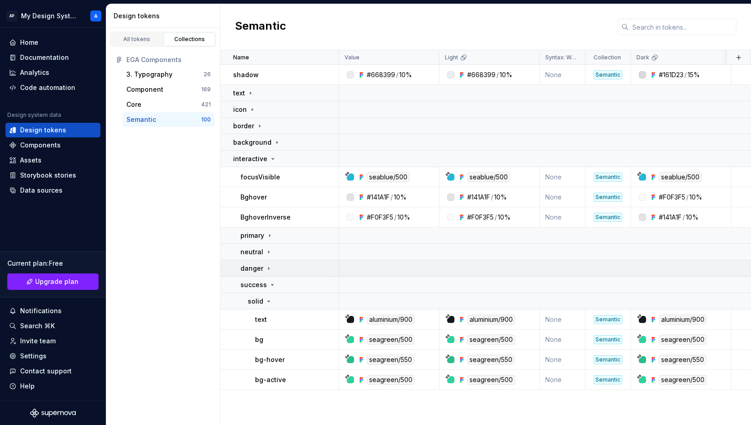
click at [269, 270] on icon at bounding box center [268, 268] width 7 height 7
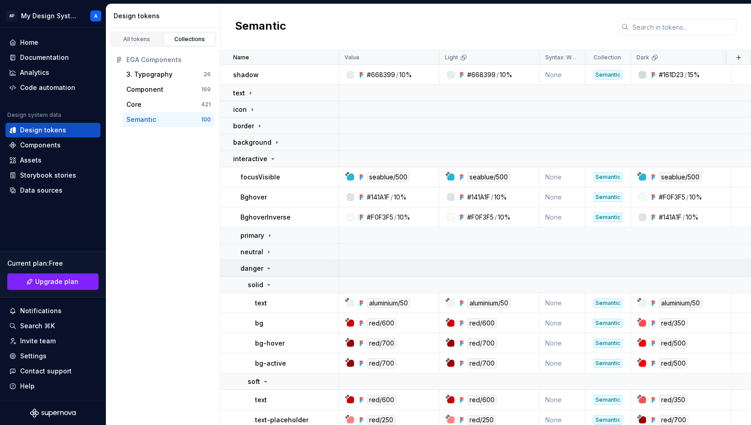
click at [269, 269] on icon at bounding box center [268, 268] width 7 height 7
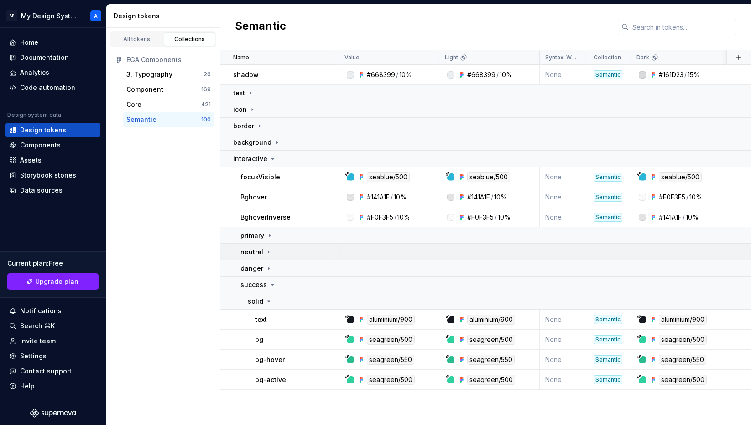
click at [267, 248] on icon at bounding box center [268, 251] width 7 height 7
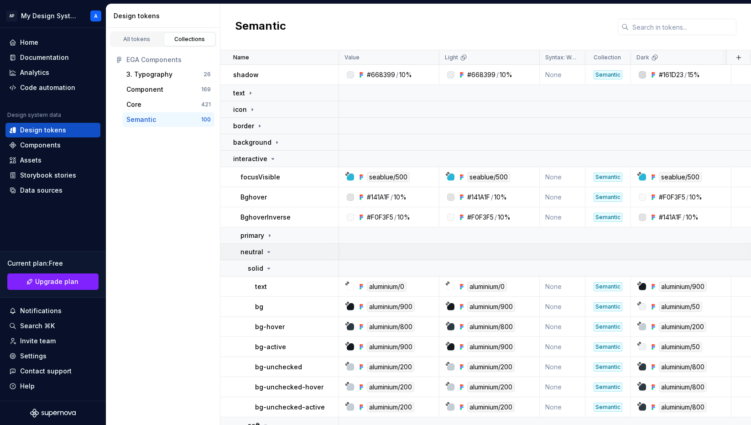
click at [267, 248] on icon at bounding box center [268, 251] width 7 height 7
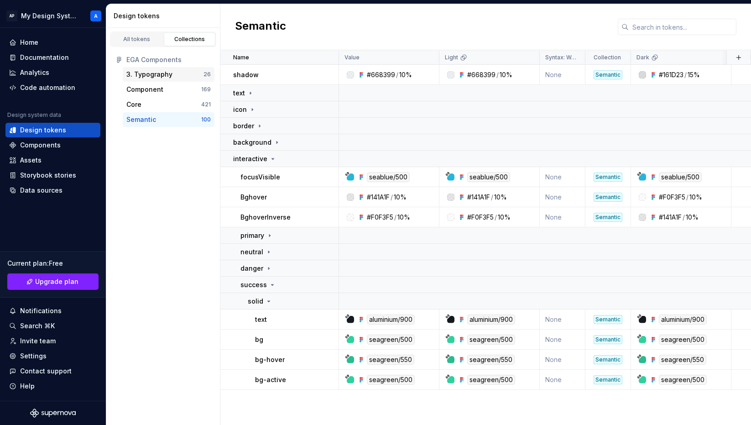
click at [167, 76] on div "3. Typography" at bounding box center [149, 74] width 46 height 9
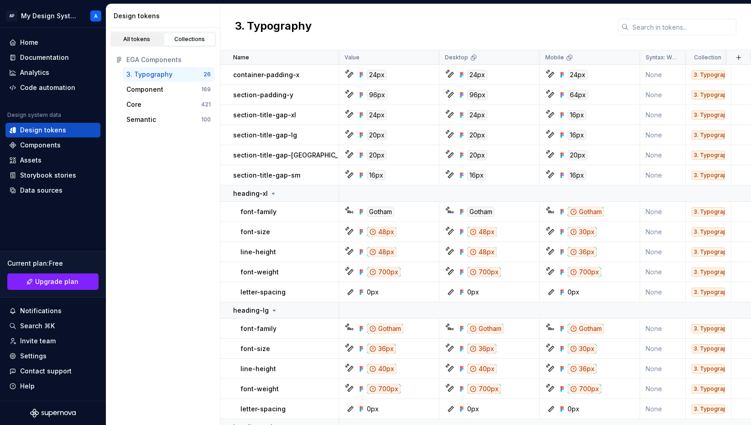
click at [144, 42] on div "All tokens" at bounding box center [137, 39] width 46 height 7
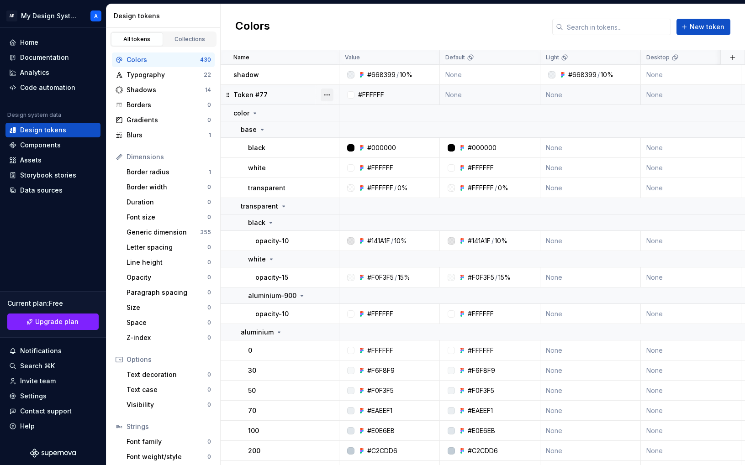
click at [328, 95] on button "button" at bounding box center [326, 95] width 13 height 13
click at [195, 37] on div "Collections" at bounding box center [190, 39] width 46 height 7
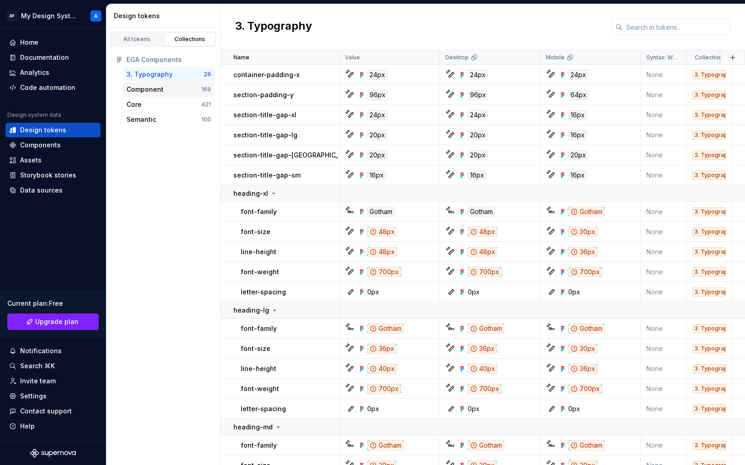
click at [152, 90] on div "Component" at bounding box center [144, 89] width 37 height 9
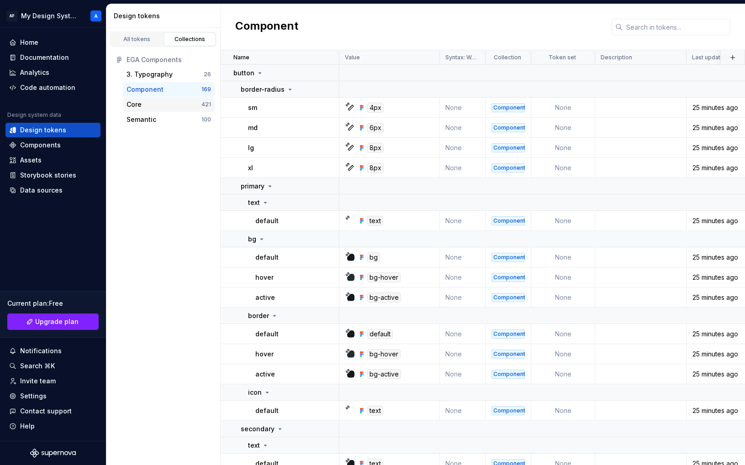
click at [152, 104] on div "Core" at bounding box center [163, 104] width 75 height 9
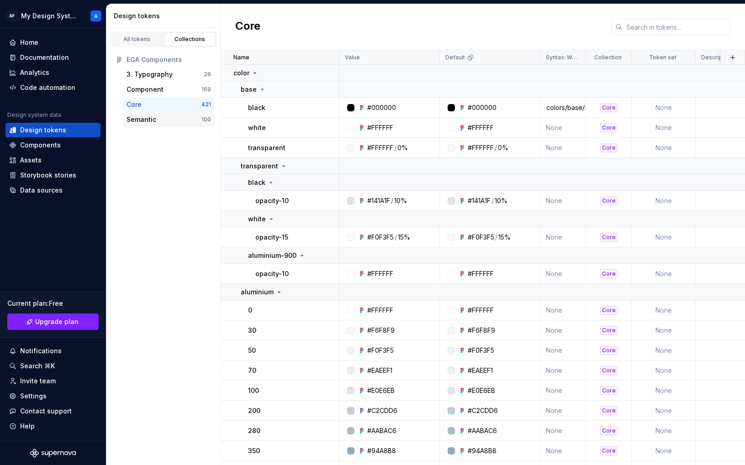
click at [151, 121] on div "Semantic" at bounding box center [141, 119] width 30 height 9
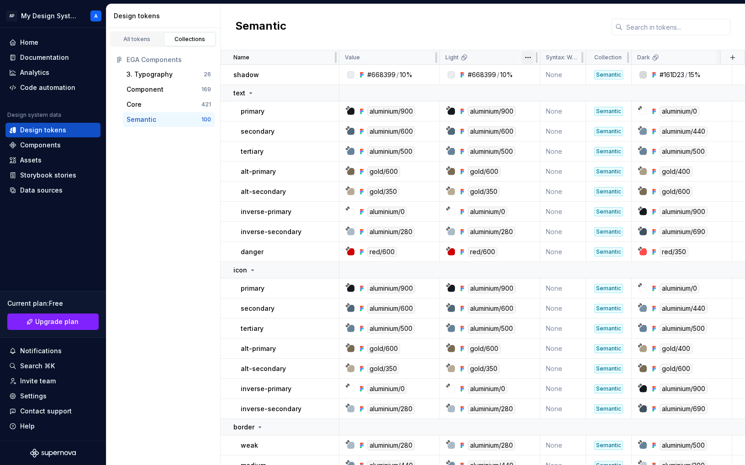
click at [530, 54] on html "AP My Design System A Home Documentation Analytics Code automation Design syste…" at bounding box center [372, 232] width 745 height 465
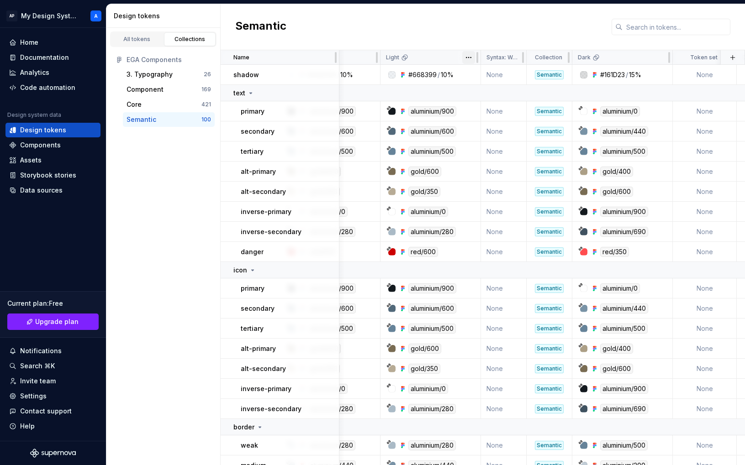
scroll to position [0, 61]
click at [516, 58] on html "AP My Design System A Home Documentation Analytics Code automation Design syste…" at bounding box center [372, 232] width 745 height 465
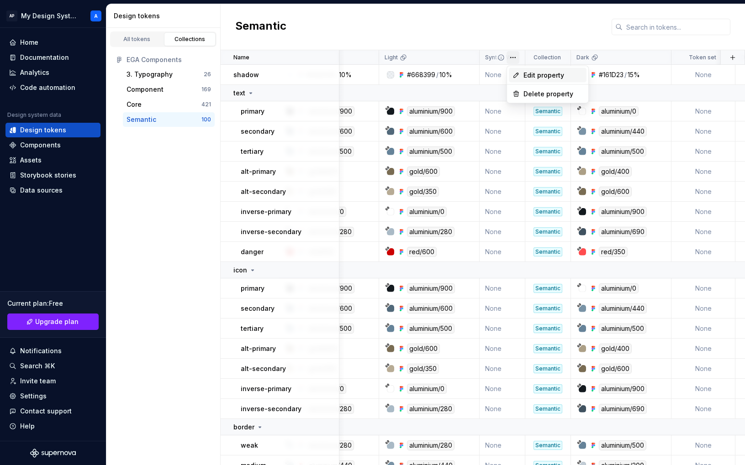
click at [523, 74] on span "Edit property" at bounding box center [552, 75] width 59 height 9
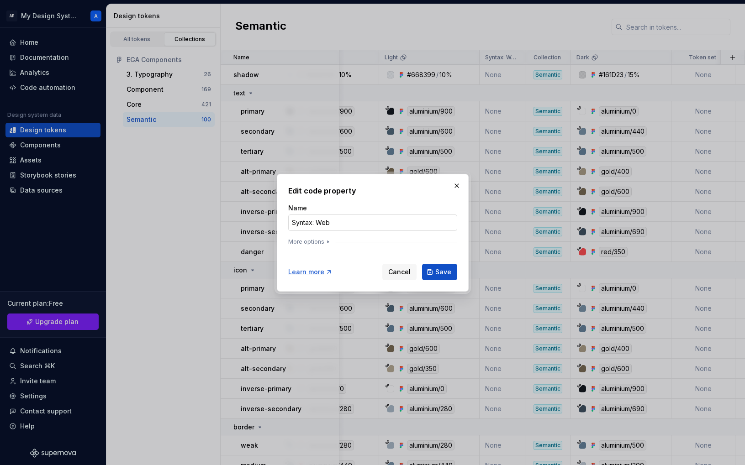
click at [357, 223] on input "Syntax: Web" at bounding box center [372, 223] width 169 height 16
click at [319, 241] on button "More options" at bounding box center [309, 241] width 43 height 7
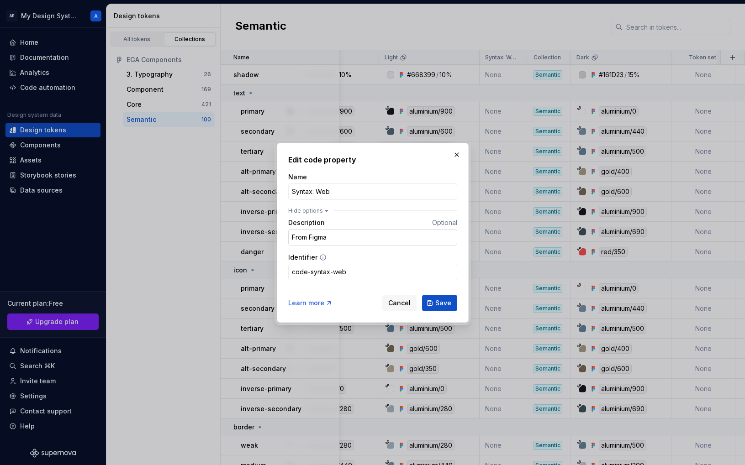
click at [346, 238] on input "From Figma" at bounding box center [372, 237] width 169 height 16
click at [344, 273] on input "code-syntax-web" at bounding box center [372, 272] width 169 height 16
click at [456, 154] on button "button" at bounding box center [456, 154] width 13 height 13
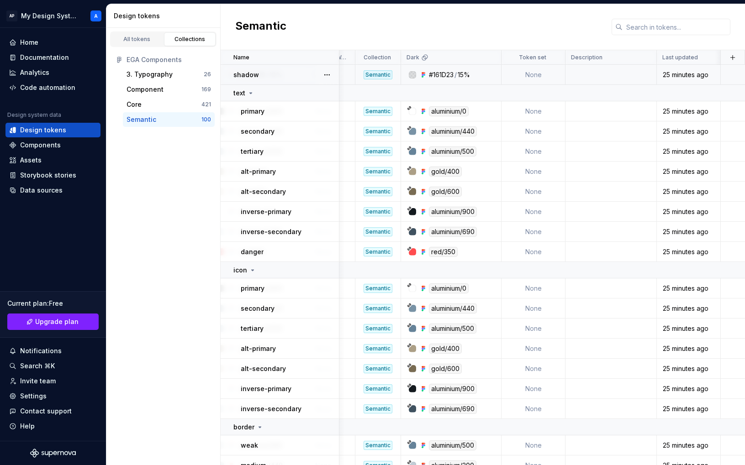
scroll to position [0, 231]
click at [59, 14] on html "AP My Design System A Home Documentation Analytics Code automation Design syste…" at bounding box center [372, 232] width 745 height 465
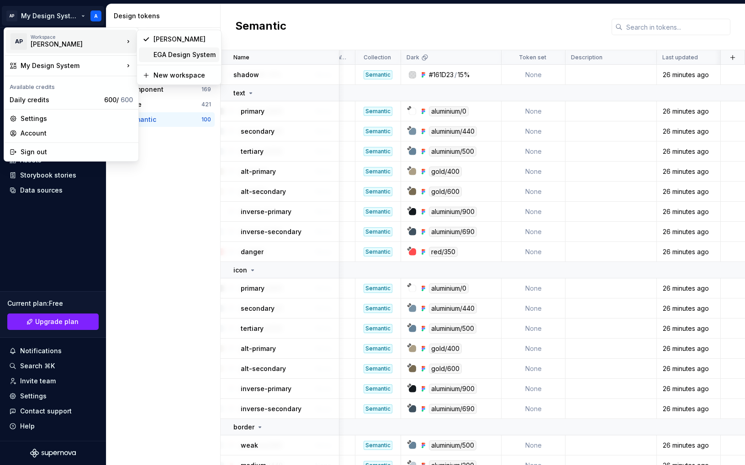
click at [175, 55] on div "EGA Design System" at bounding box center [184, 54] width 62 height 9
